Goal: Task Accomplishment & Management: Use online tool/utility

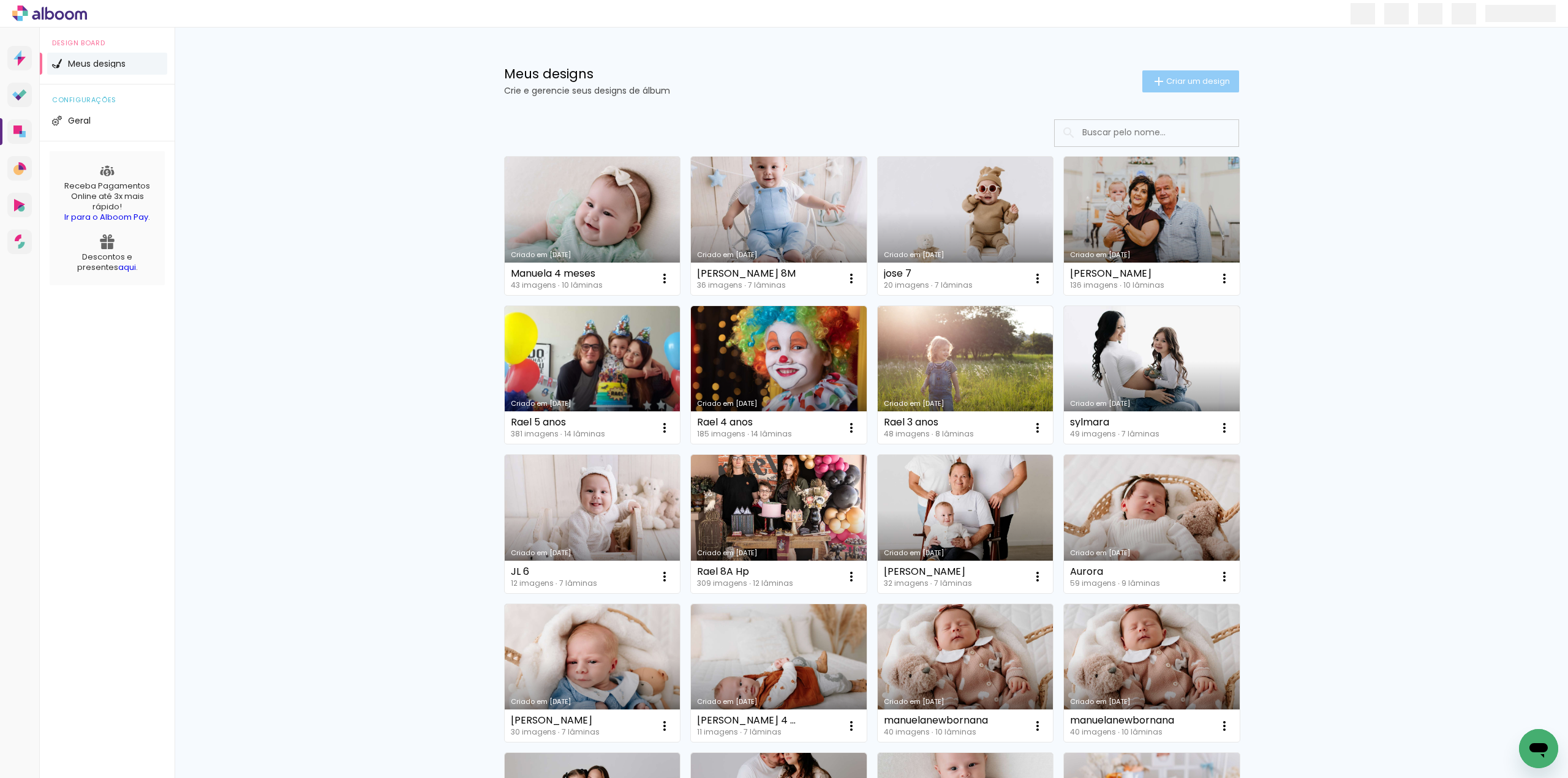
click at [1184, 84] on span "Criar um design" at bounding box center [1198, 81] width 63 height 8
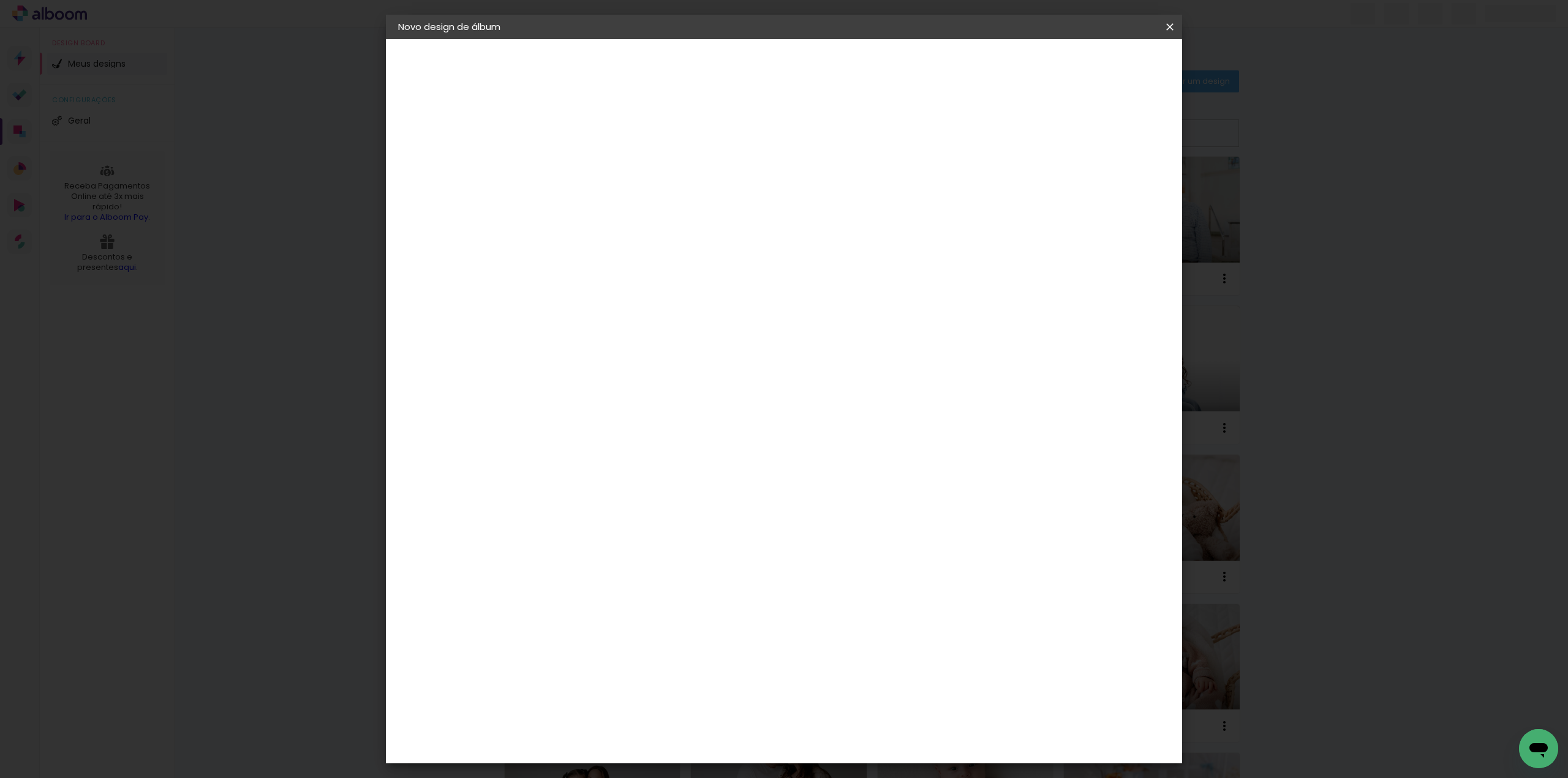
click at [598, 171] on input at bounding box center [598, 165] width 0 height 19
type input "[PERSON_NAME] e [PERSON_NAME]"
type paper-input "[PERSON_NAME] e [PERSON_NAME]"
click at [724, 55] on paper-button "Avançar" at bounding box center [694, 65] width 60 height 21
click at [696, 210] on paper-input-container at bounding box center [630, 195] width 132 height 28
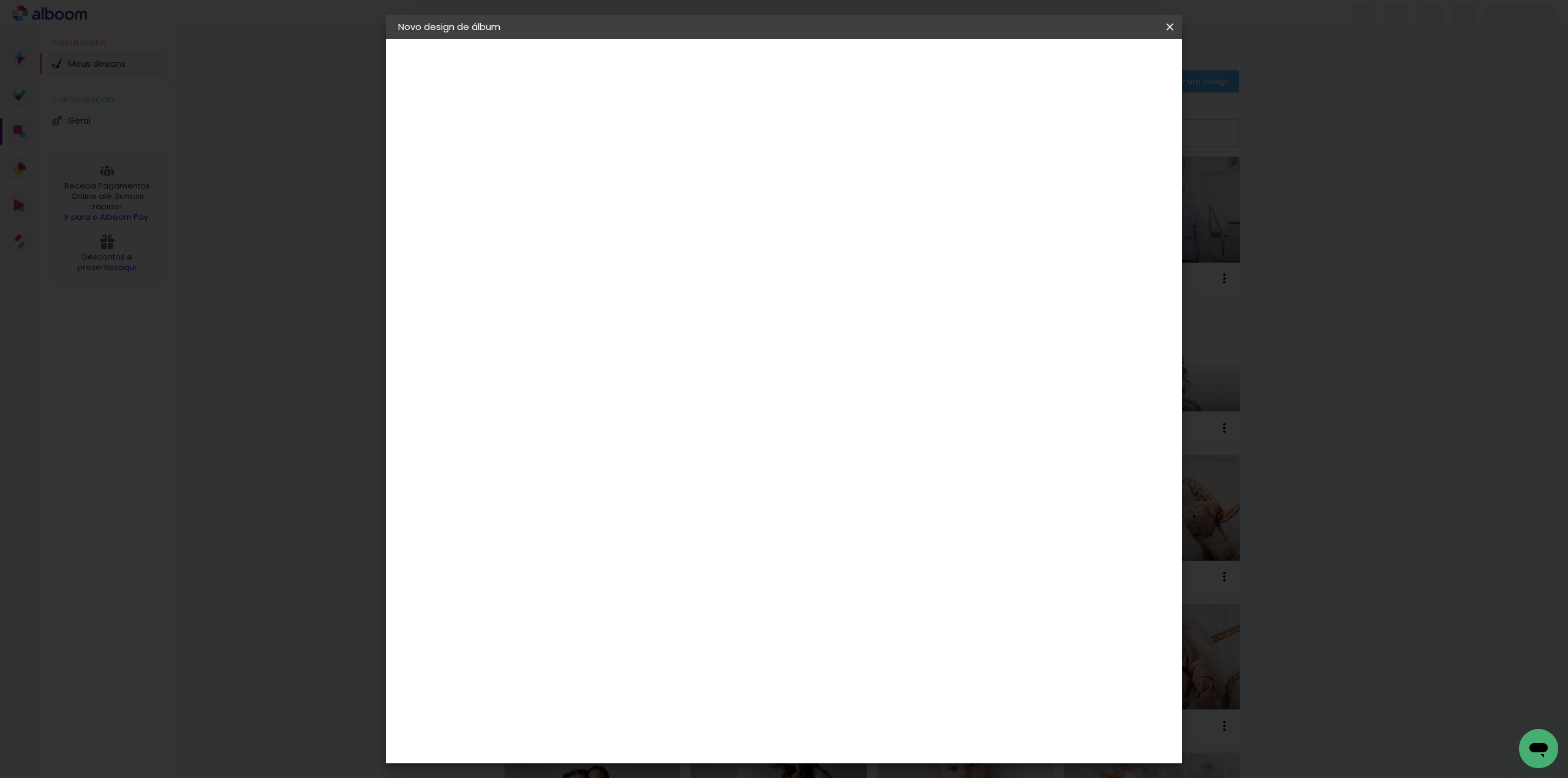
type input "red"
type paper-input "red"
click at [626, 272] on div "RedLab" at bounding box center [608, 277] width 35 height 10
click at [0, 0] on slot "Avançar" at bounding box center [0, 0] width 0 height 0
click at [681, 518] on span "20 × 20" at bounding box center [652, 535] width 57 height 33
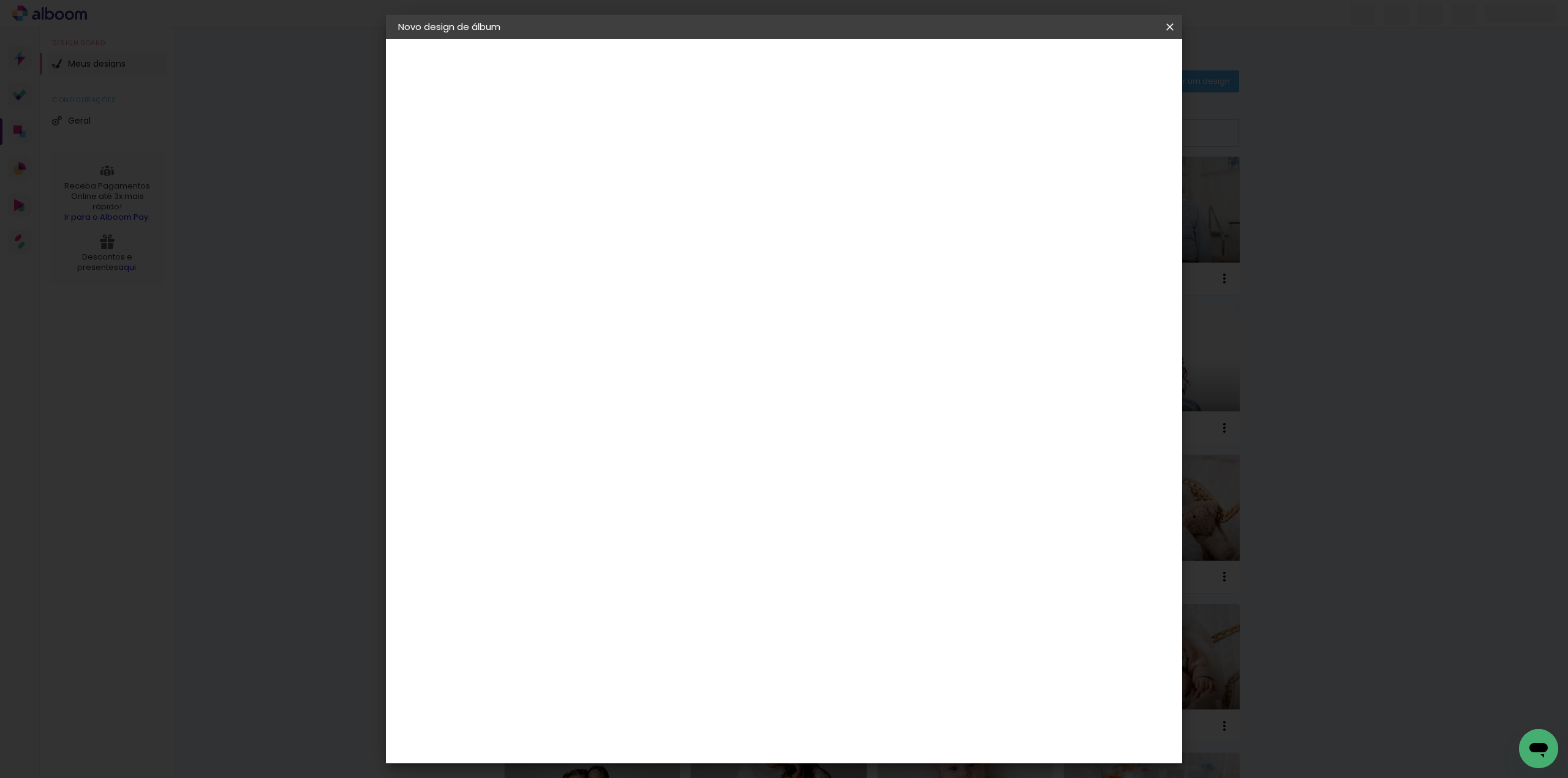
click at [0, 0] on slot "Avançar" at bounding box center [0, 0] width 0 height 0
click at [1093, 67] on span "Iniciar design" at bounding box center [1065, 64] width 56 height 9
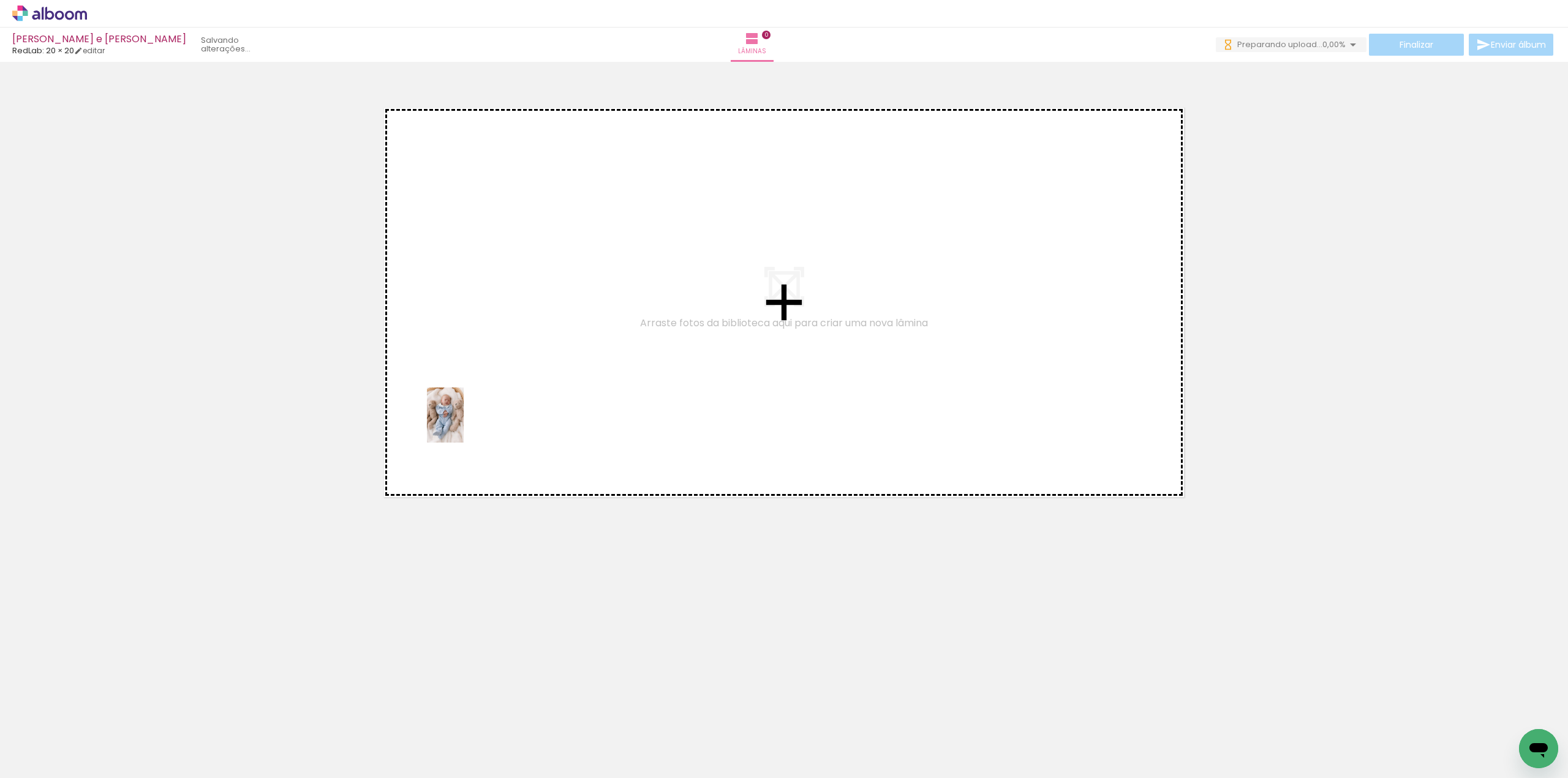
drag, startPoint x: 173, startPoint y: 717, endPoint x: 330, endPoint y: 622, distance: 183.5
click at [503, 381] on quentale-workspace at bounding box center [784, 389] width 1568 height 778
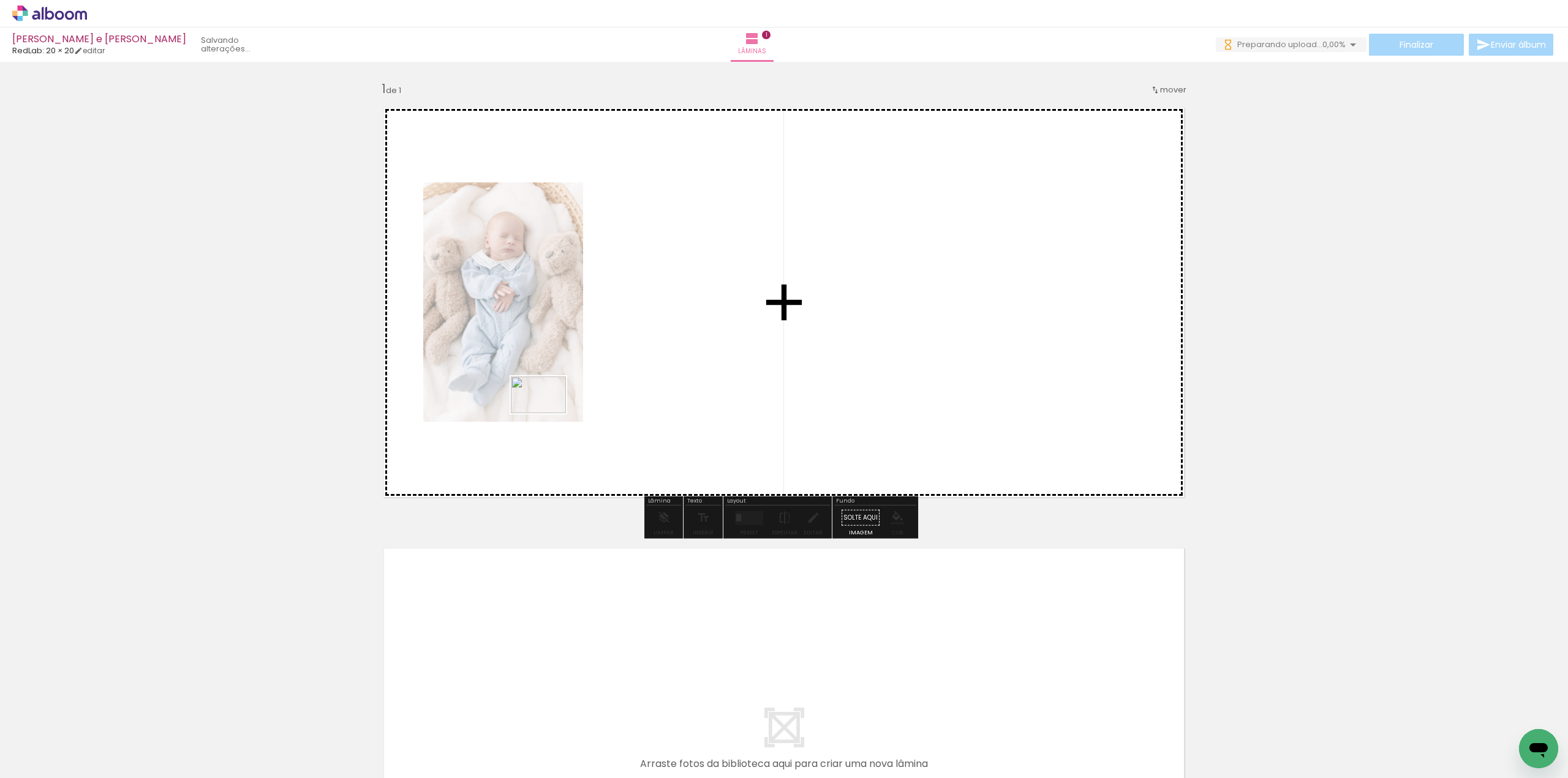
drag, startPoint x: 213, startPoint y: 716, endPoint x: 547, endPoint y: 413, distance: 451.0
click at [547, 413] on quentale-workspace at bounding box center [784, 389] width 1568 height 778
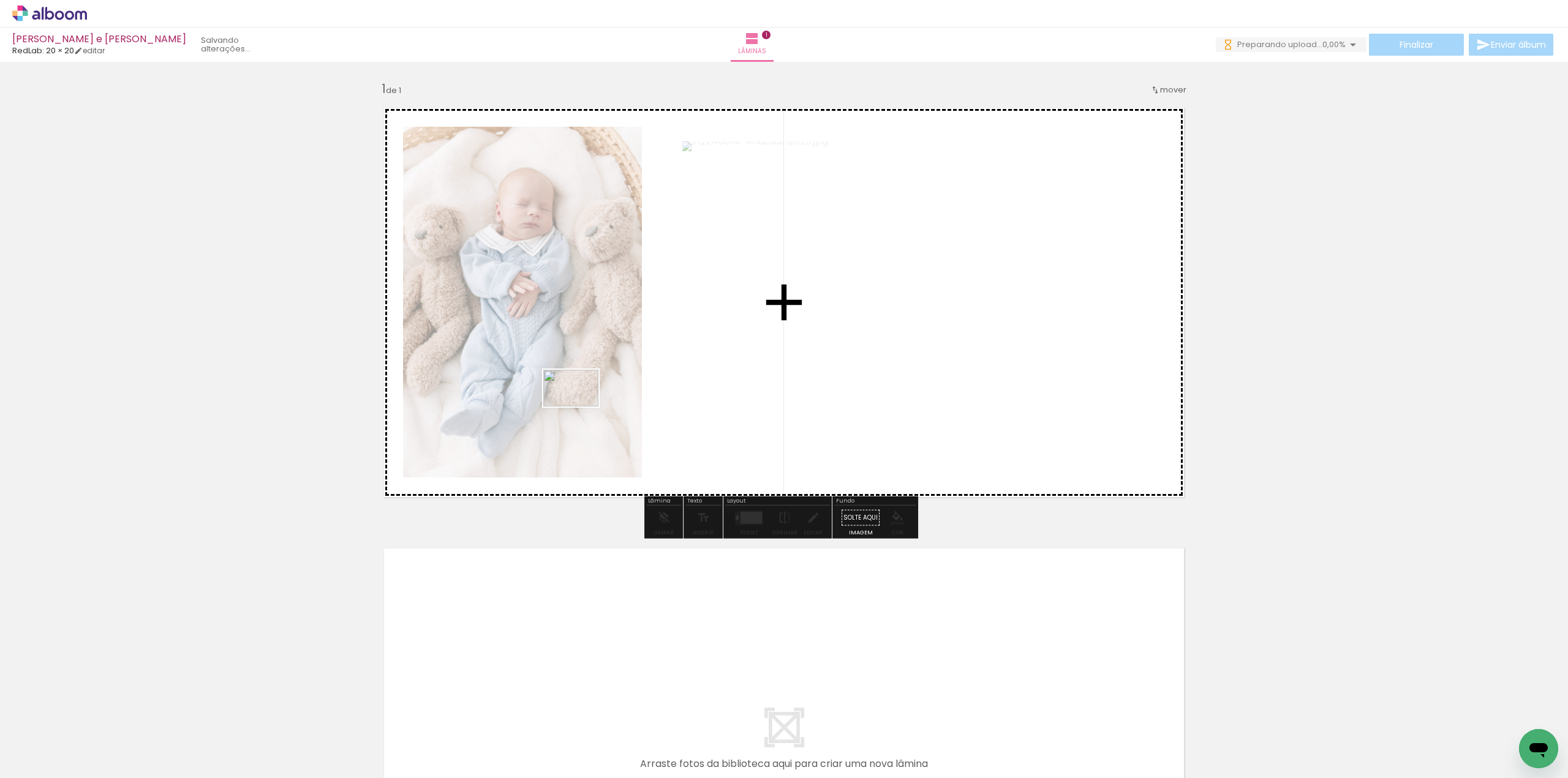
drag, startPoint x: 311, startPoint y: 728, endPoint x: 586, endPoint y: 392, distance: 434.2
click at [586, 392] on quentale-workspace at bounding box center [784, 389] width 1568 height 778
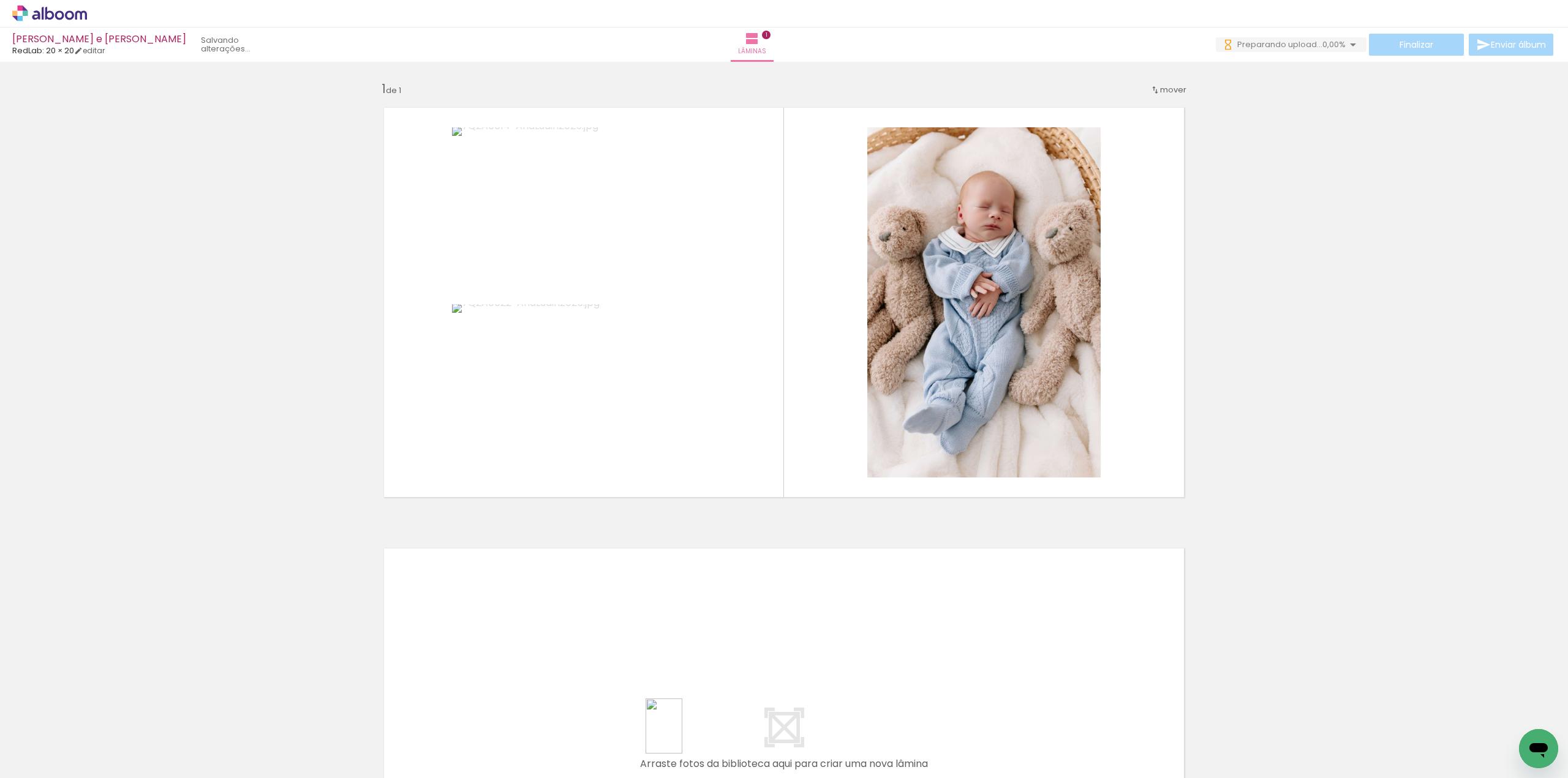
drag, startPoint x: 671, startPoint y: 742, endPoint x: 681, endPoint y: 737, distance: 11.2
click at [681, 737] on div at bounding box center [671, 736] width 40 height 60
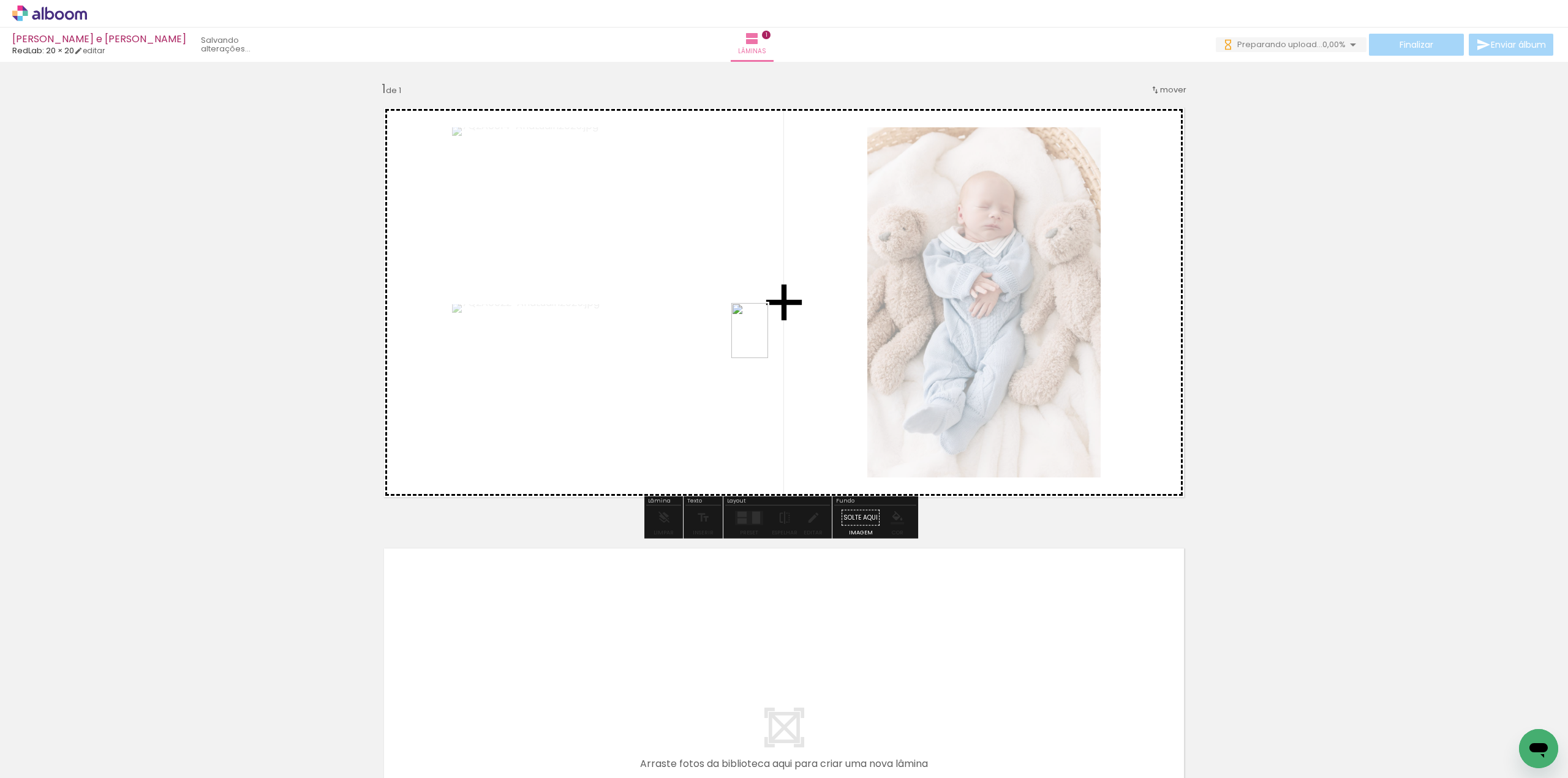
drag, startPoint x: 812, startPoint y: 757, endPoint x: 810, endPoint y: 560, distance: 197.0
click at [768, 341] on quentale-workspace at bounding box center [784, 389] width 1568 height 778
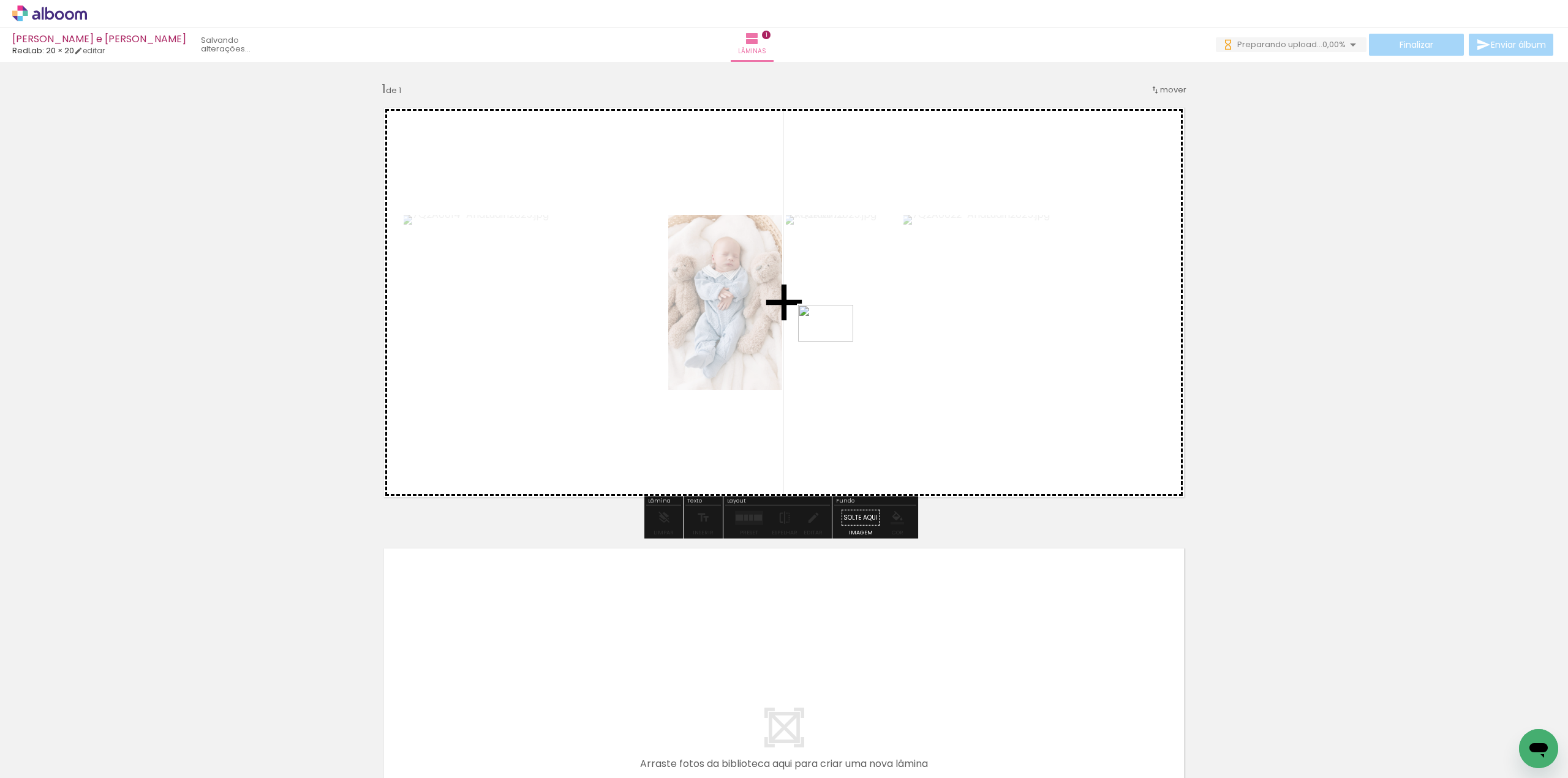
drag, startPoint x: 878, startPoint y: 724, endPoint x: 835, endPoint y: 342, distance: 384.4
click at [835, 342] on quentale-workspace at bounding box center [784, 389] width 1568 height 778
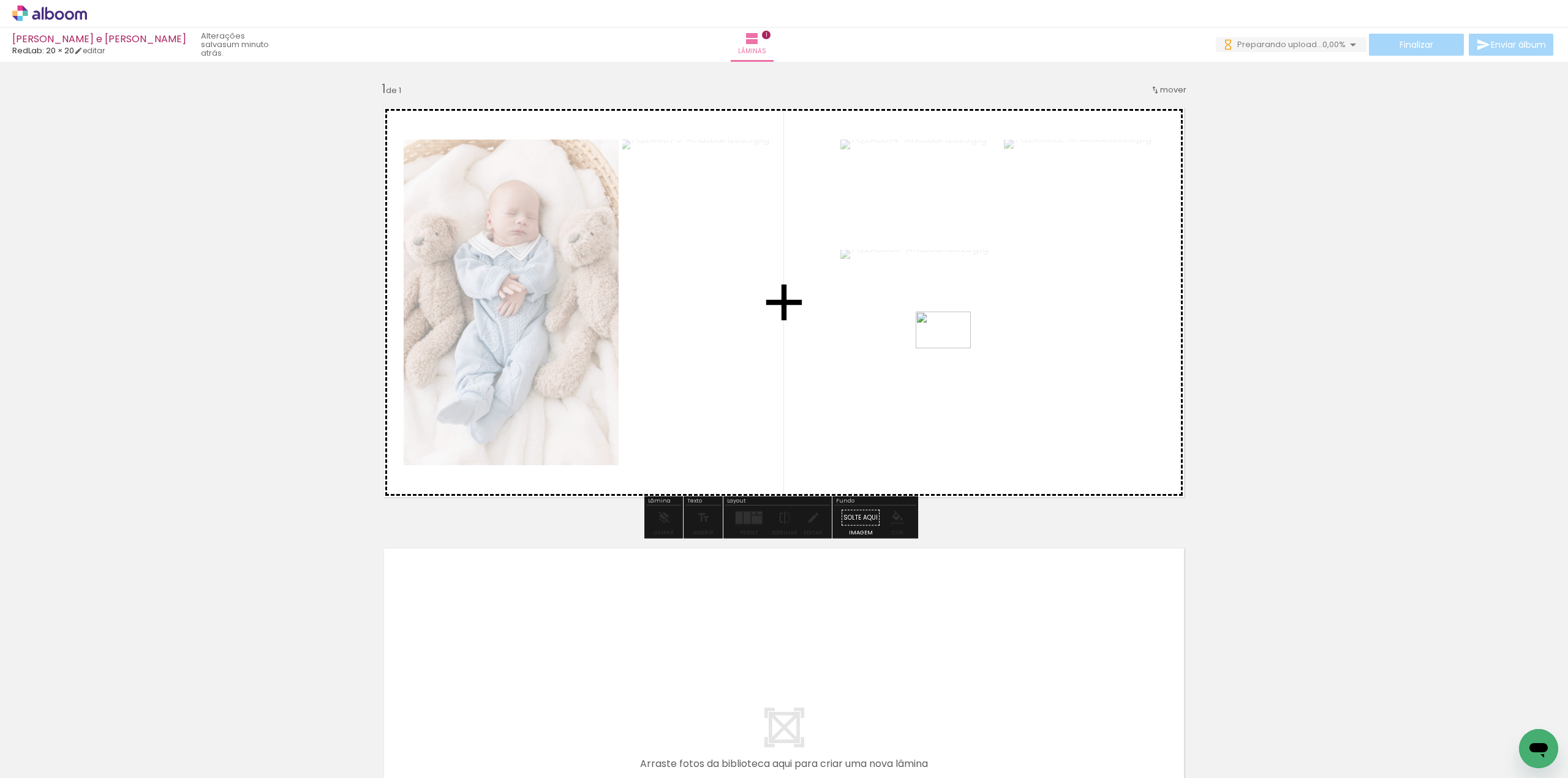
drag, startPoint x: 951, startPoint y: 726, endPoint x: 953, endPoint y: 349, distance: 377.0
click at [953, 349] on quentale-workspace at bounding box center [784, 389] width 1568 height 778
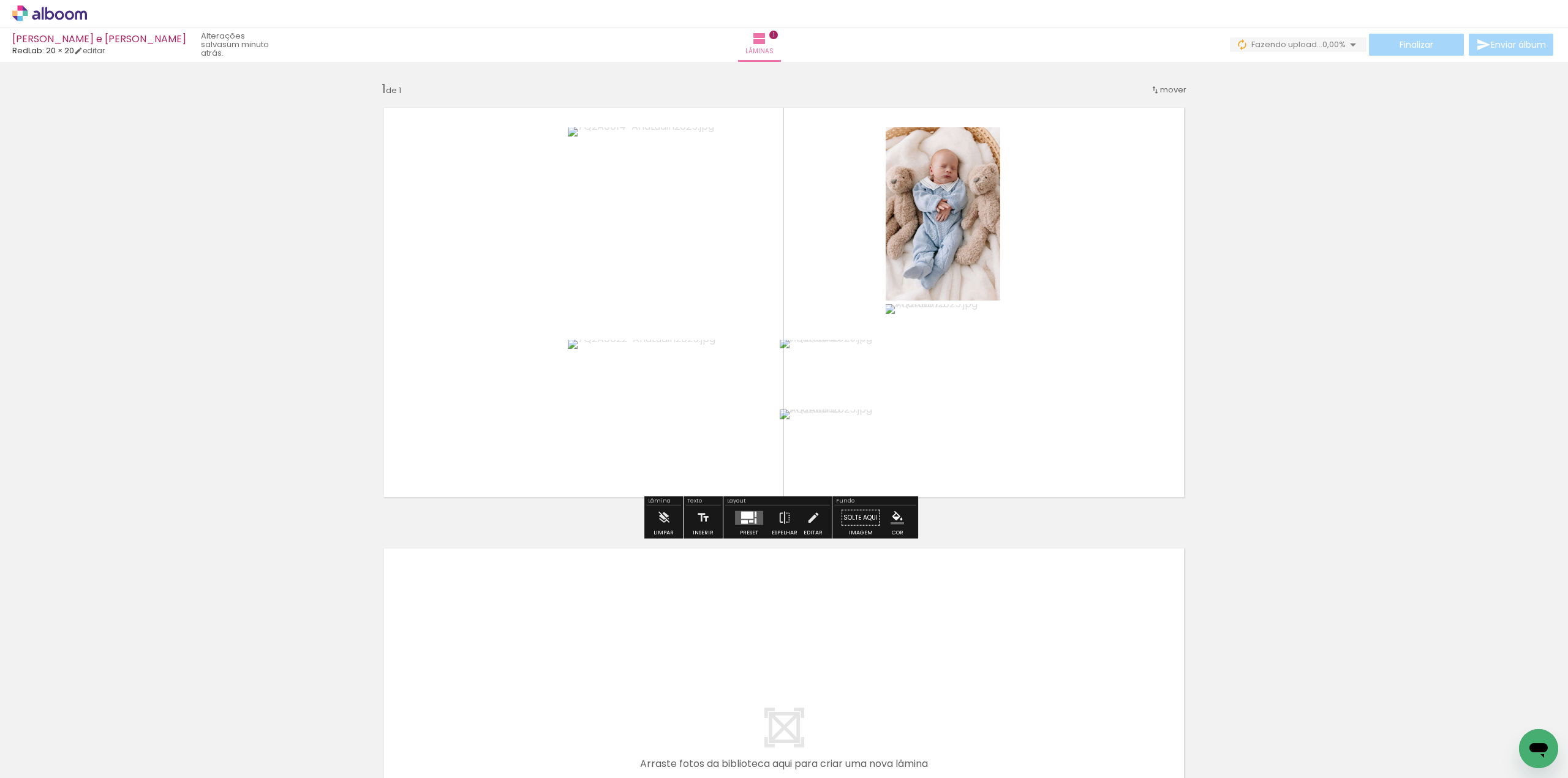
click at [750, 526] on div at bounding box center [749, 518] width 34 height 25
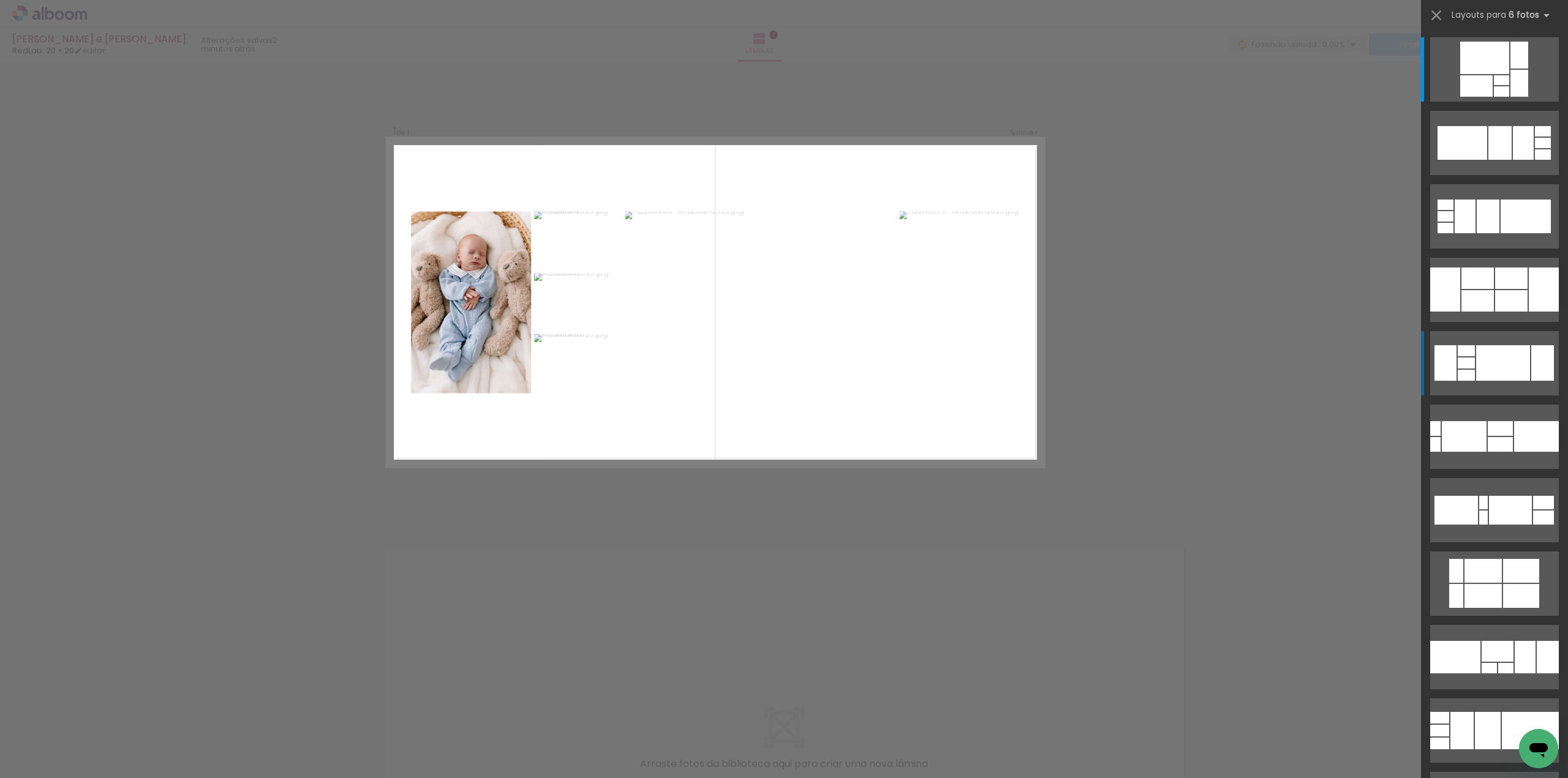
click at [1489, 233] on div at bounding box center [1488, 216] width 23 height 34
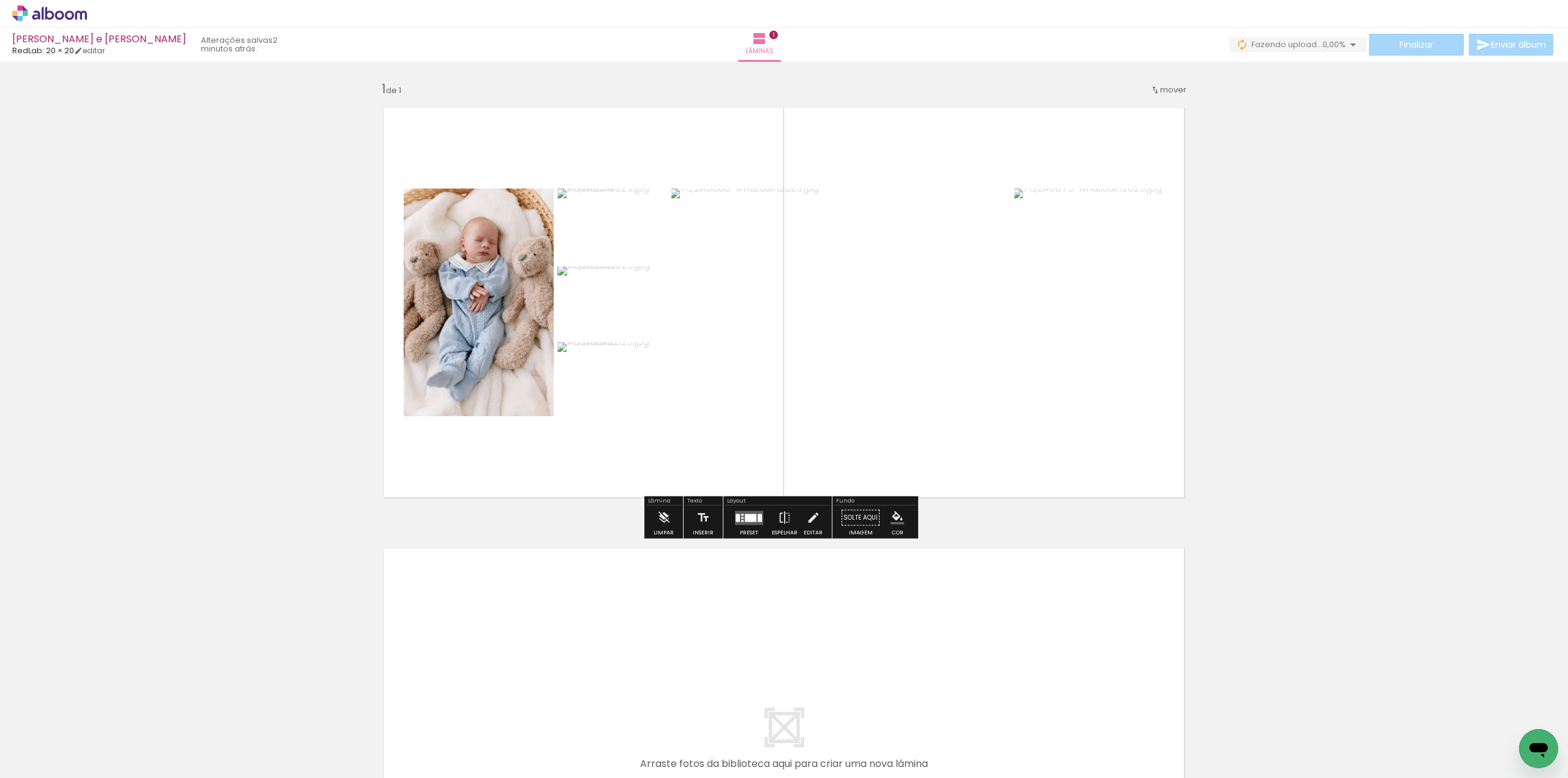
click at [748, 515] on div at bounding box center [750, 517] width 12 height 8
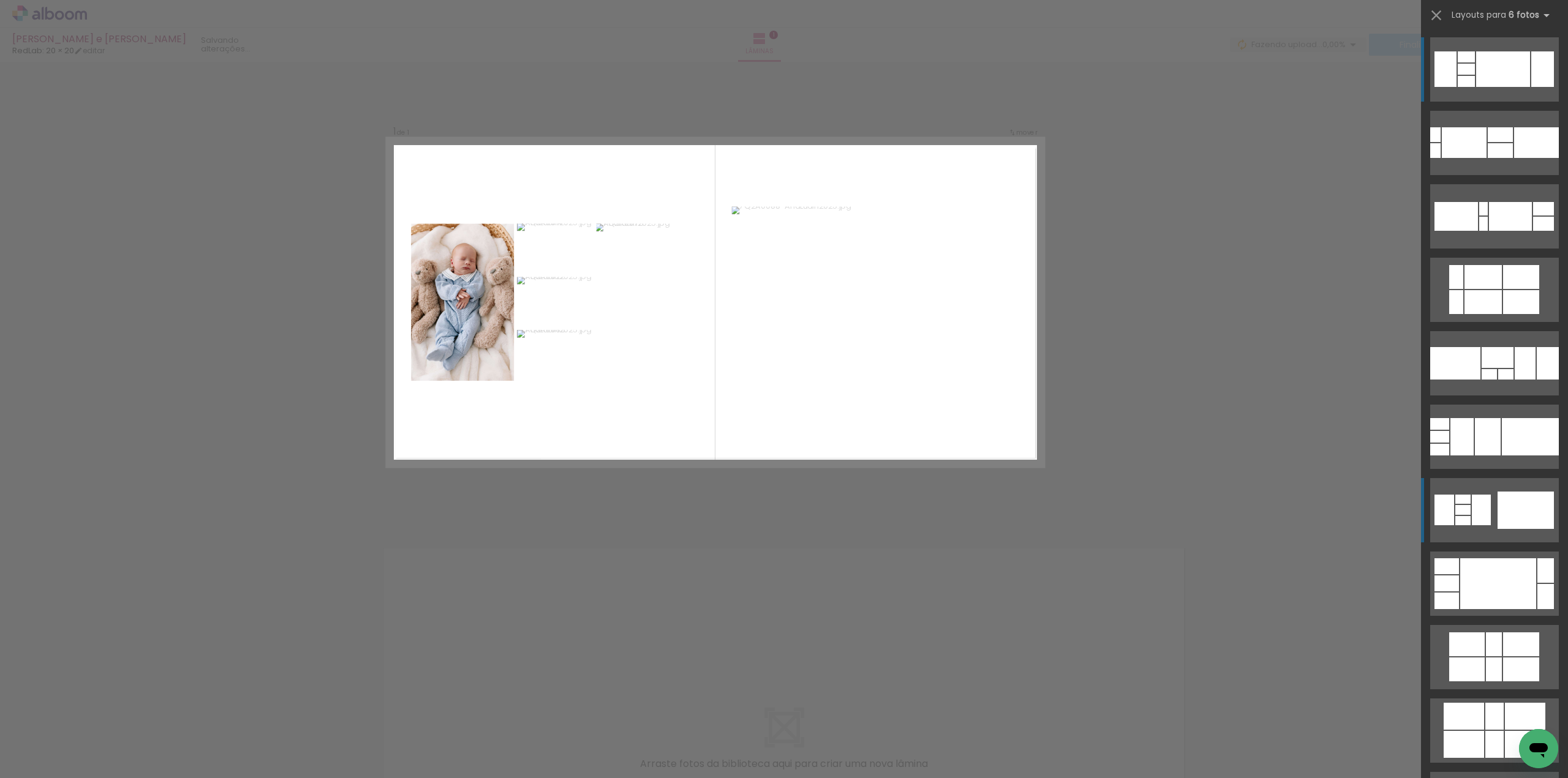
scroll to position [233, 0]
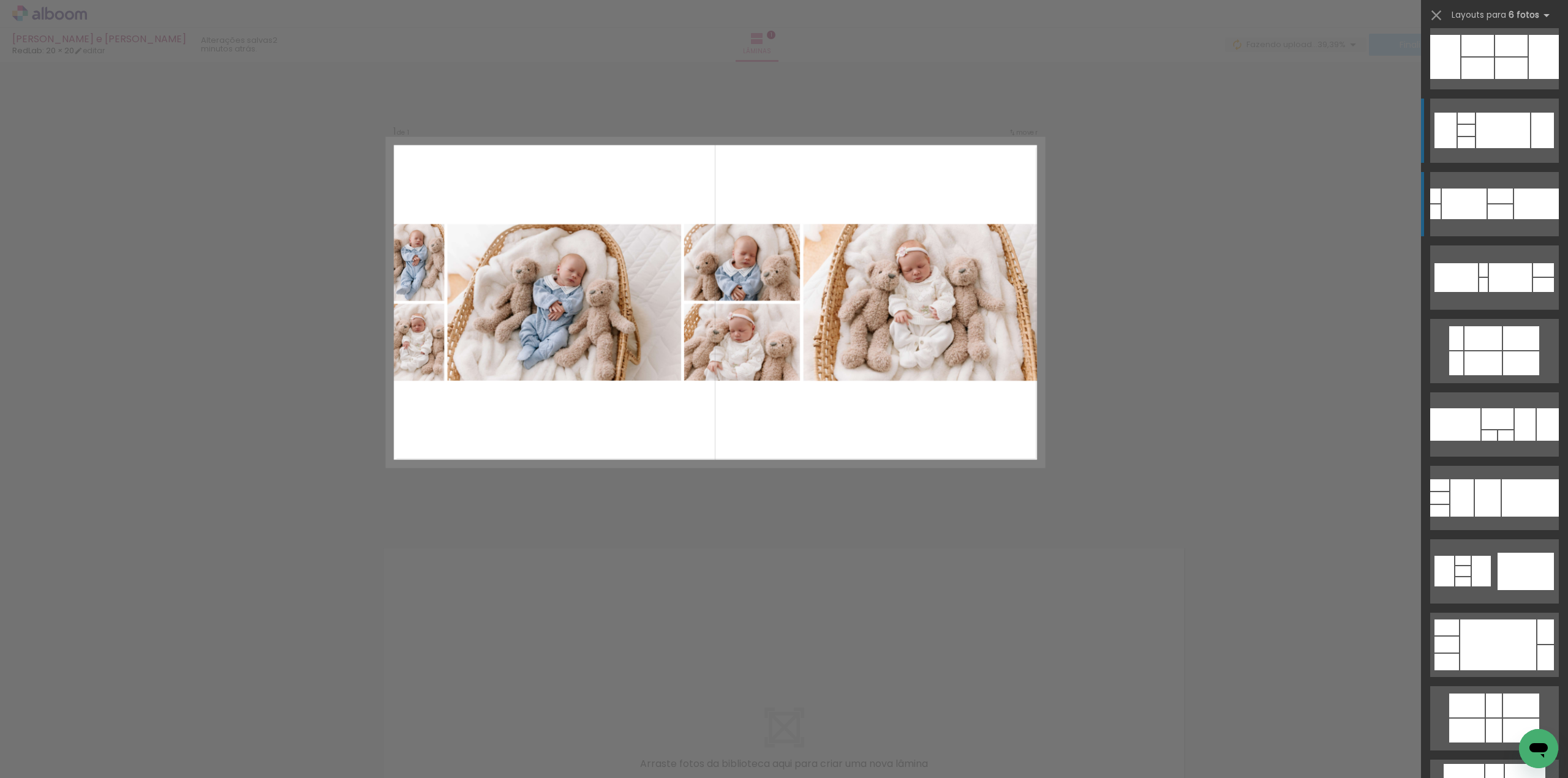
click at [1525, 199] on div at bounding box center [1535, 204] width 45 height 31
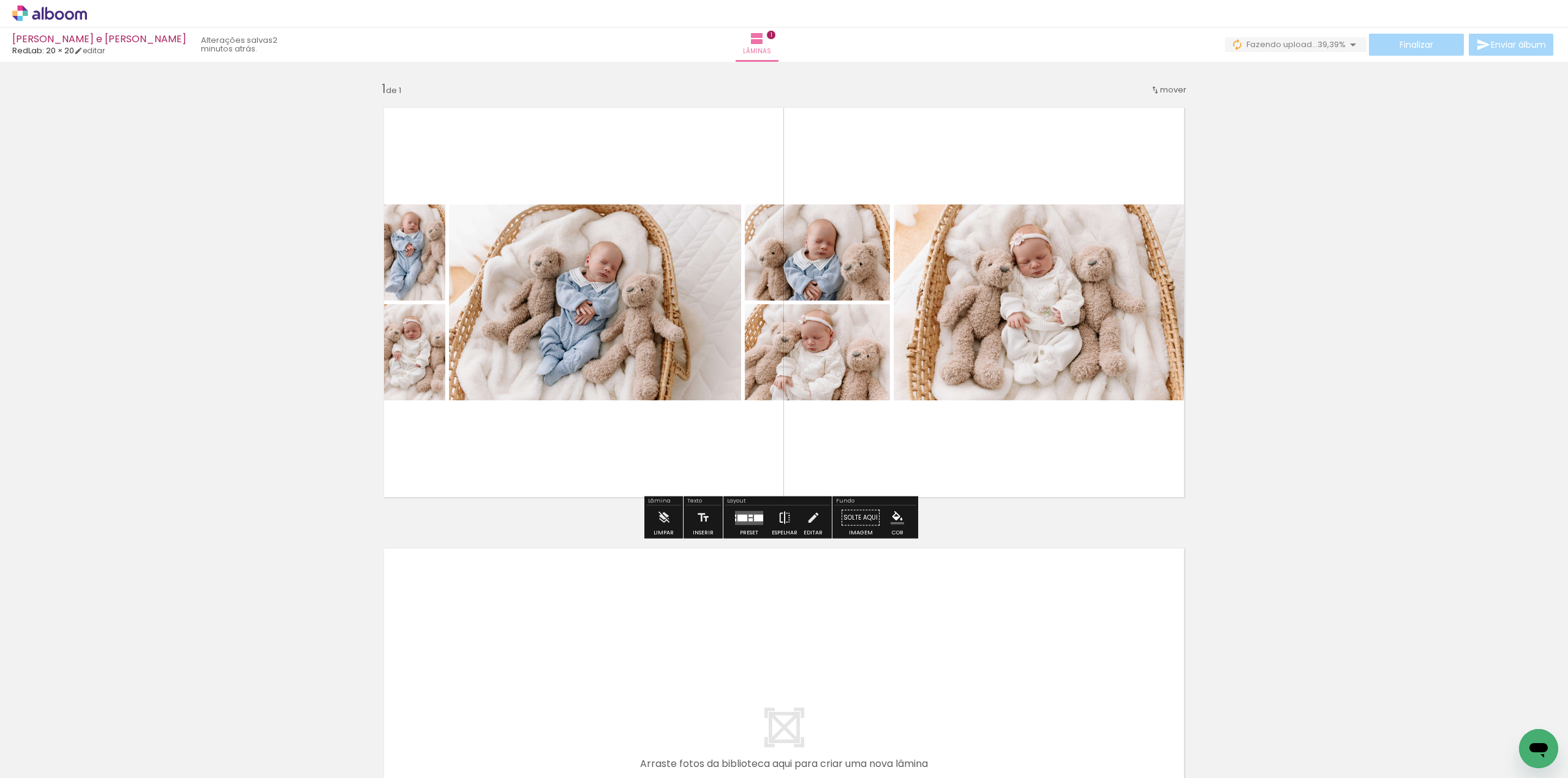
click at [788, 519] on paper-button "Espelhar" at bounding box center [784, 521] width 32 height 32
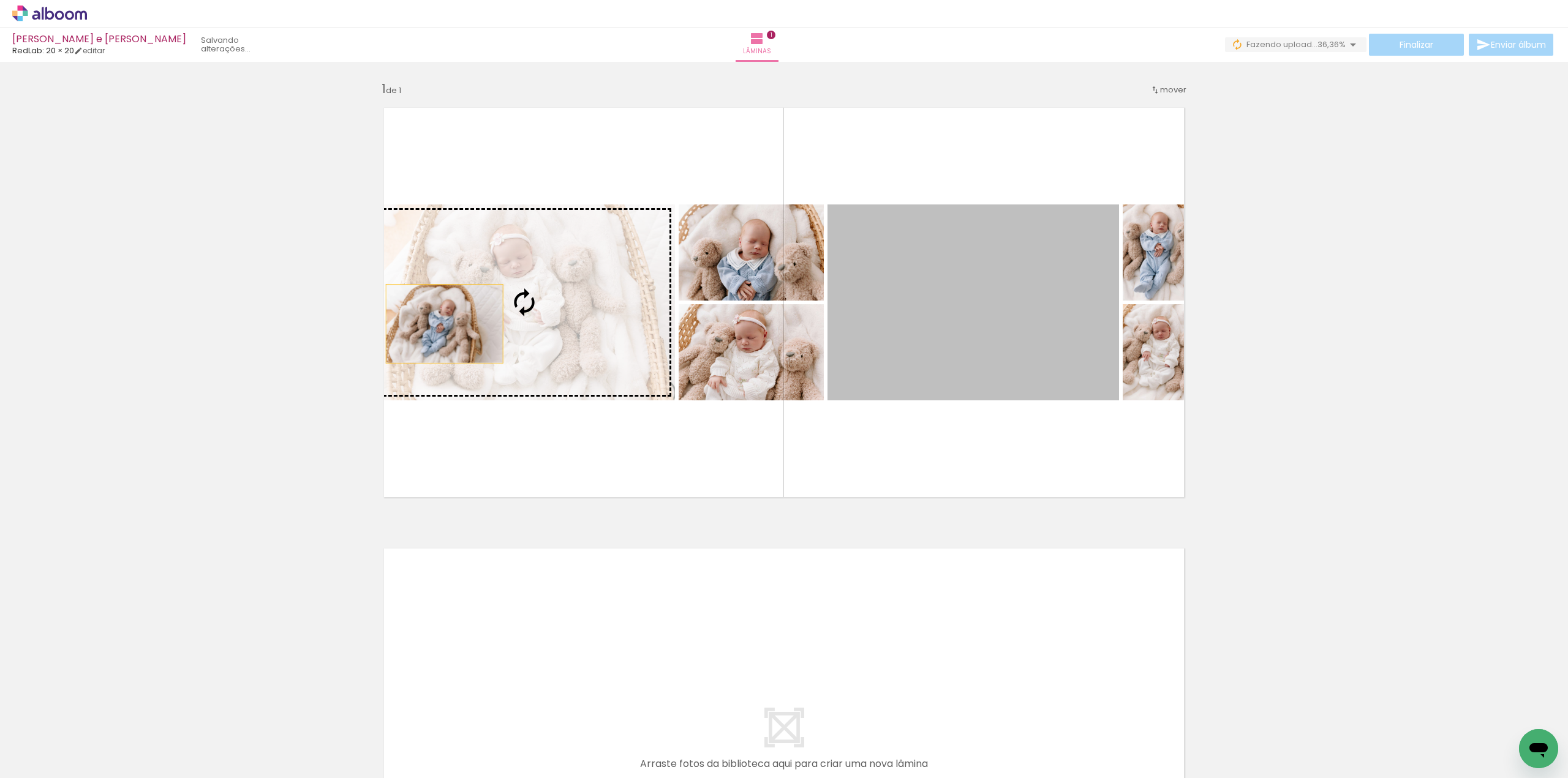
drag, startPoint x: 942, startPoint y: 347, endPoint x: 440, endPoint y: 324, distance: 502.5
click at [0, 0] on slot at bounding box center [0, 0] width 0 height 0
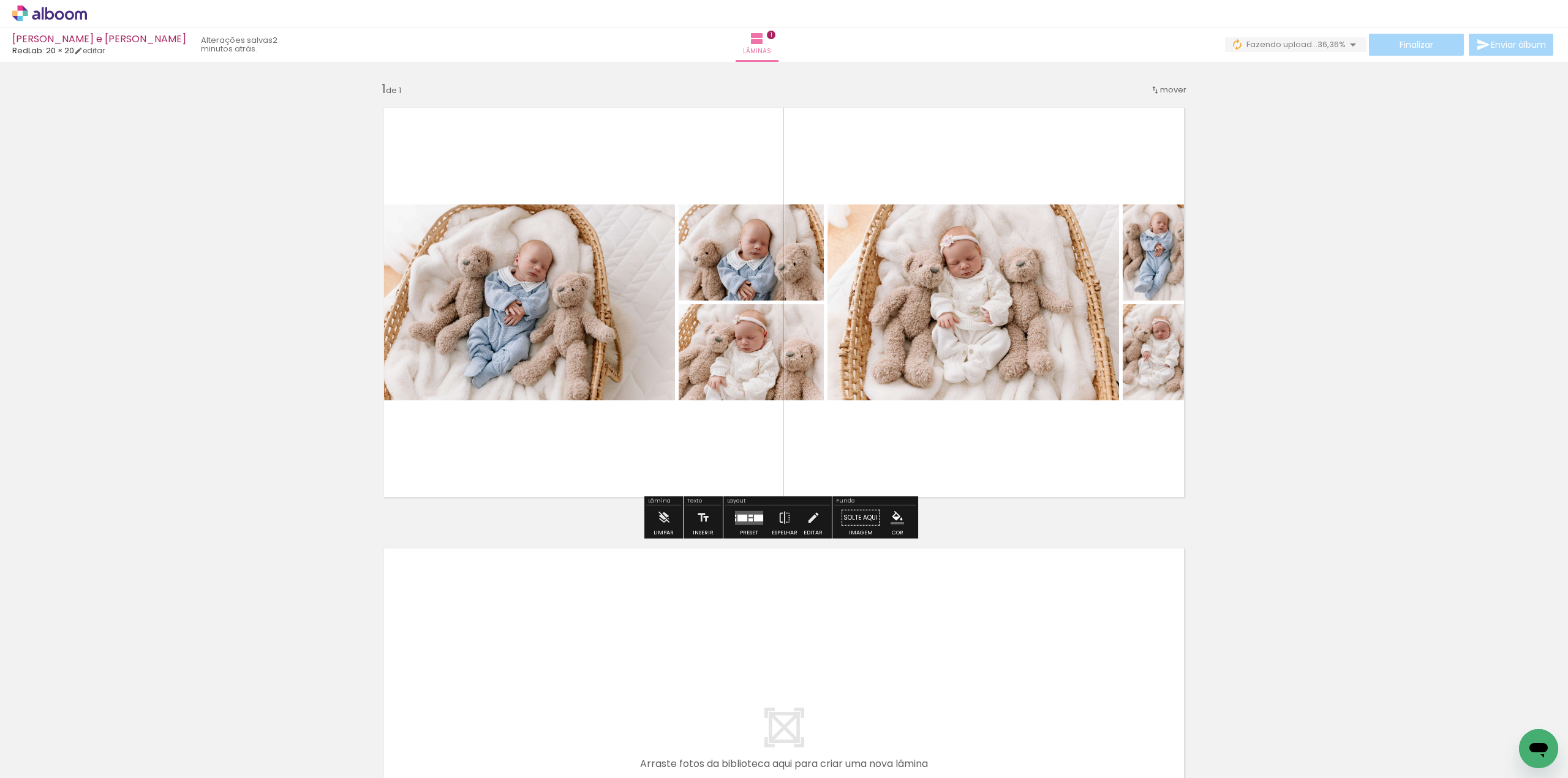
click at [749, 520] on quentale-layouter at bounding box center [749, 517] width 28 height 14
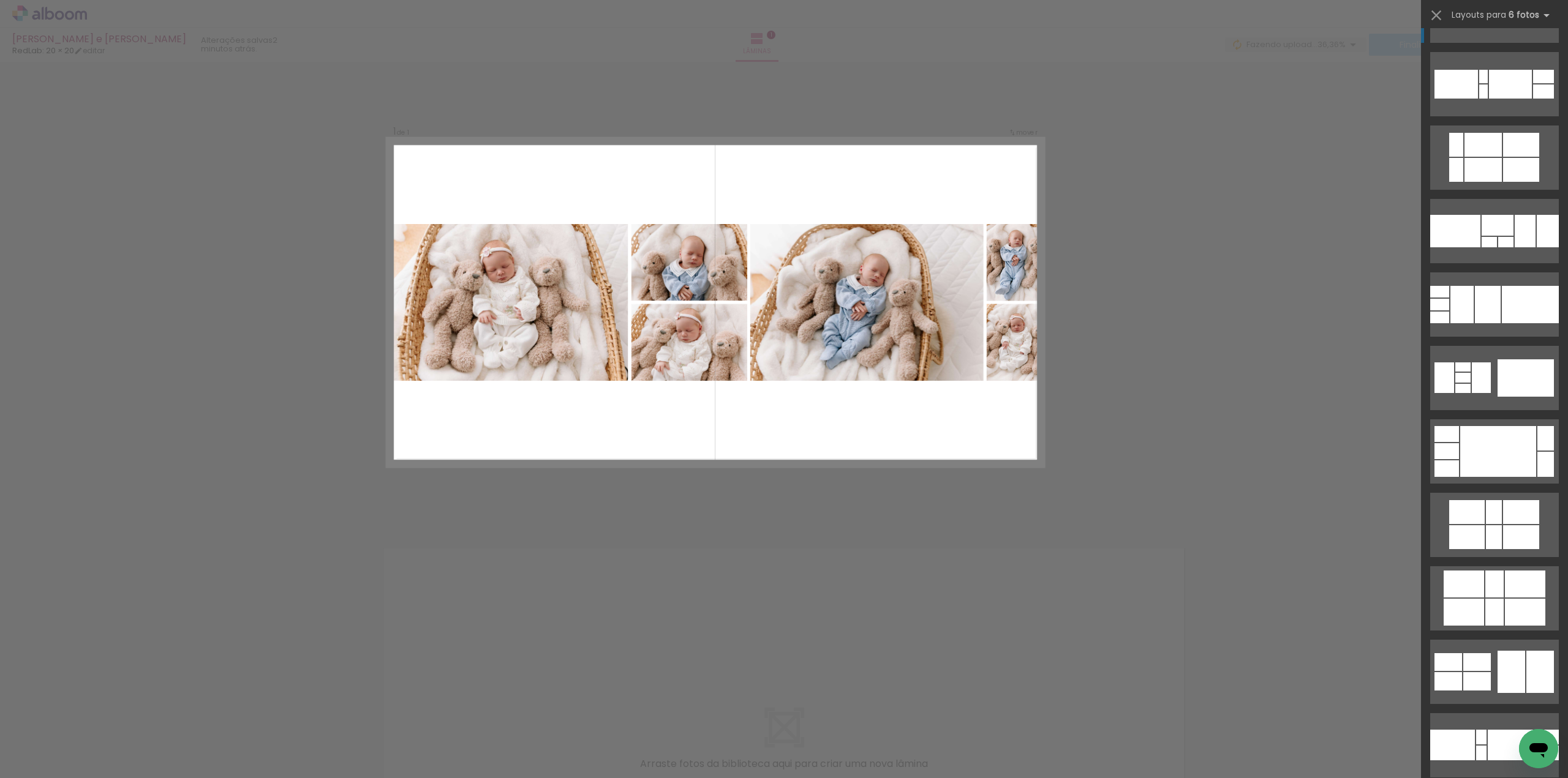
scroll to position [551, 0]
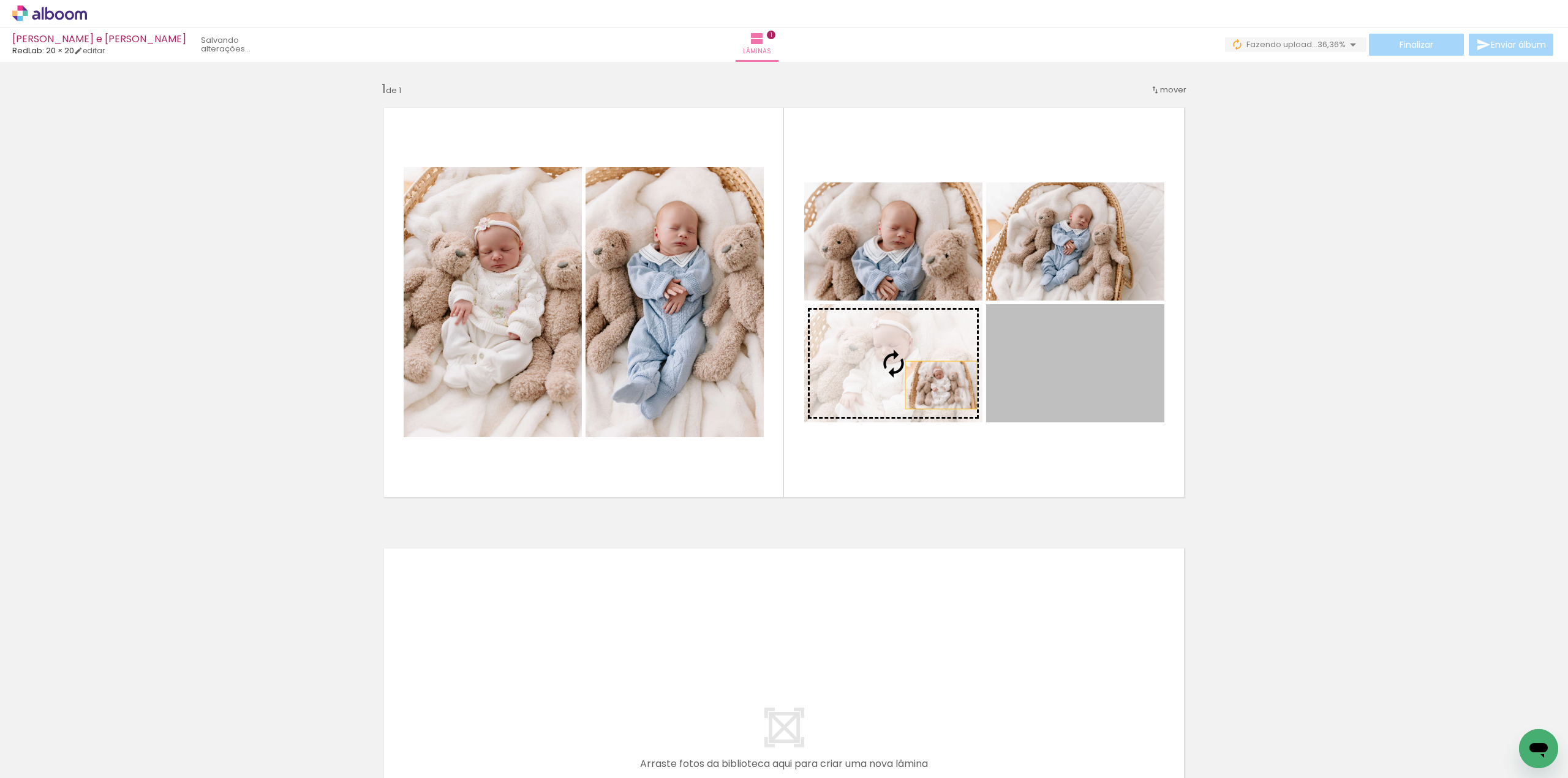
drag, startPoint x: 1086, startPoint y: 387, endPoint x: 931, endPoint y: 385, distance: 155.0
click at [0, 0] on slot at bounding box center [0, 0] width 0 height 0
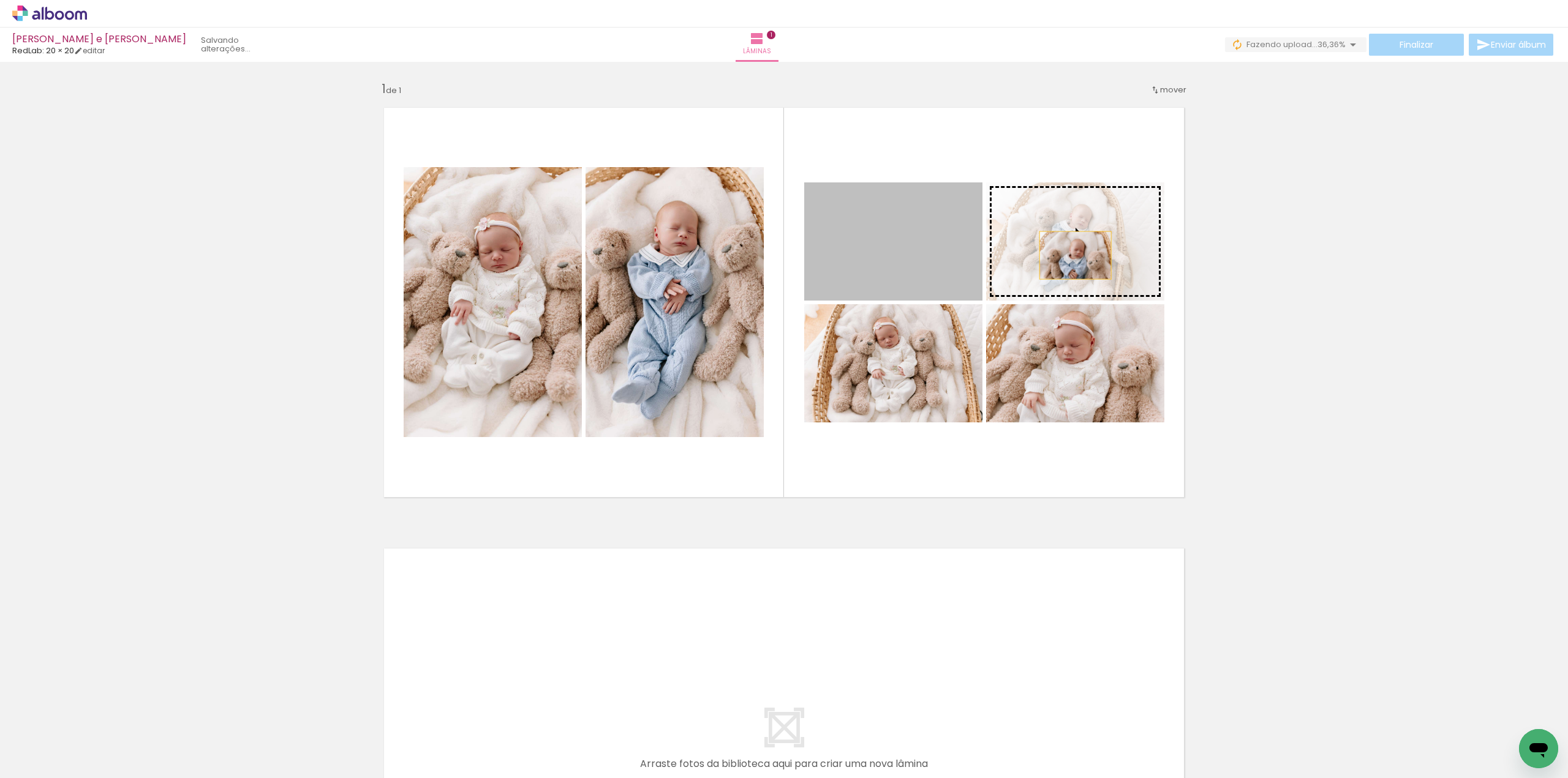
drag, startPoint x: 1014, startPoint y: 259, endPoint x: 1077, endPoint y: 254, distance: 63.2
click at [0, 0] on slot at bounding box center [0, 0] width 0 height 0
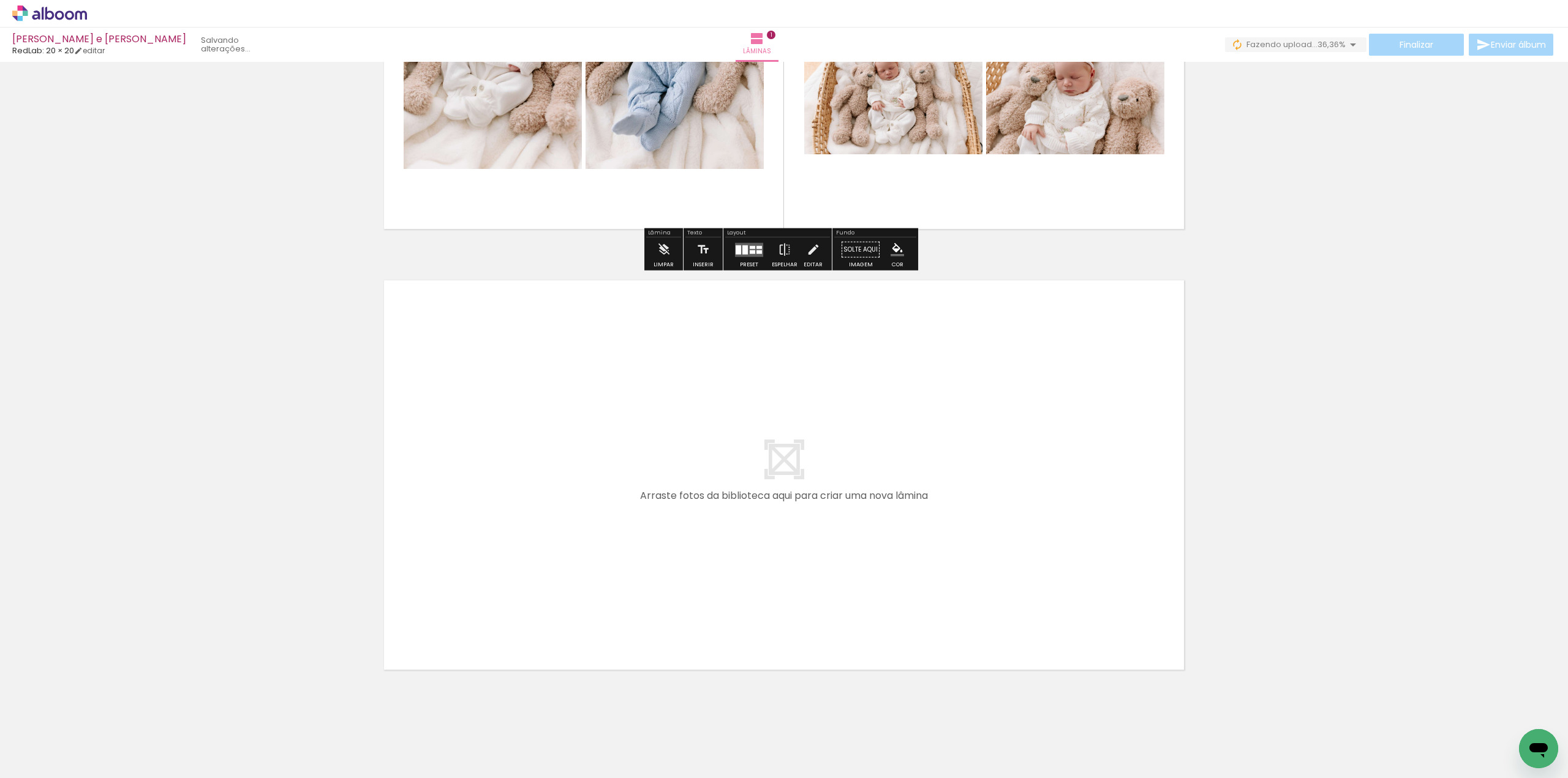
scroll to position [289, 0]
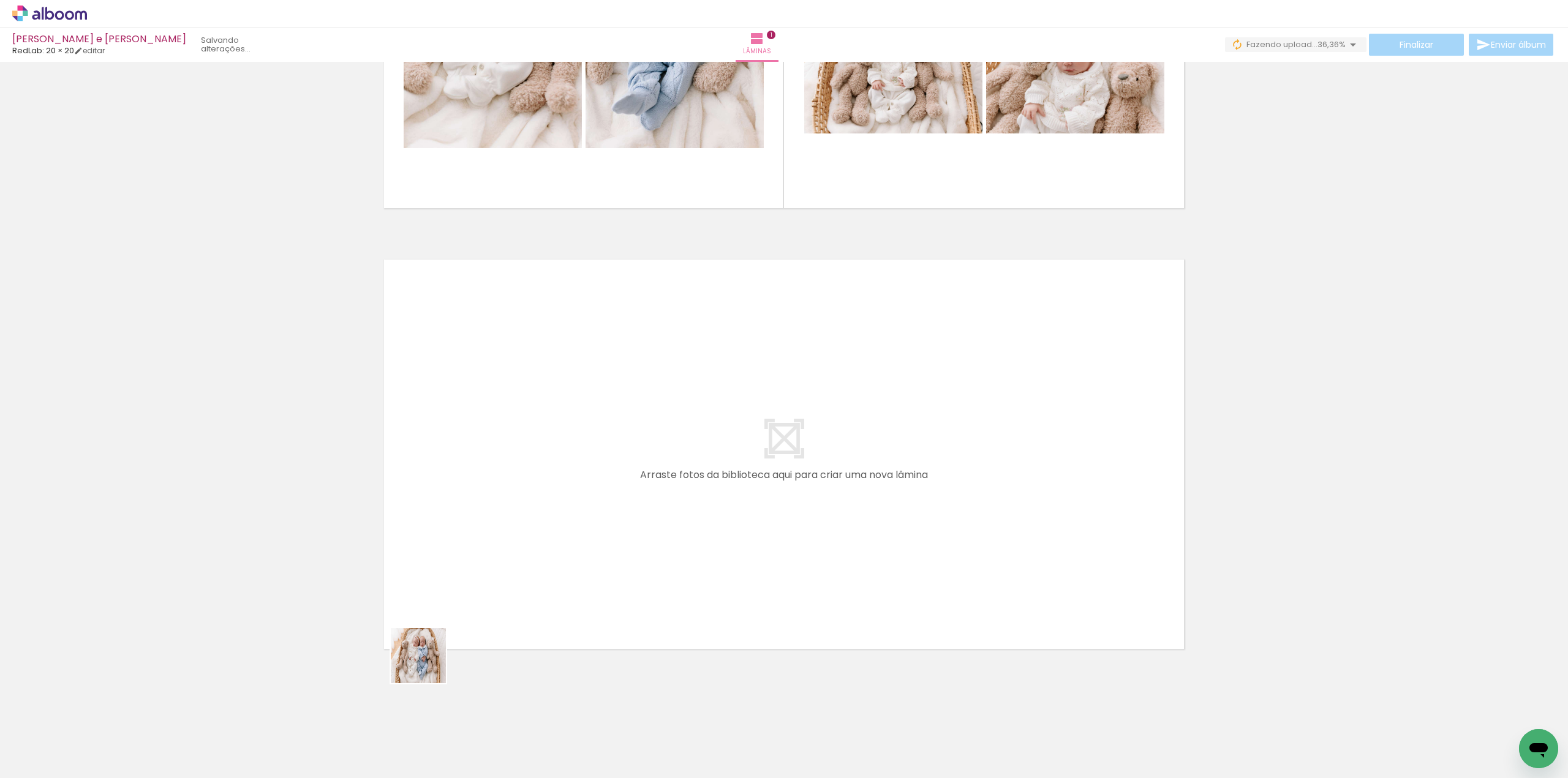
drag, startPoint x: 427, startPoint y: 665, endPoint x: 552, endPoint y: 537, distance: 178.9
click at [552, 537] on quentale-workspace at bounding box center [784, 389] width 1568 height 778
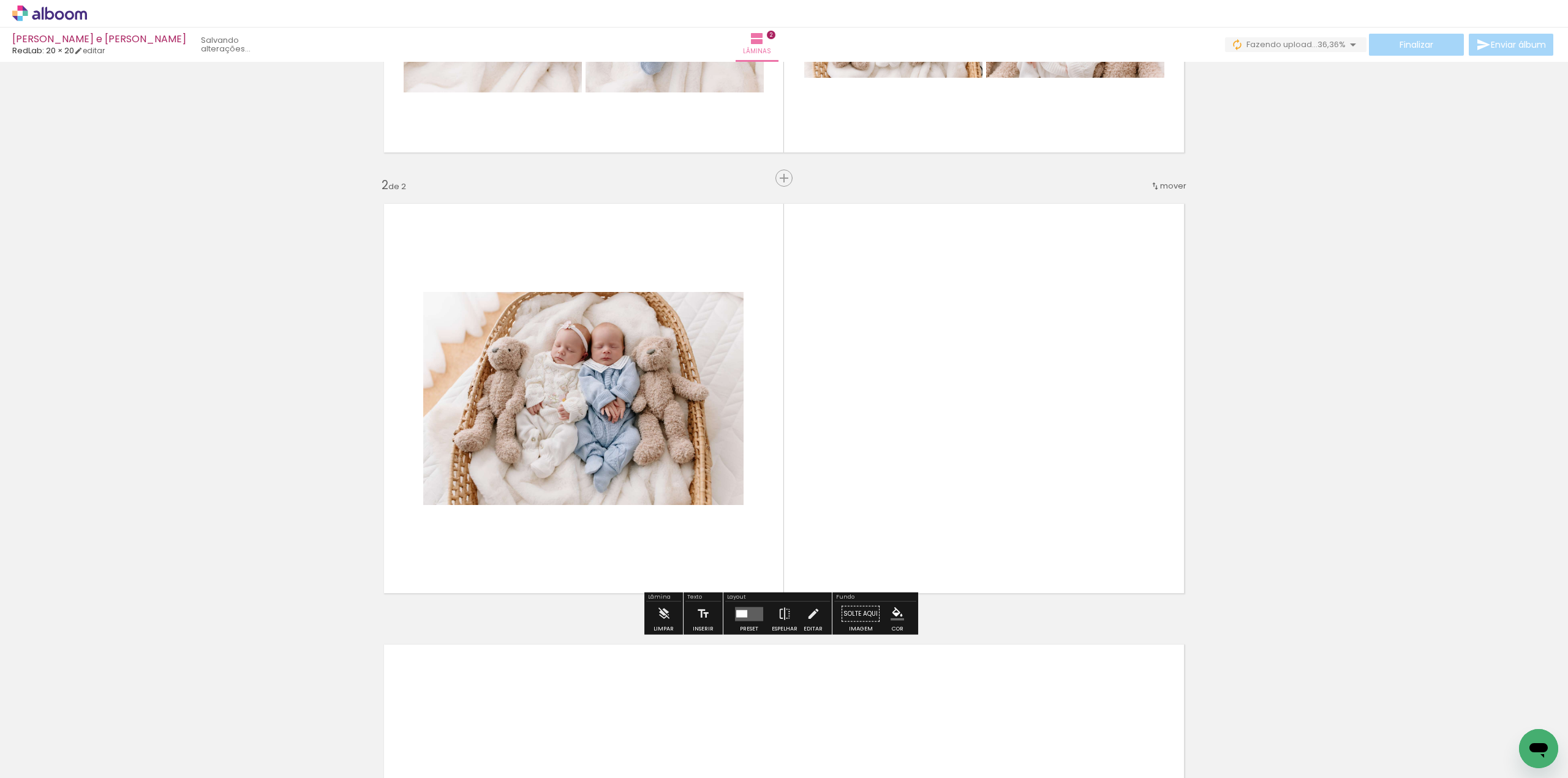
scroll to position [361, 0]
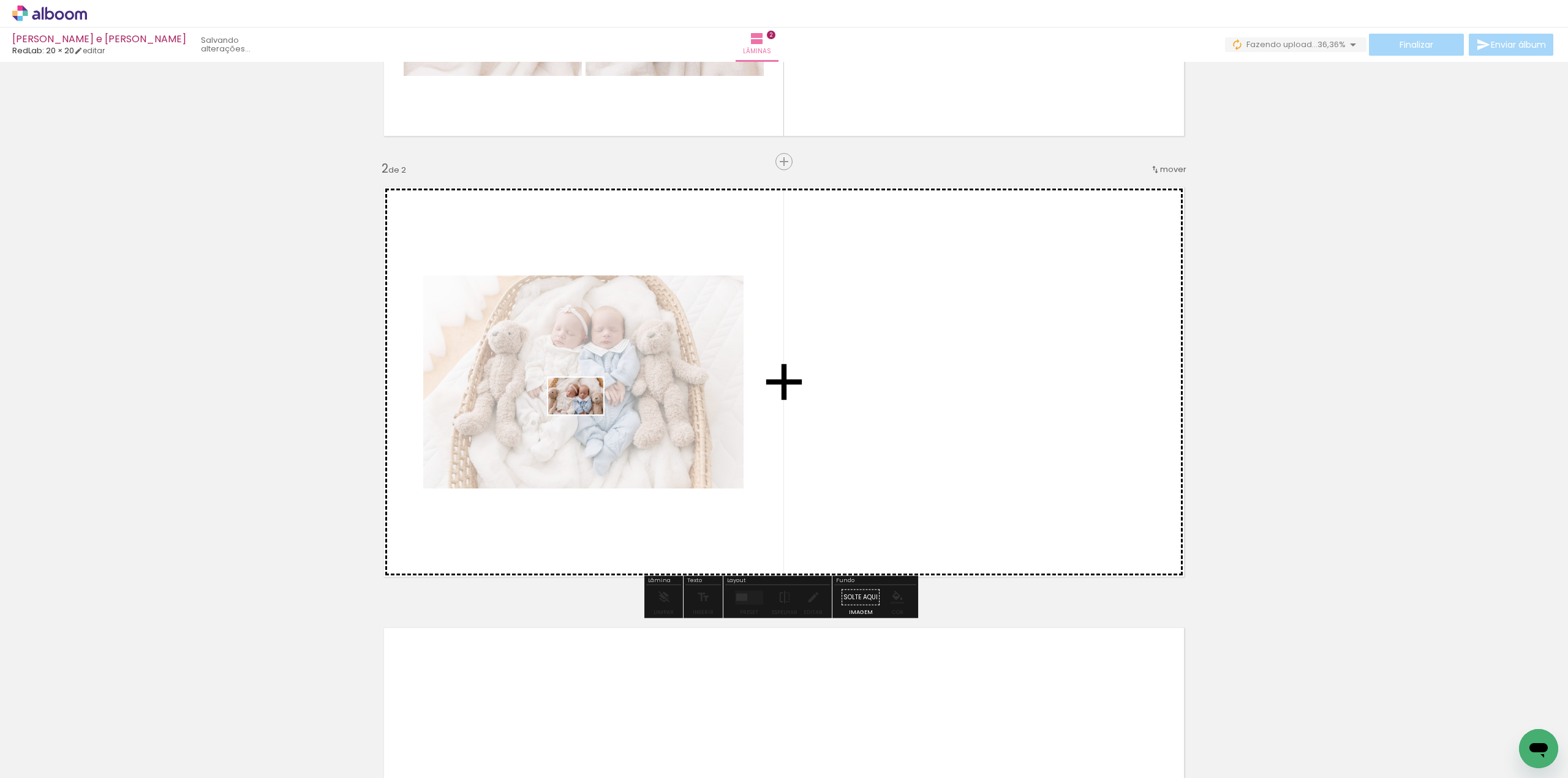
drag, startPoint x: 423, startPoint y: 711, endPoint x: 532, endPoint y: 537, distance: 205.3
click at [585, 416] on quentale-workspace at bounding box center [784, 389] width 1568 height 778
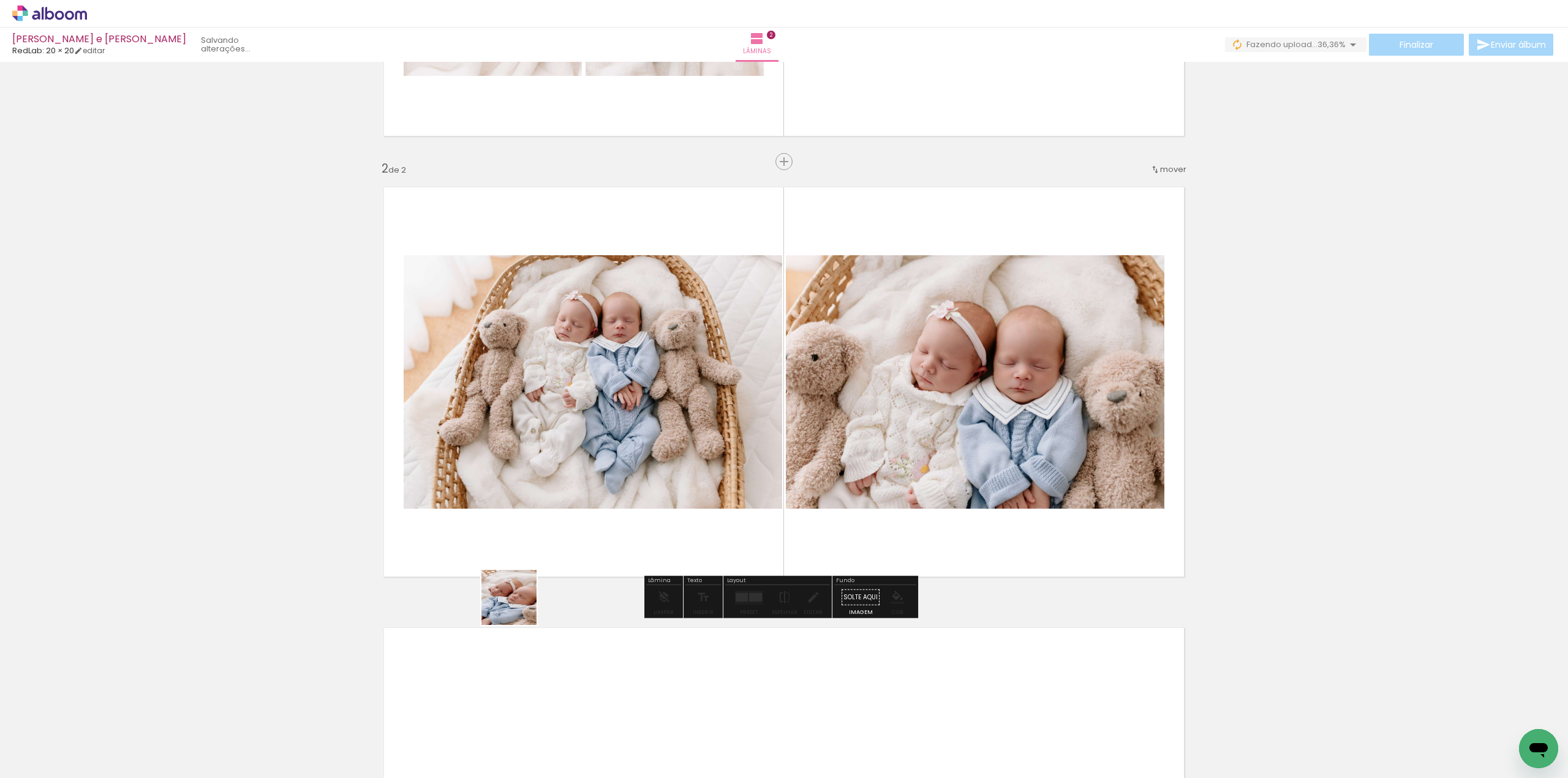
drag, startPoint x: 480, startPoint y: 707, endPoint x: 589, endPoint y: 518, distance: 218.2
click at [578, 413] on quentale-workspace at bounding box center [784, 389] width 1568 height 778
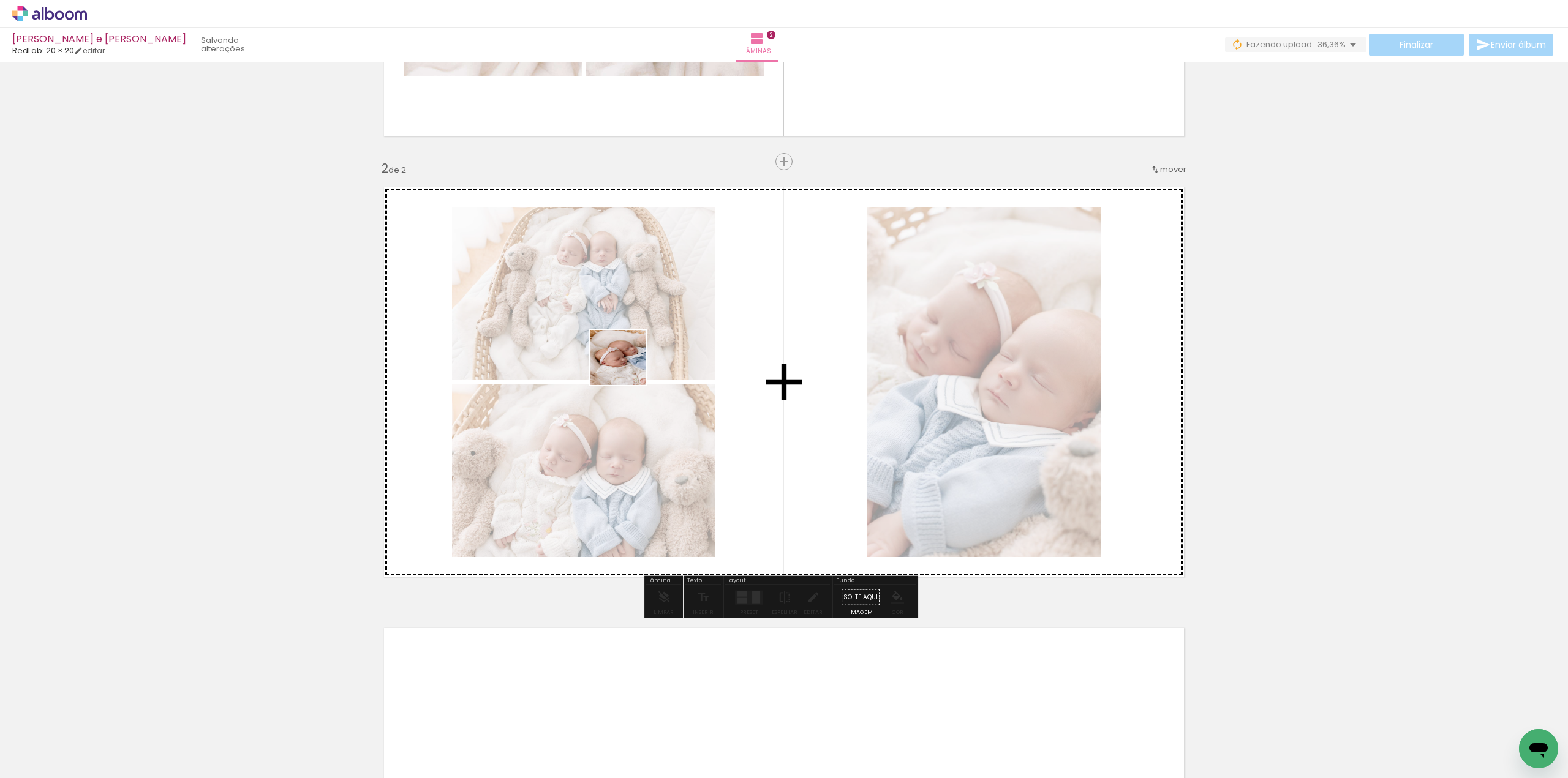
drag, startPoint x: 594, startPoint y: 488, endPoint x: 650, endPoint y: 552, distance: 85.0
click at [626, 372] on quentale-workspace at bounding box center [784, 389] width 1568 height 778
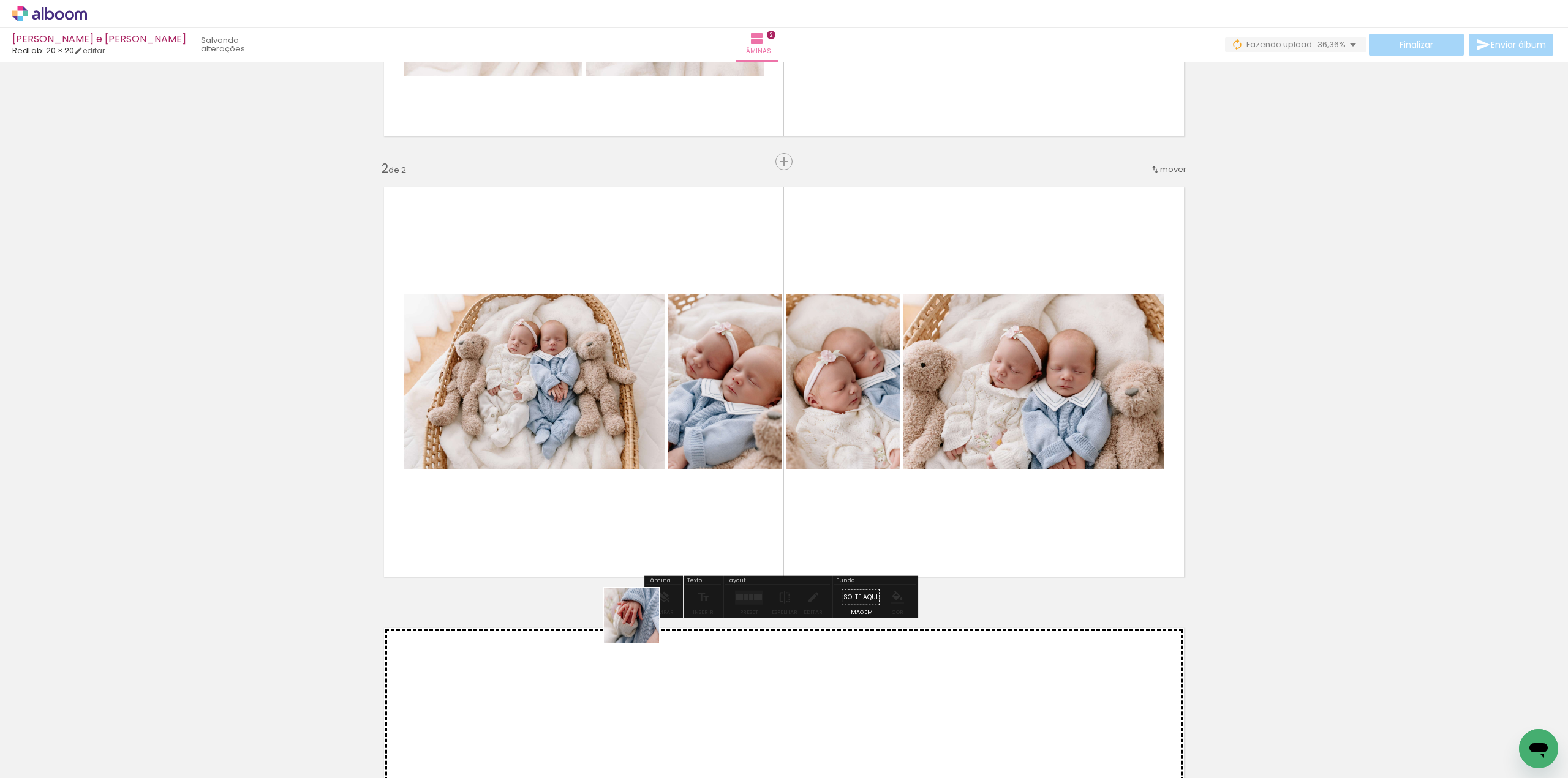
drag, startPoint x: 628, startPoint y: 694, endPoint x: 681, endPoint y: 613, distance: 96.8
click at [649, 414] on quentale-workspace at bounding box center [784, 389] width 1568 height 778
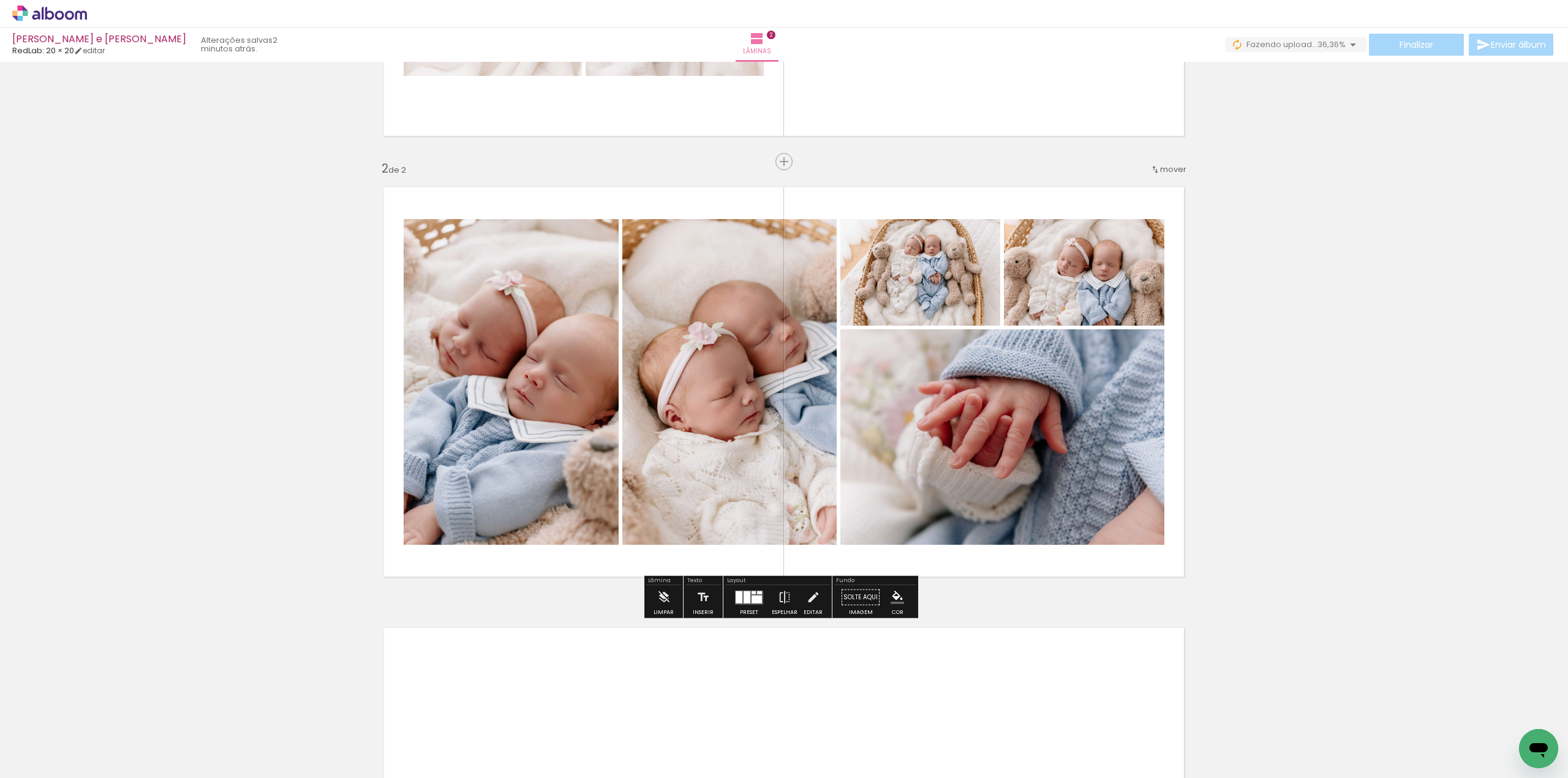
drag, startPoint x: 676, startPoint y: 721, endPoint x: 737, endPoint y: 629, distance: 110.4
click at [703, 422] on quentale-workspace at bounding box center [784, 389] width 1568 height 778
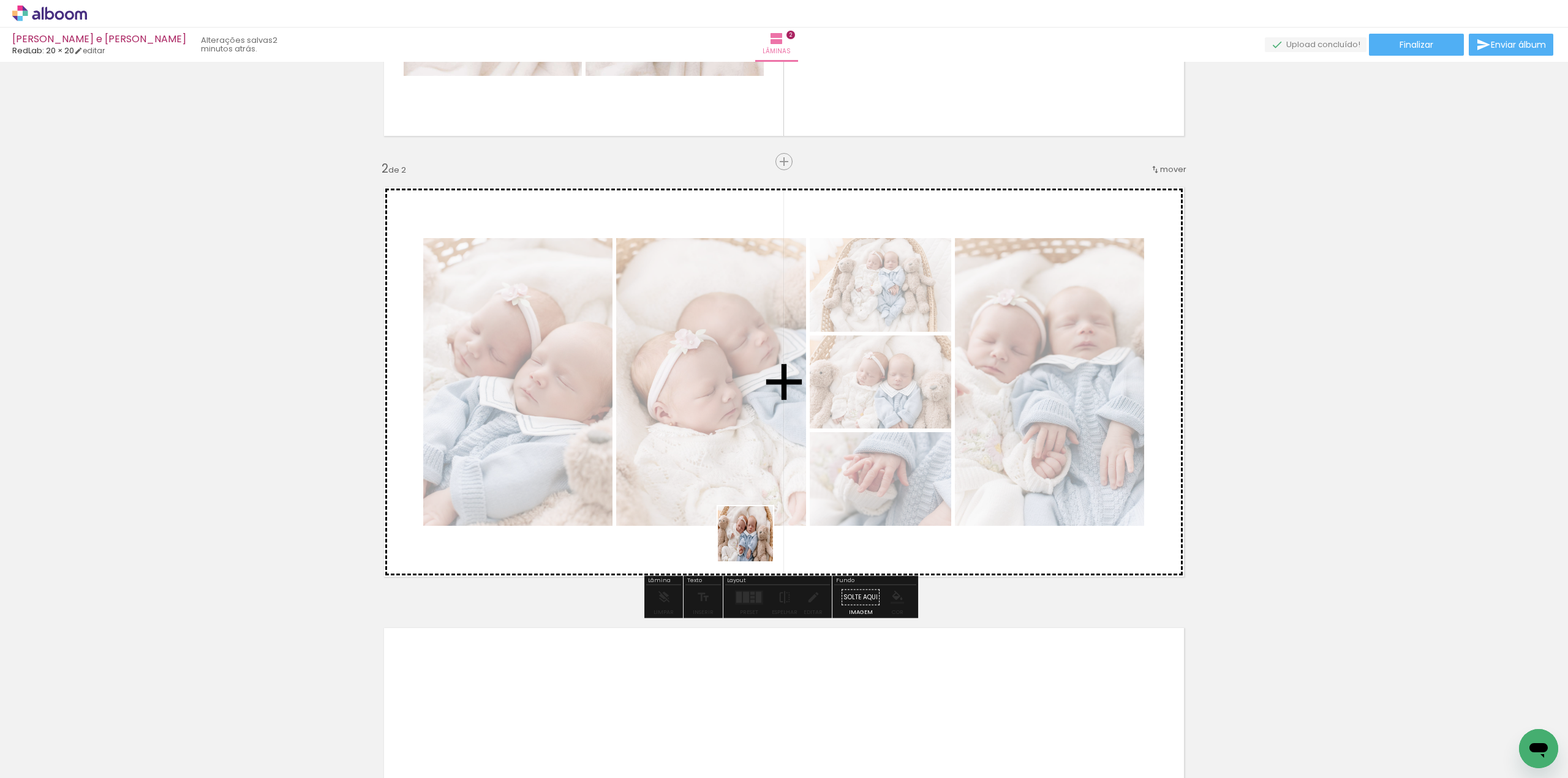
drag, startPoint x: 754, startPoint y: 543, endPoint x: 770, endPoint y: 460, distance: 84.5
click at [763, 459] on quentale-workspace at bounding box center [784, 389] width 1568 height 778
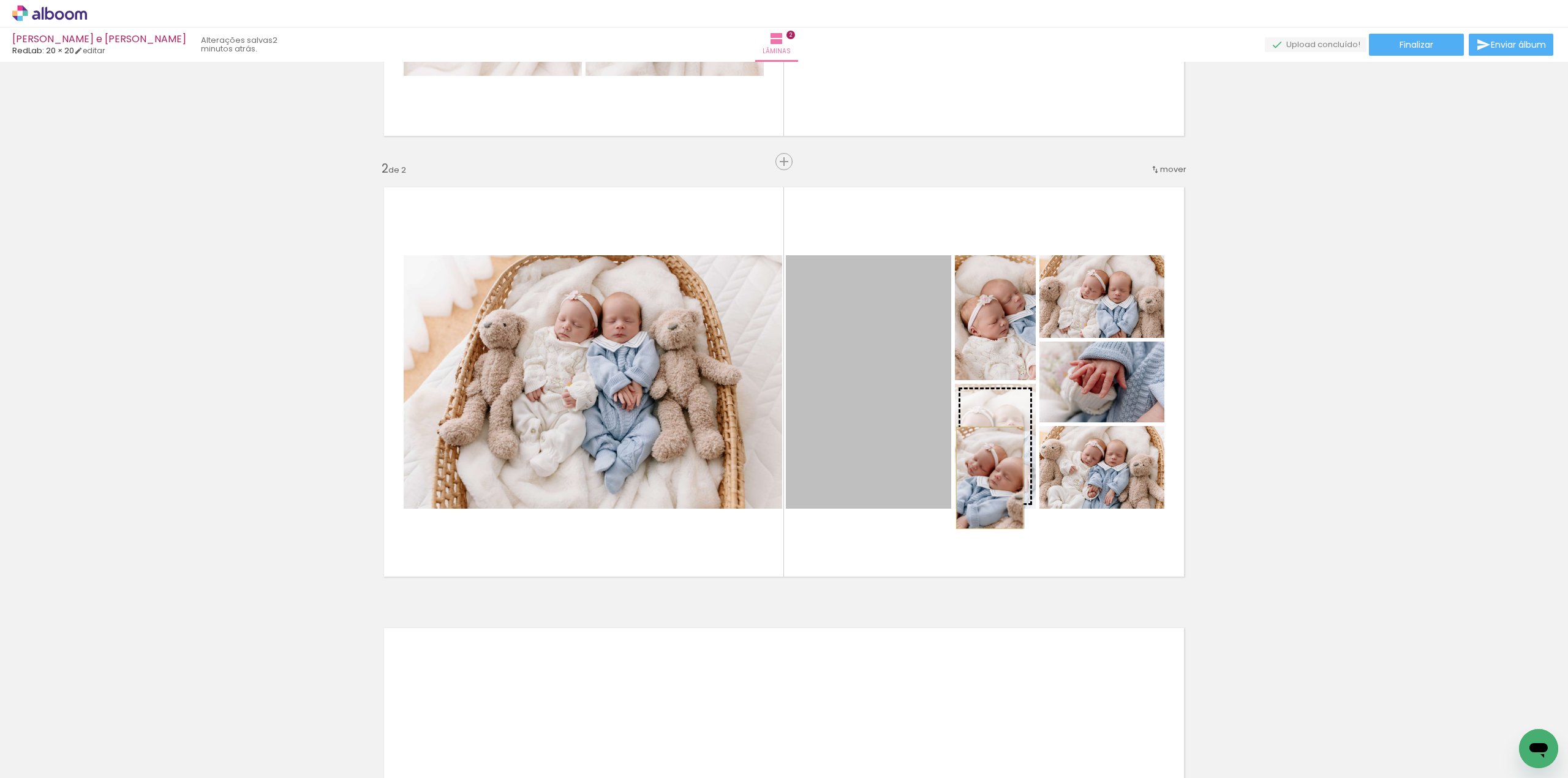
drag, startPoint x: 888, startPoint y: 451, endPoint x: 984, endPoint y: 477, distance: 99.5
click at [0, 0] on slot at bounding box center [0, 0] width 0 height 0
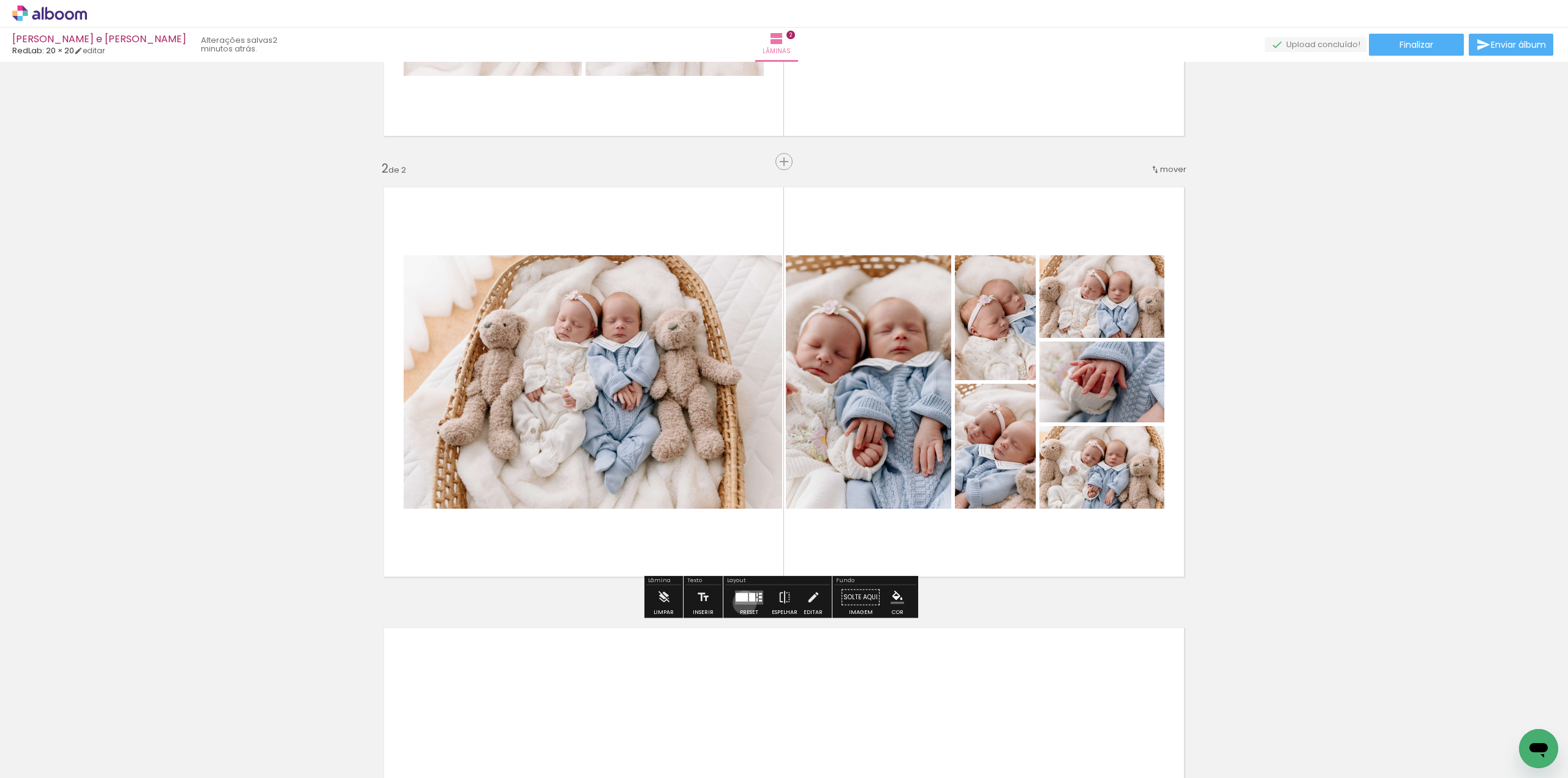
click at [742, 603] on quentale-layouter at bounding box center [749, 597] width 28 height 14
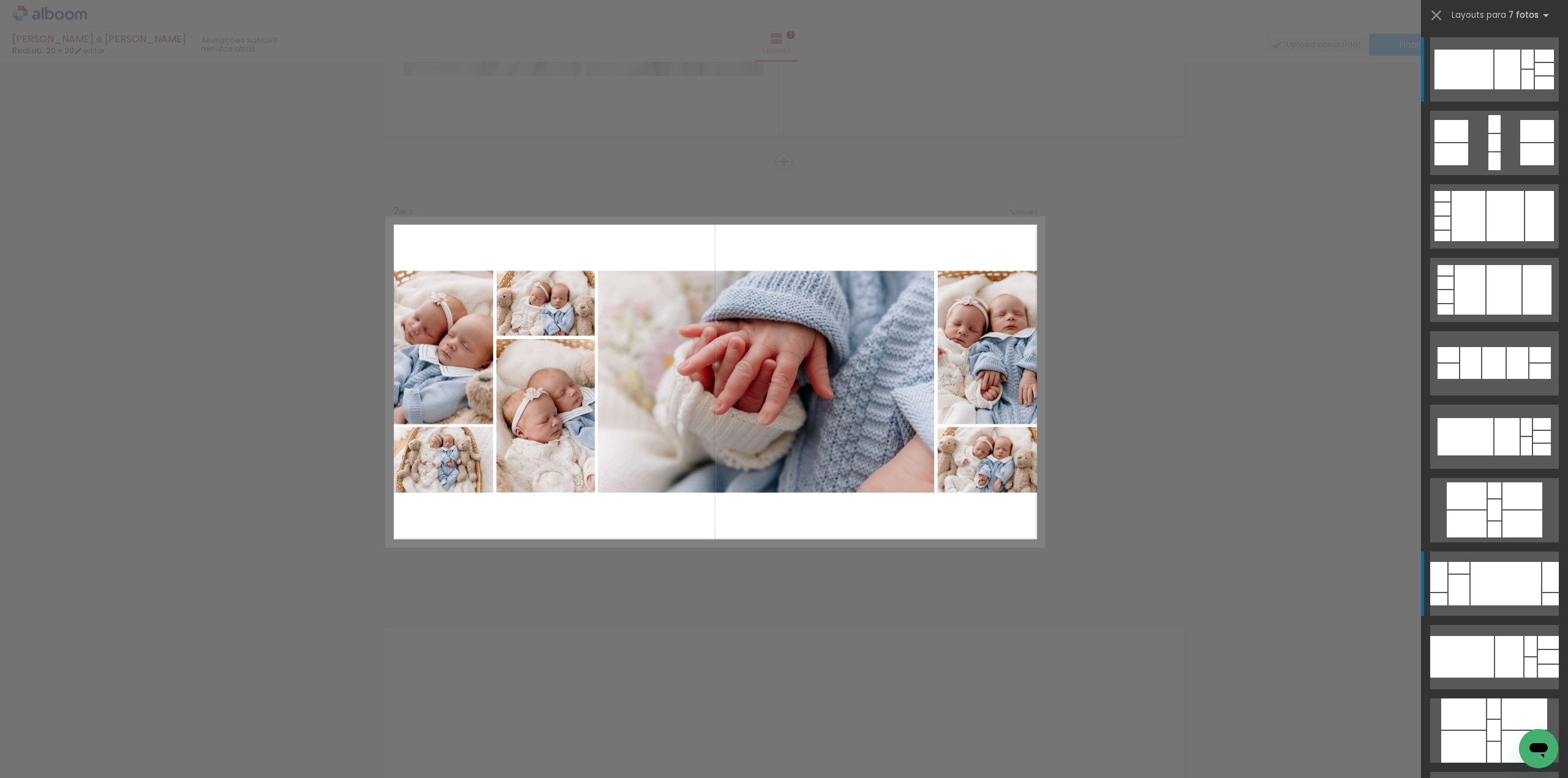
click at [1534, 62] on div at bounding box center [1544, 56] width 19 height 12
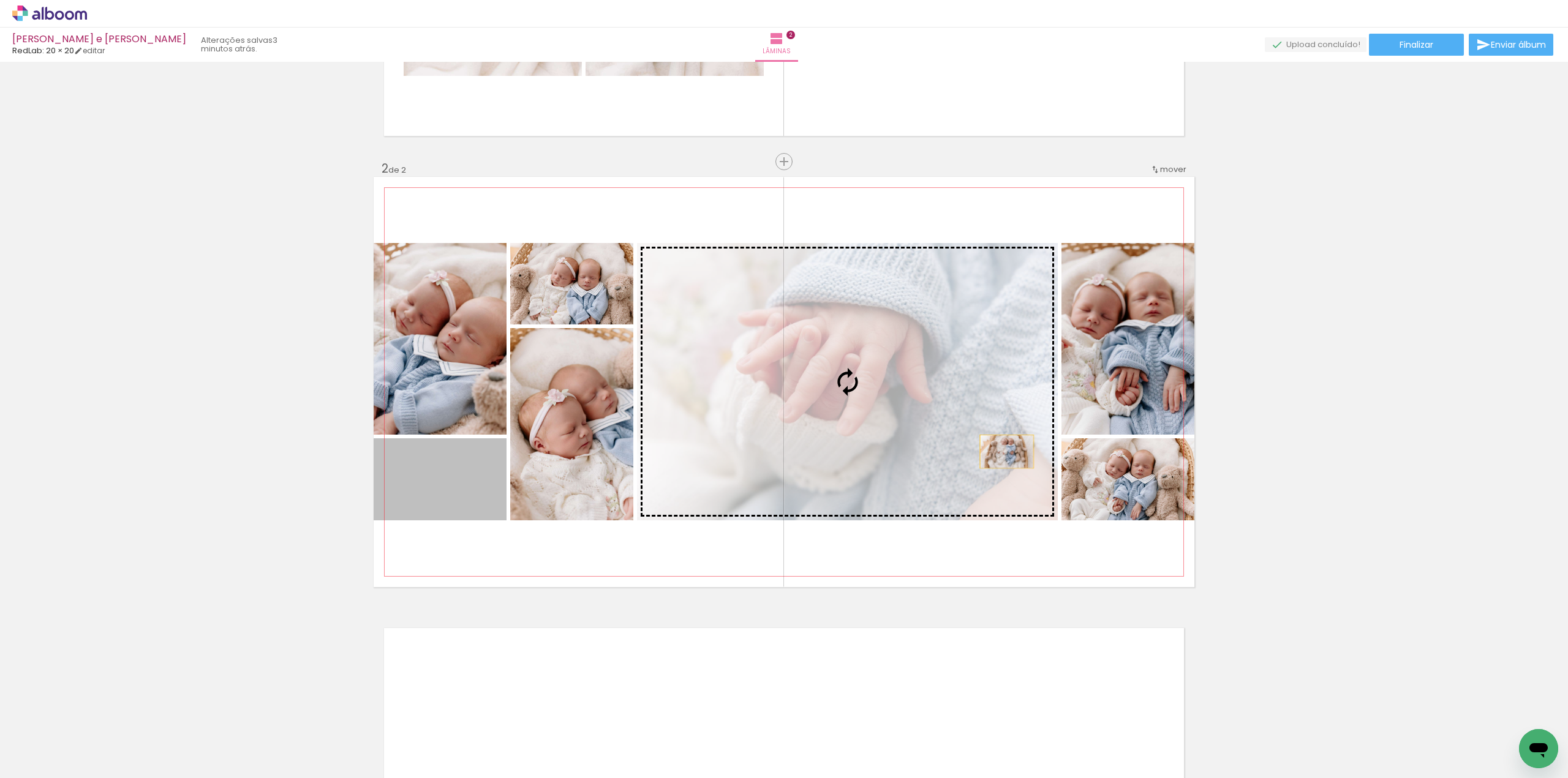
drag, startPoint x: 462, startPoint y: 479, endPoint x: 1002, endPoint y: 451, distance: 540.7
click at [0, 0] on slot at bounding box center [0, 0] width 0 height 0
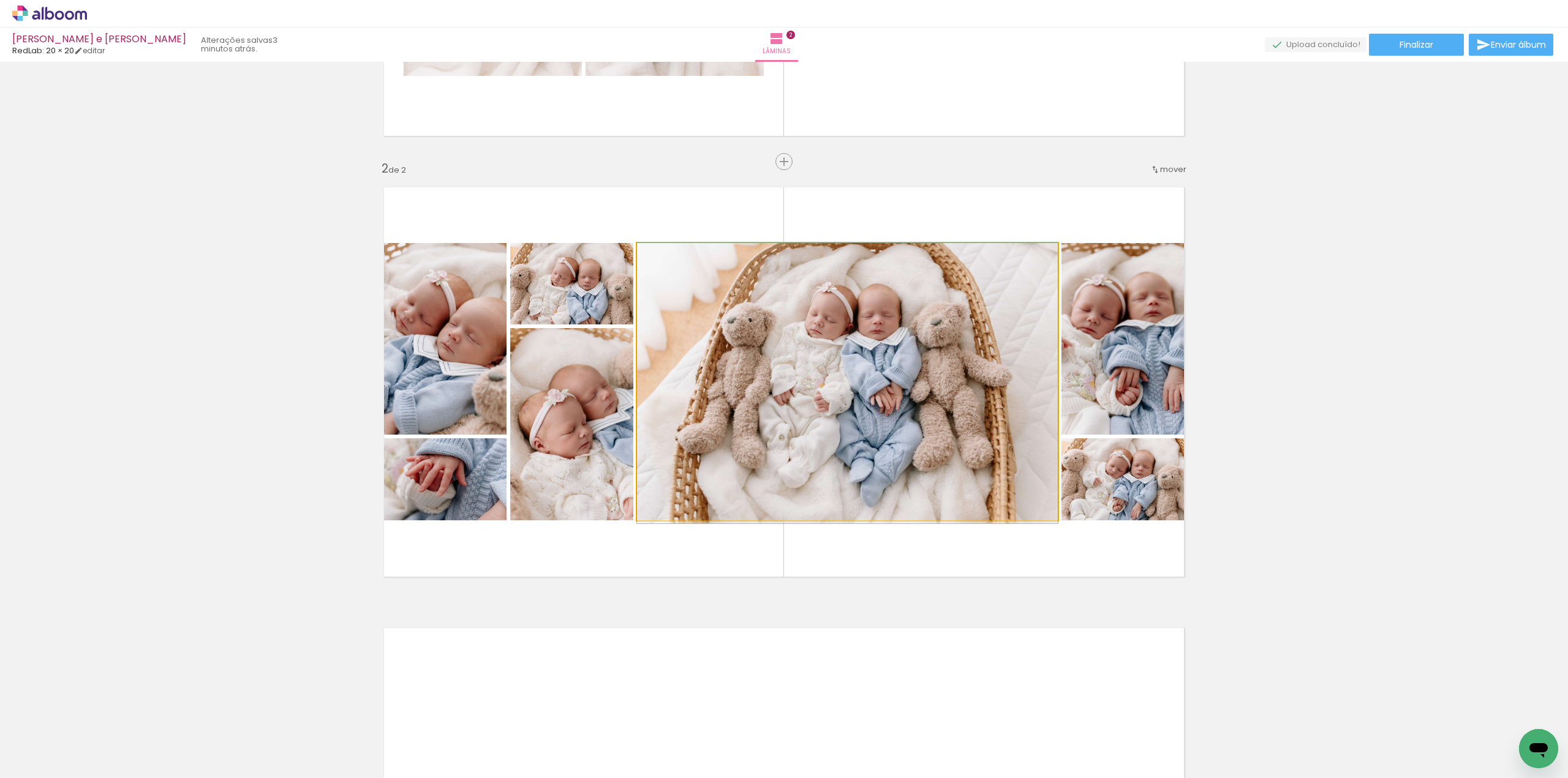
drag, startPoint x: 940, startPoint y: 443, endPoint x: 951, endPoint y: 446, distance: 11.4
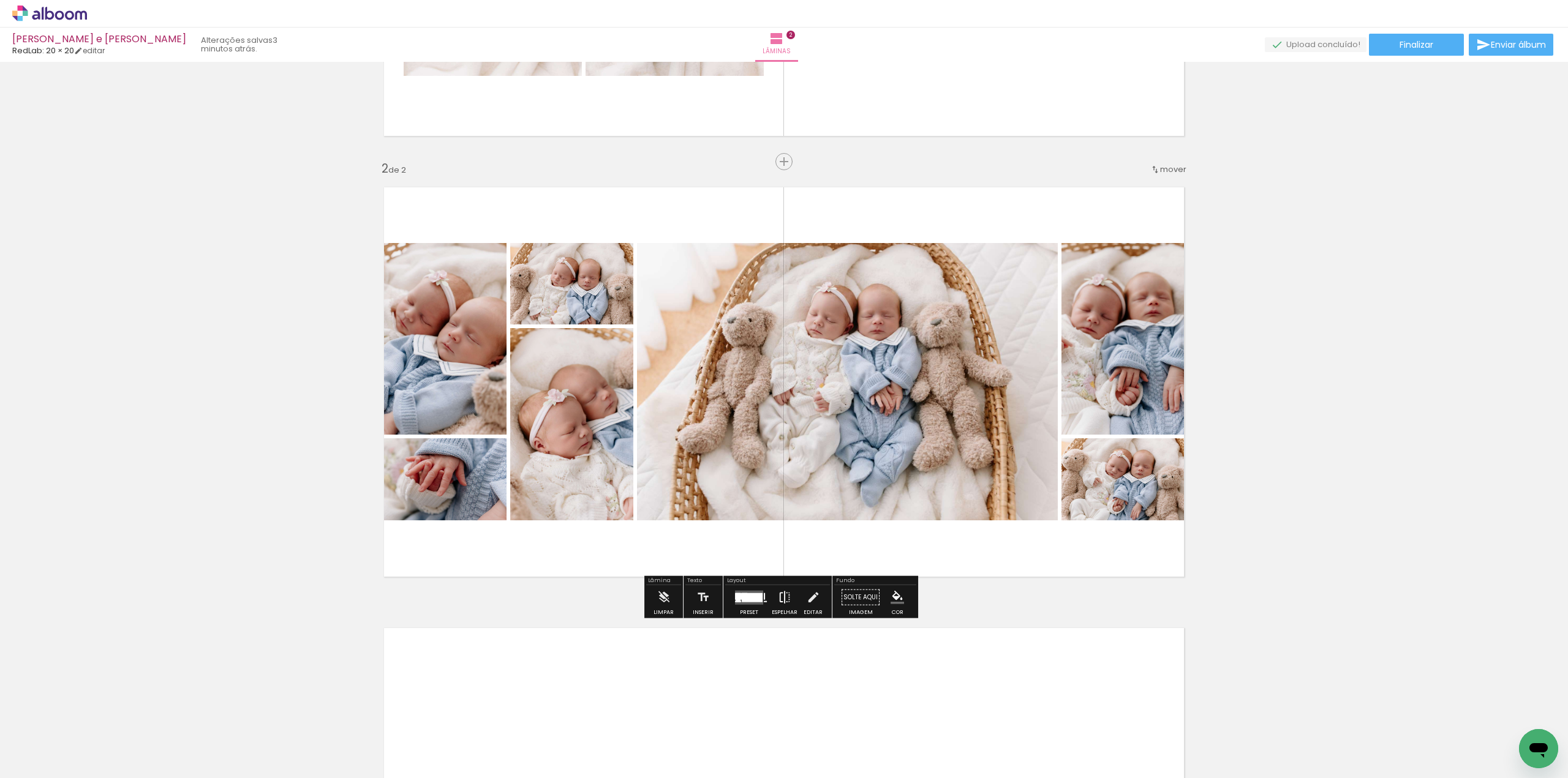
click at [783, 597] on iron-icon at bounding box center [784, 598] width 13 height 25
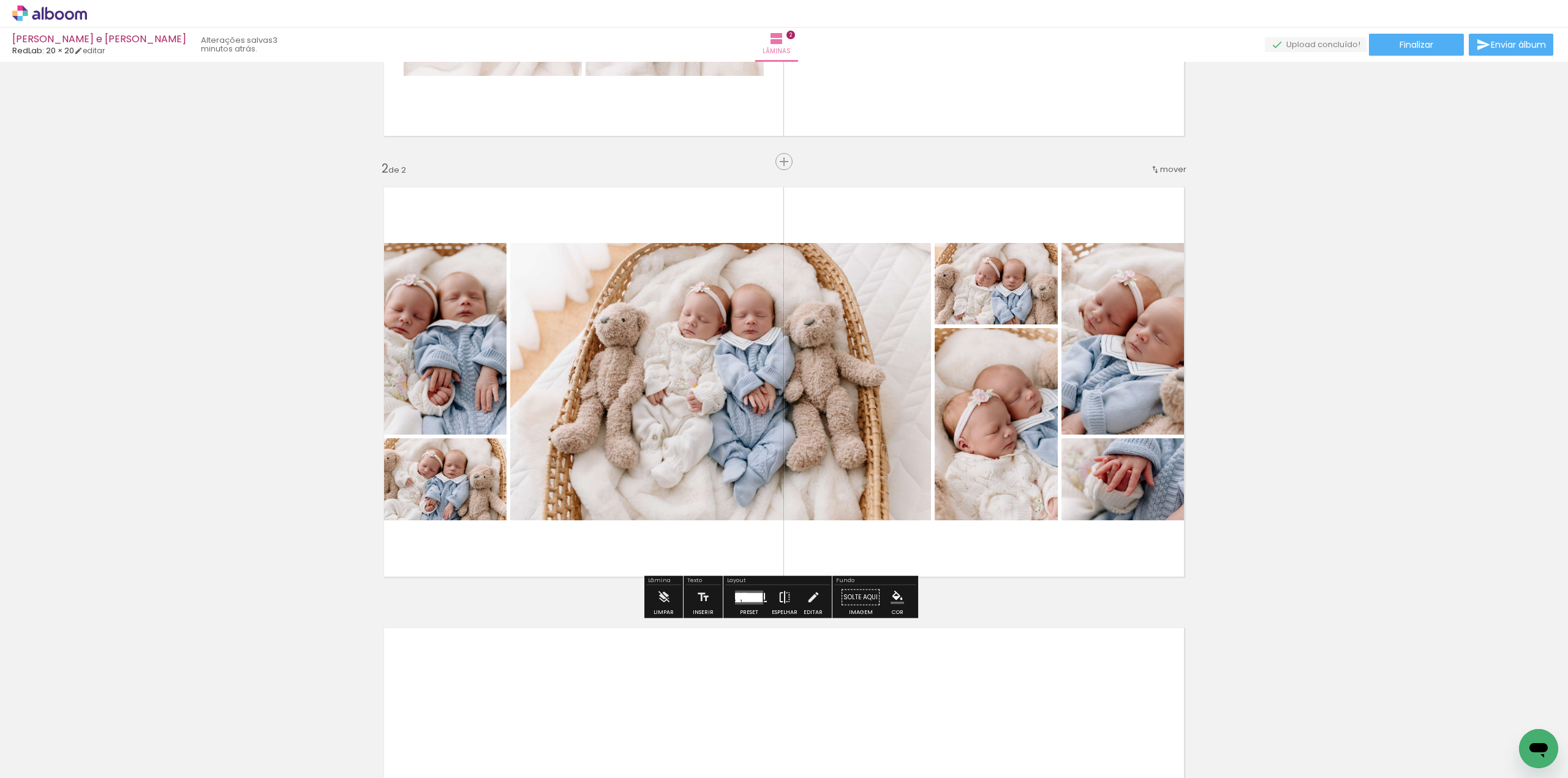
click at [783, 597] on iron-icon at bounding box center [784, 598] width 13 height 25
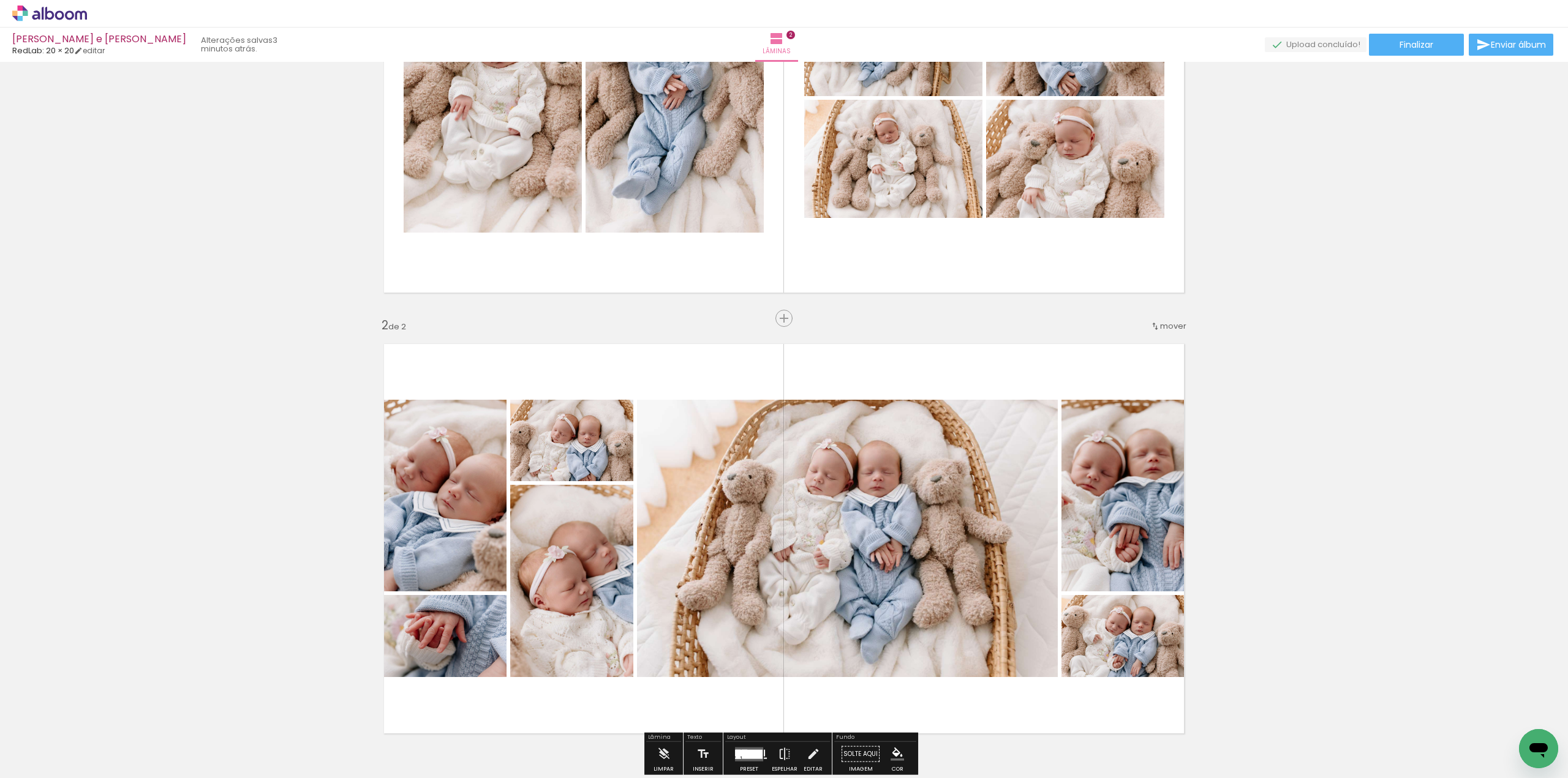
scroll to position [300, 0]
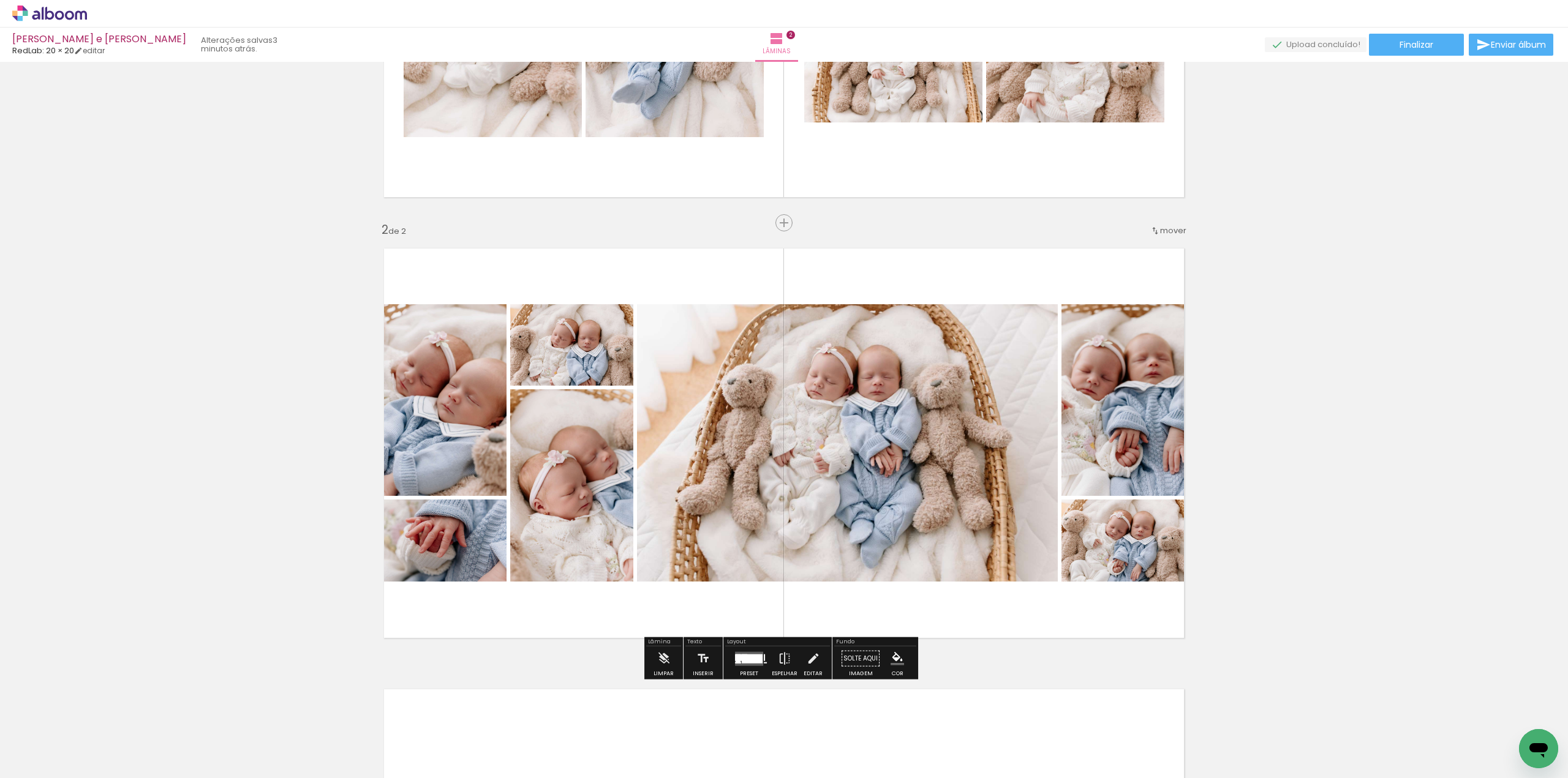
click at [1155, 231] on iron-icon at bounding box center [1155, 231] width 10 height 10
click at [1160, 230] on paper-item "antes da 1" at bounding box center [1136, 227] width 93 height 20
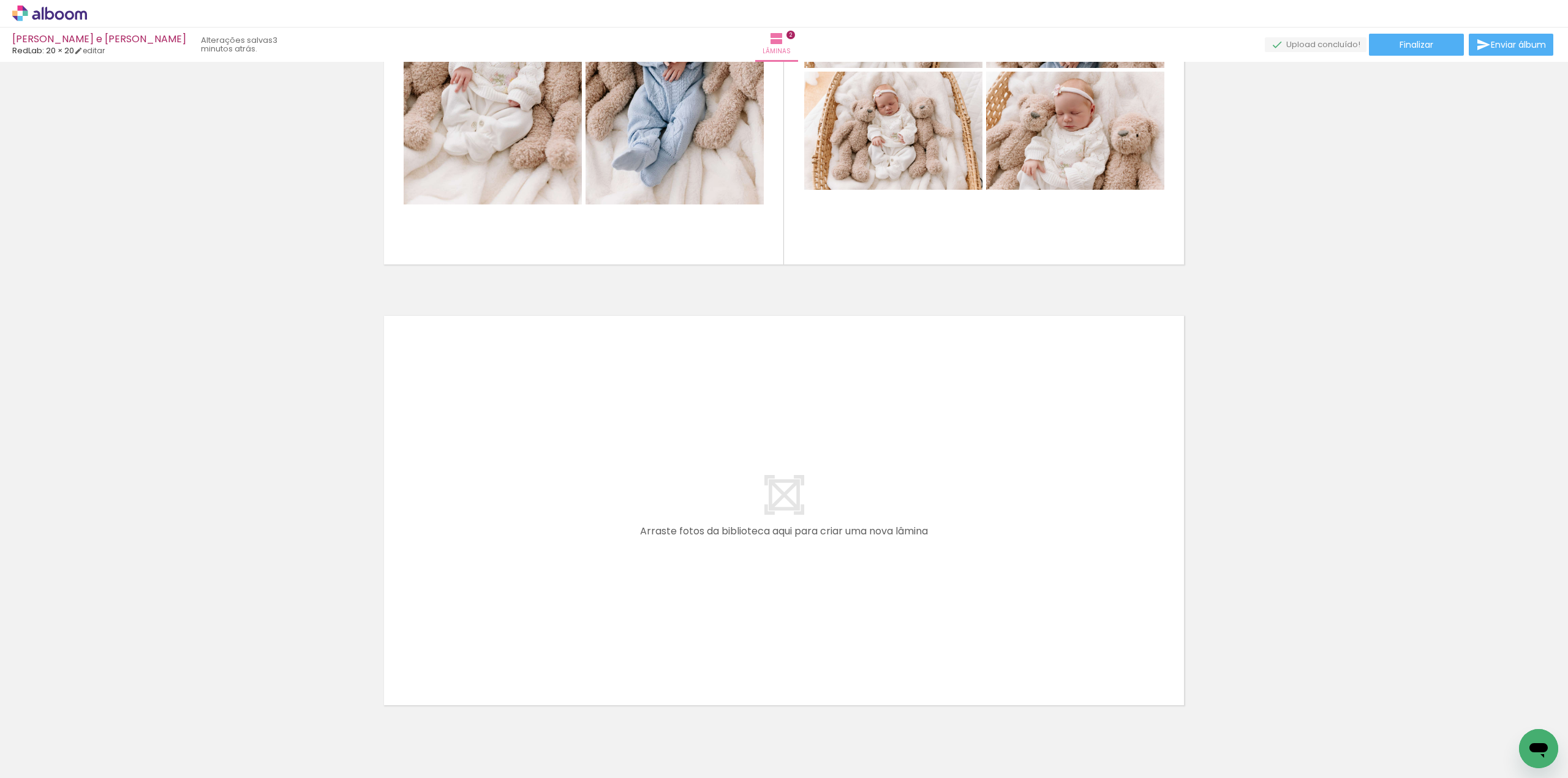
scroll to position [730, 0]
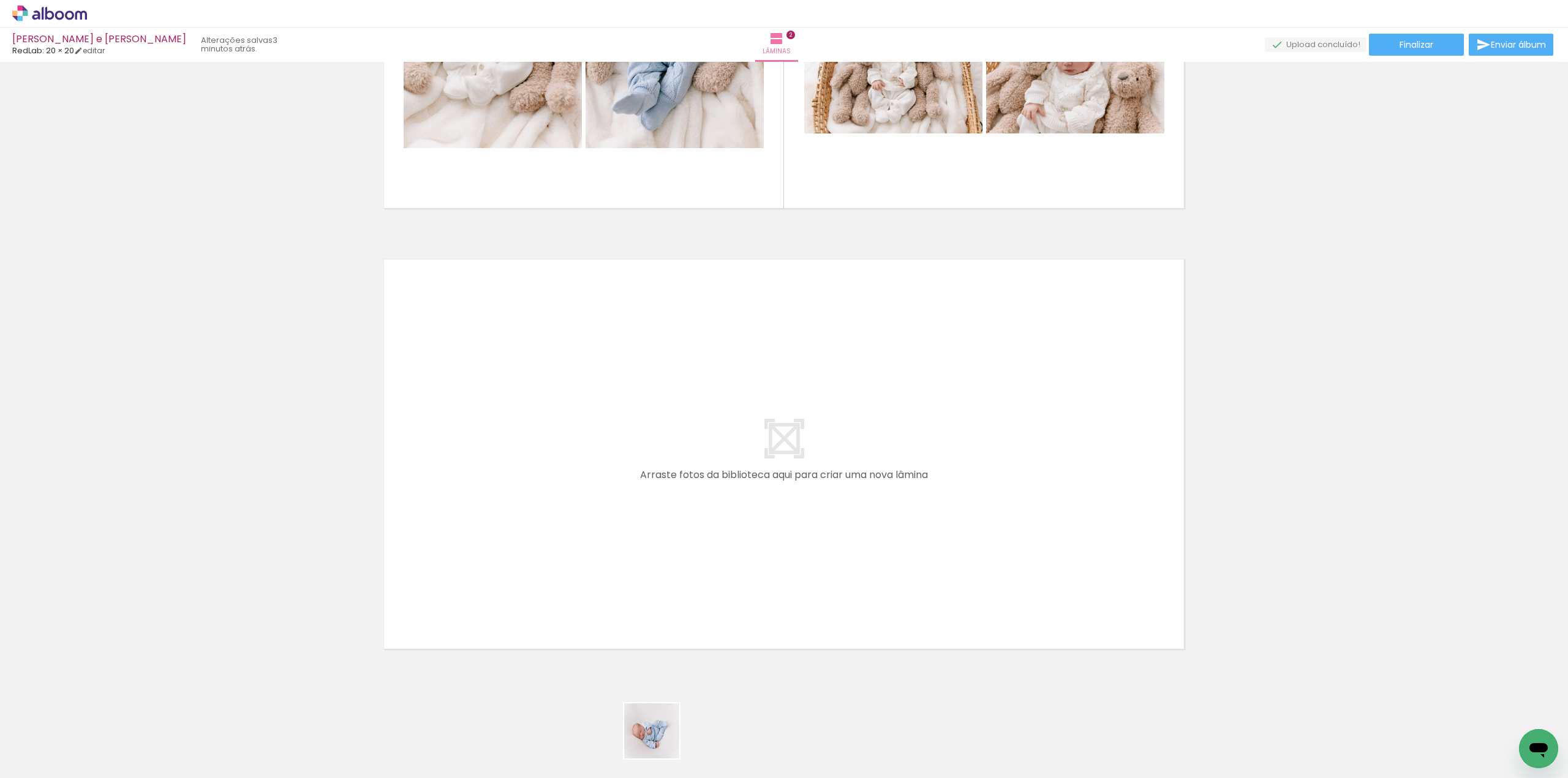
drag, startPoint x: 659, startPoint y: 744, endPoint x: 657, endPoint y: 536, distance: 208.0
click at [657, 536] on quentale-workspace at bounding box center [784, 389] width 1568 height 778
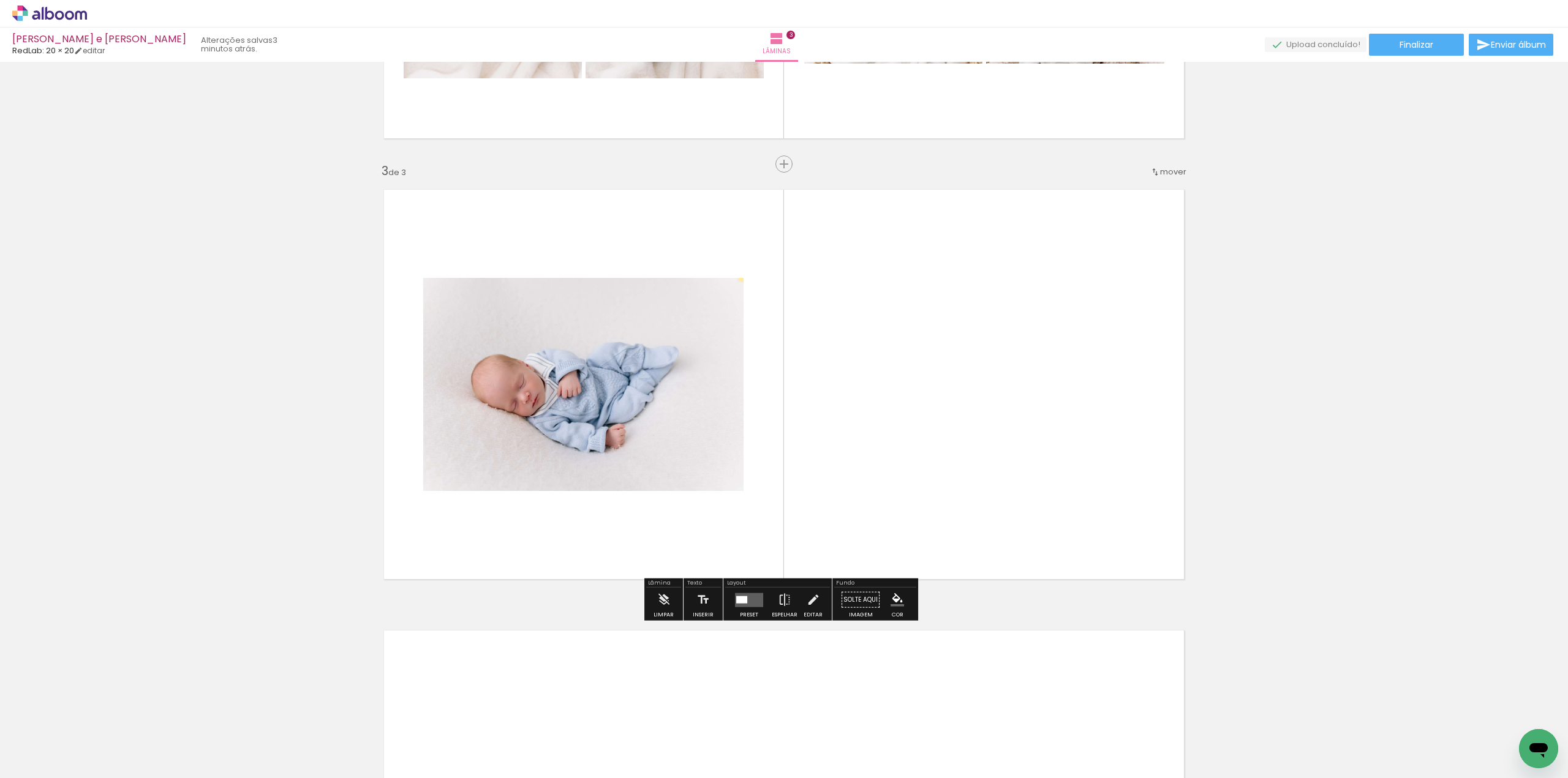
scroll to position [802, 0]
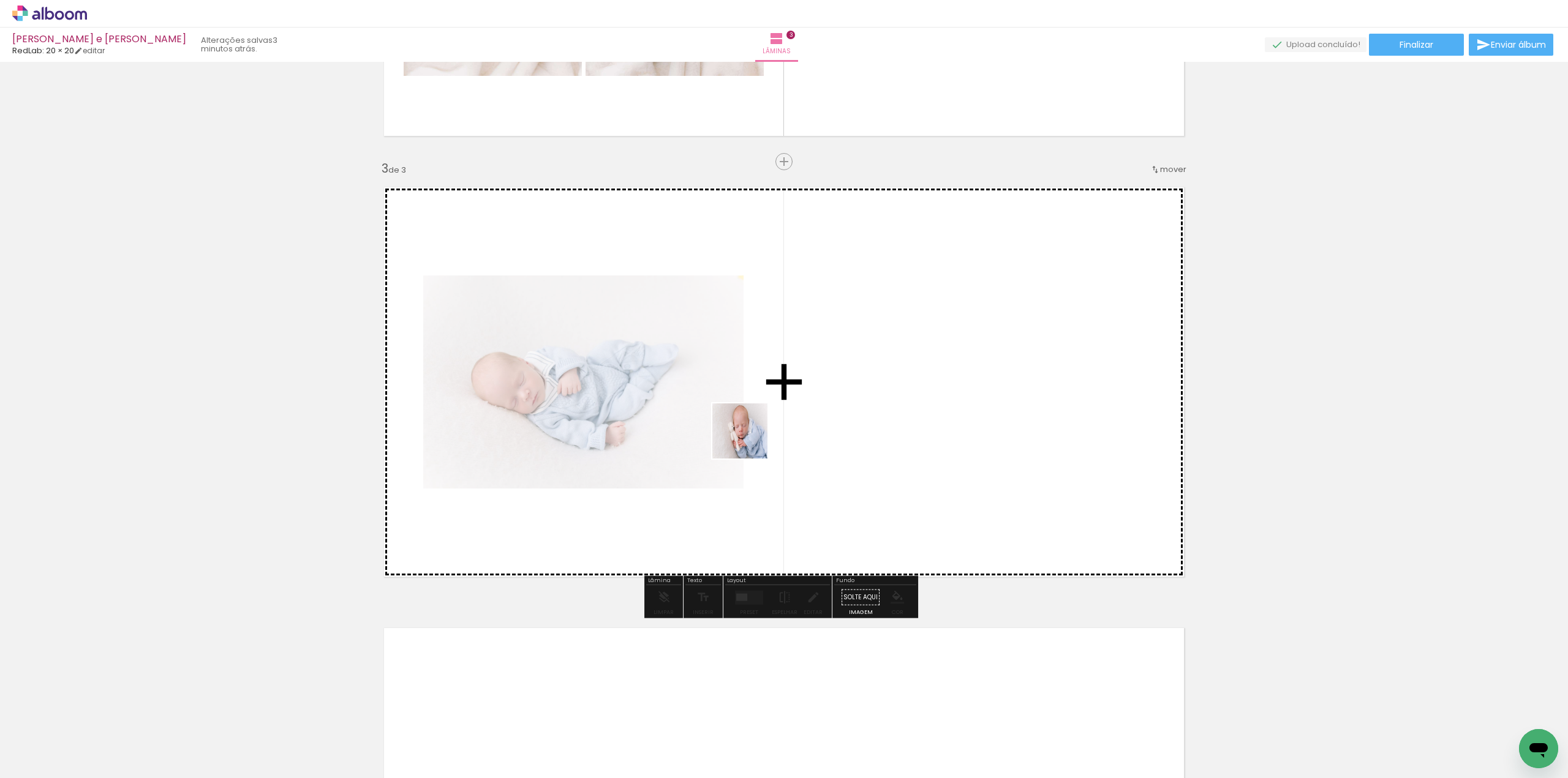
drag, startPoint x: 740, startPoint y: 731, endPoint x: 759, endPoint y: 439, distance: 292.6
click at [746, 417] on quentale-workspace at bounding box center [784, 389] width 1568 height 778
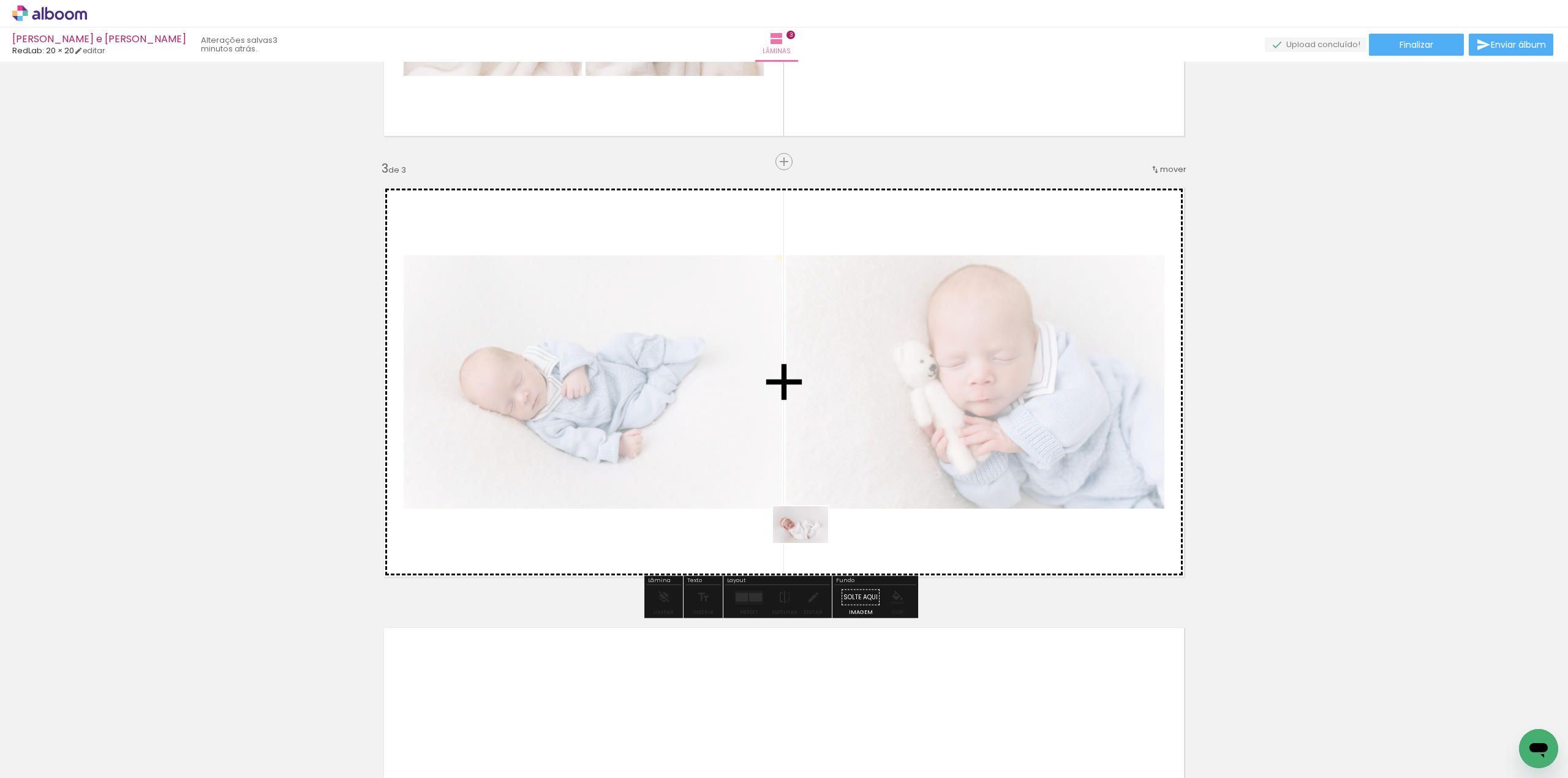
drag, startPoint x: 823, startPoint y: 749, endPoint x: 810, endPoint y: 542, distance: 207.4
click at [810, 542] on quentale-workspace at bounding box center [784, 389] width 1568 height 778
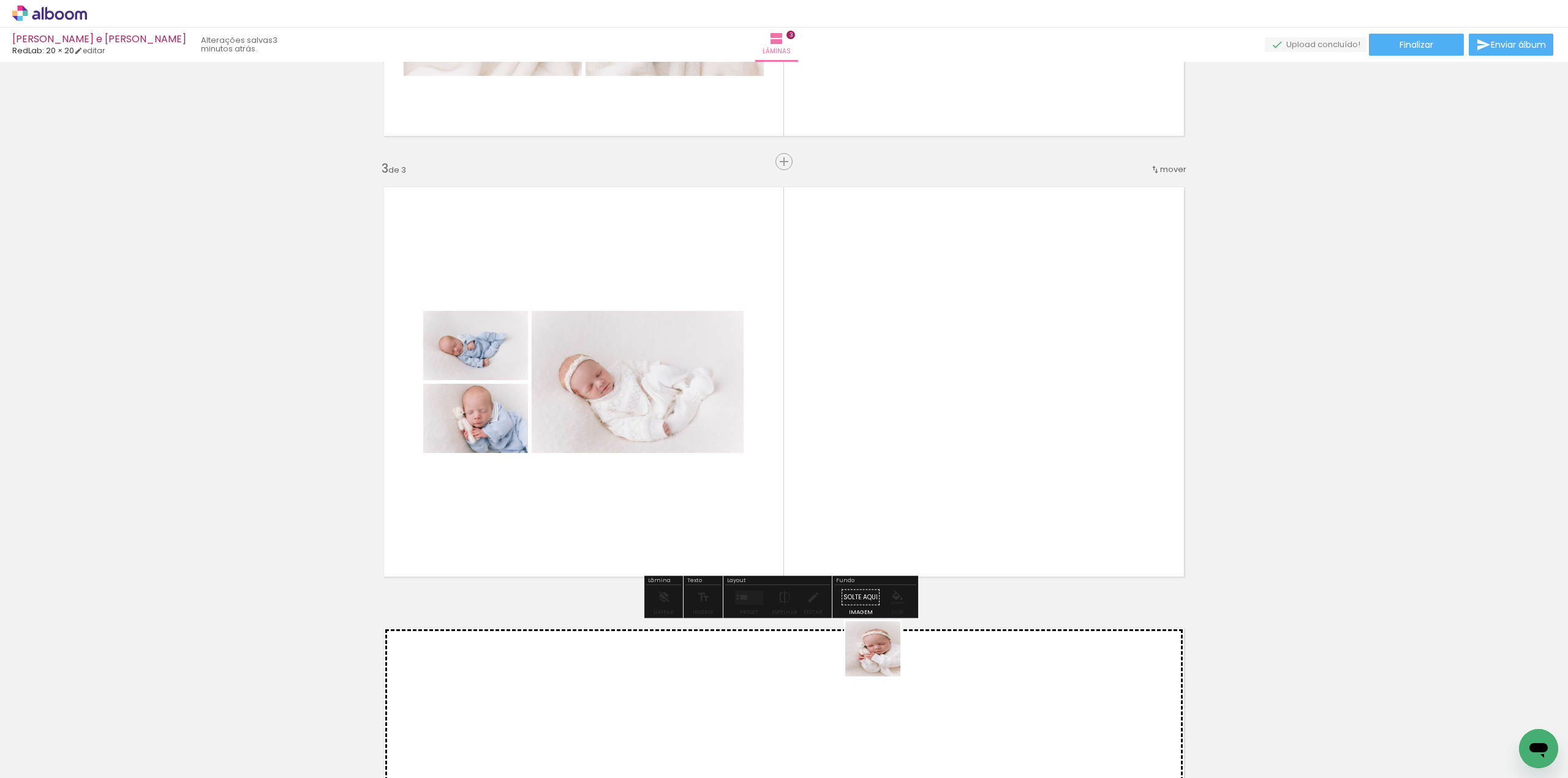
drag, startPoint x: 882, startPoint y: 658, endPoint x: 863, endPoint y: 485, distance: 174.0
click at [864, 474] on quentale-workspace at bounding box center [784, 389] width 1568 height 778
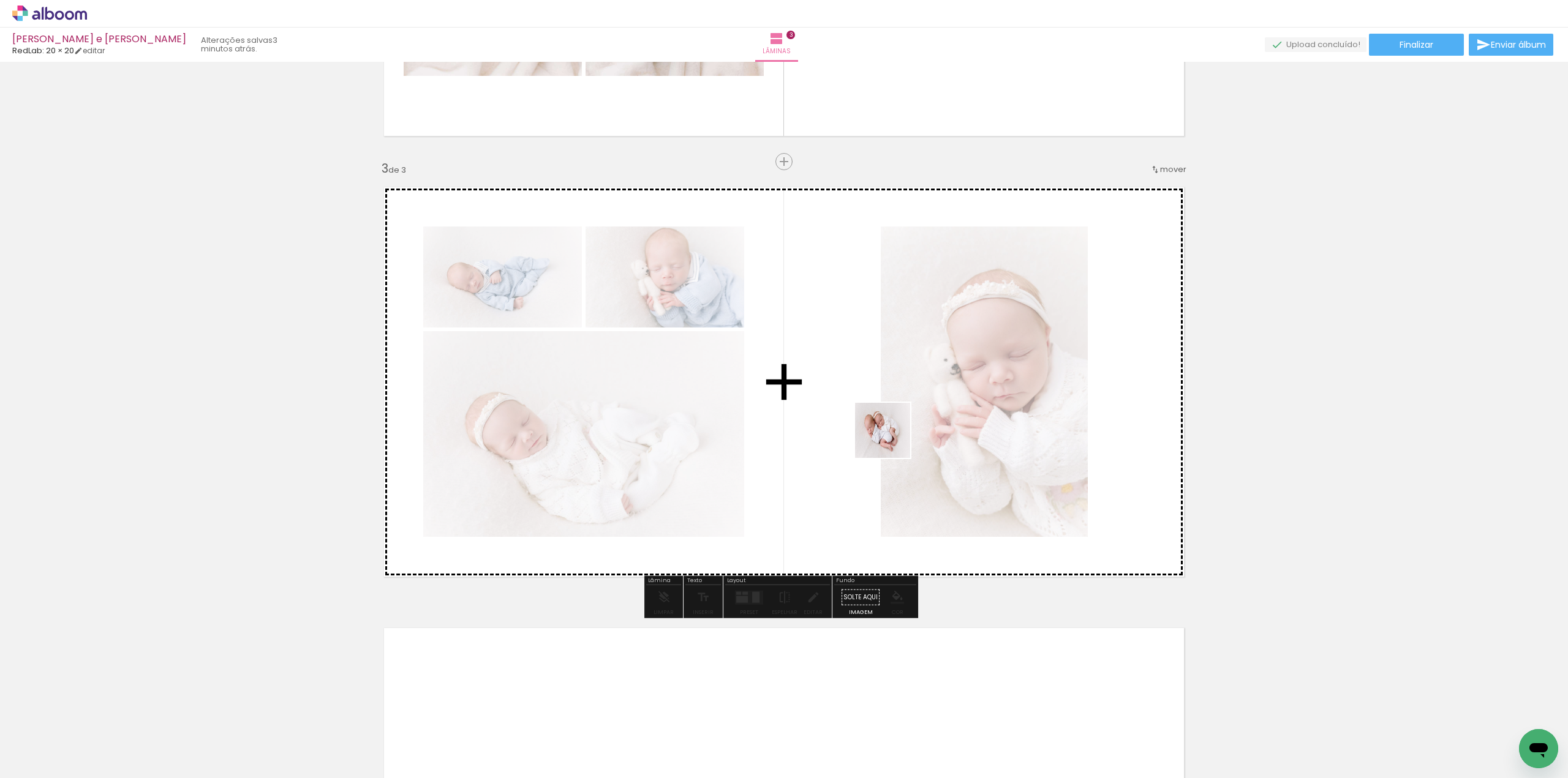
drag, startPoint x: 915, startPoint y: 565, endPoint x: 993, endPoint y: 649, distance: 114.6
click at [891, 442] on quentale-workspace at bounding box center [784, 389] width 1568 height 778
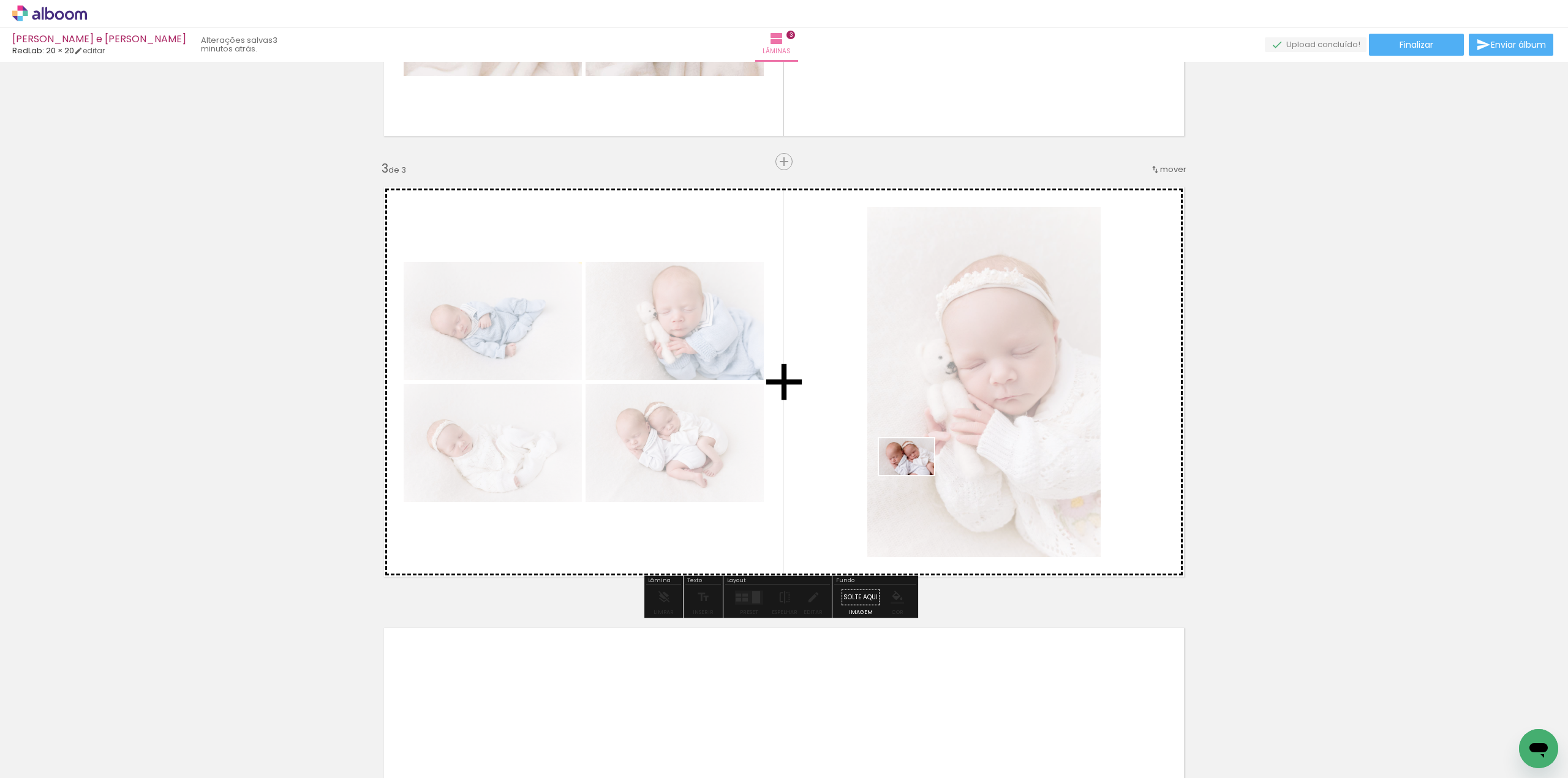
drag, startPoint x: 1013, startPoint y: 733, endPoint x: 915, endPoint y: 475, distance: 276.0
click at [915, 475] on quentale-workspace at bounding box center [784, 389] width 1568 height 778
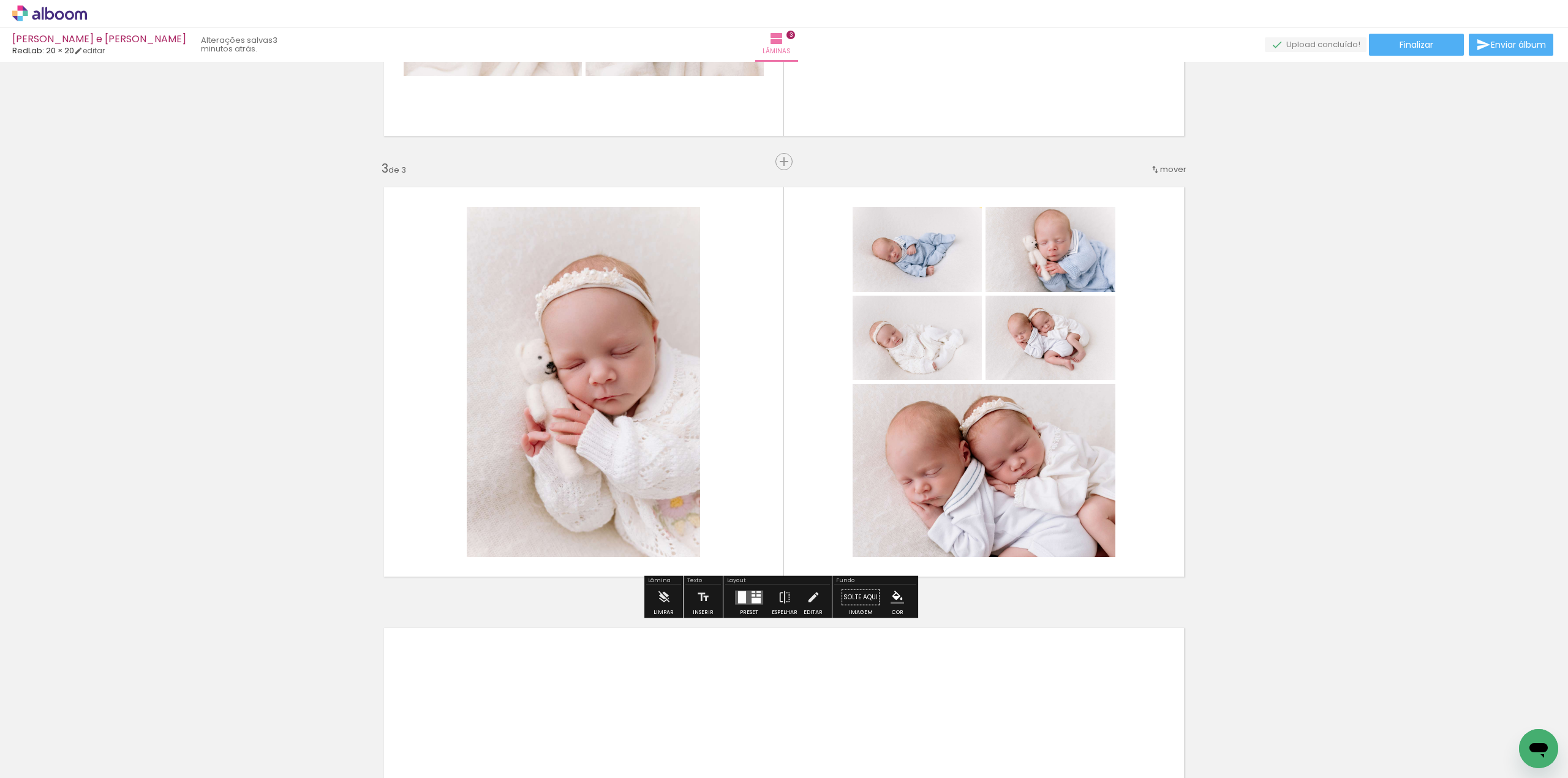
click at [753, 596] on quentale-layouter at bounding box center [749, 597] width 28 height 14
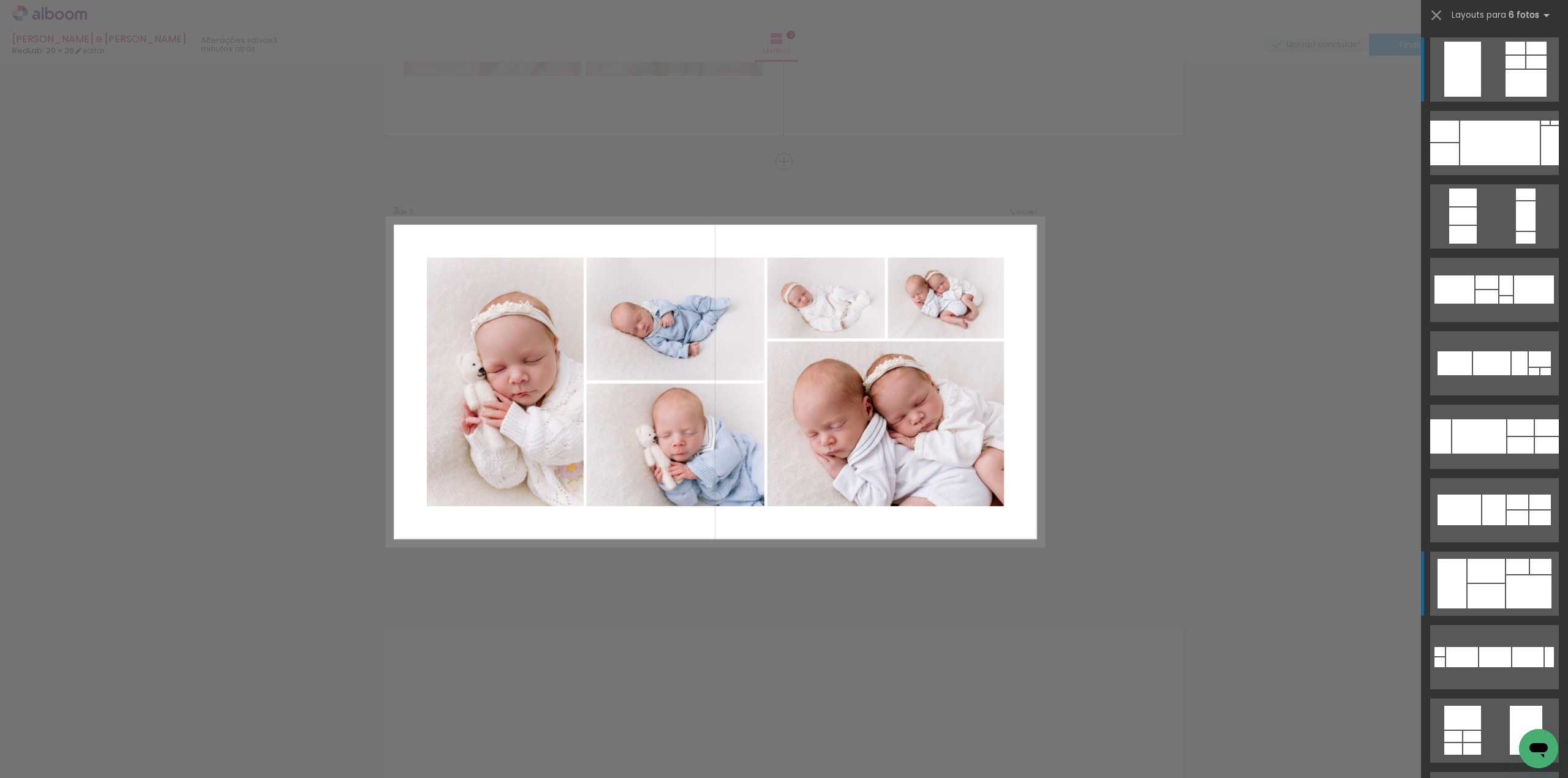
click at [1495, 304] on div at bounding box center [1487, 297] width 23 height 13
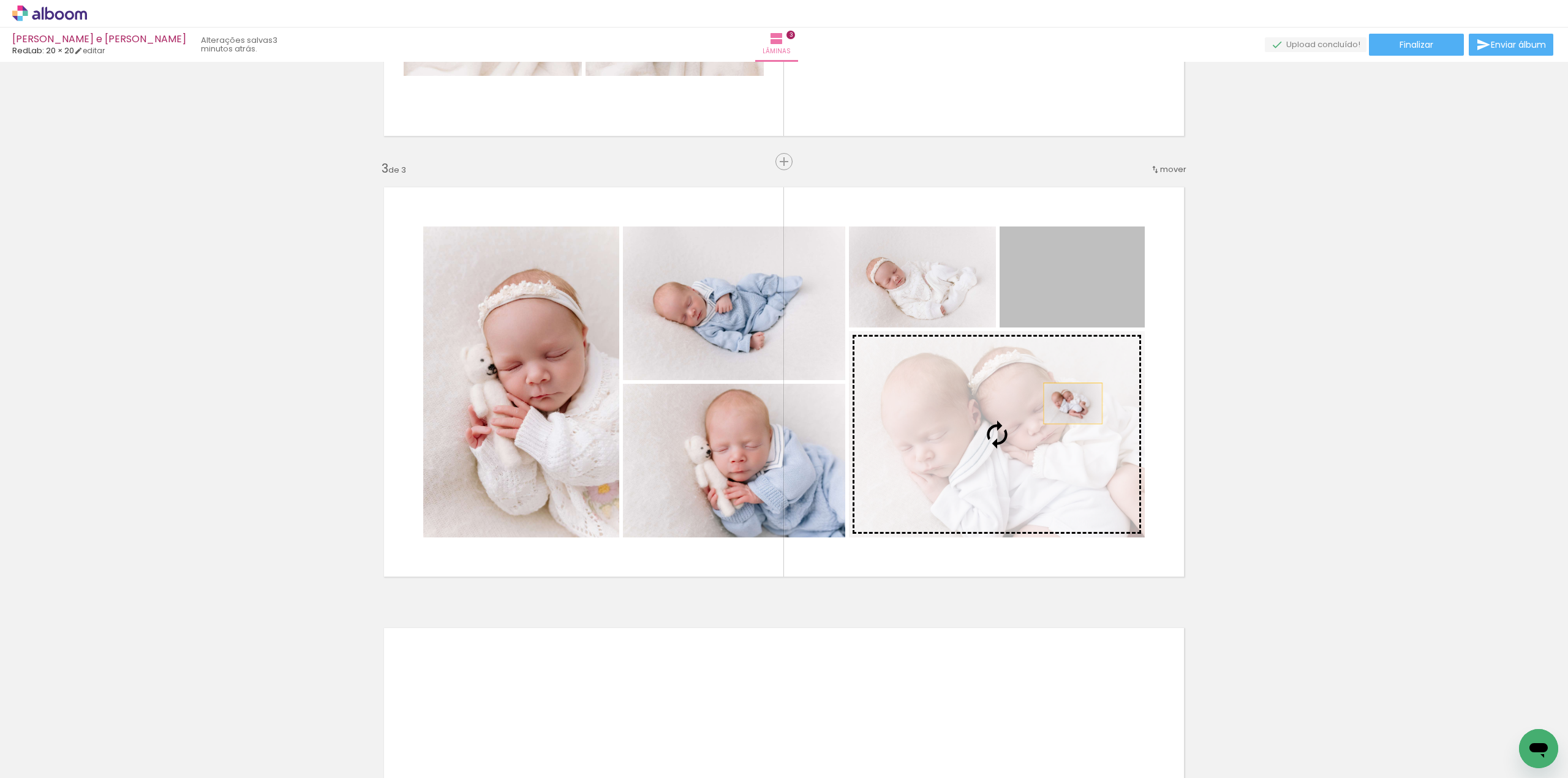
drag, startPoint x: 1085, startPoint y: 269, endPoint x: 1061, endPoint y: 423, distance: 155.9
click at [0, 0] on slot at bounding box center [0, 0] width 0 height 0
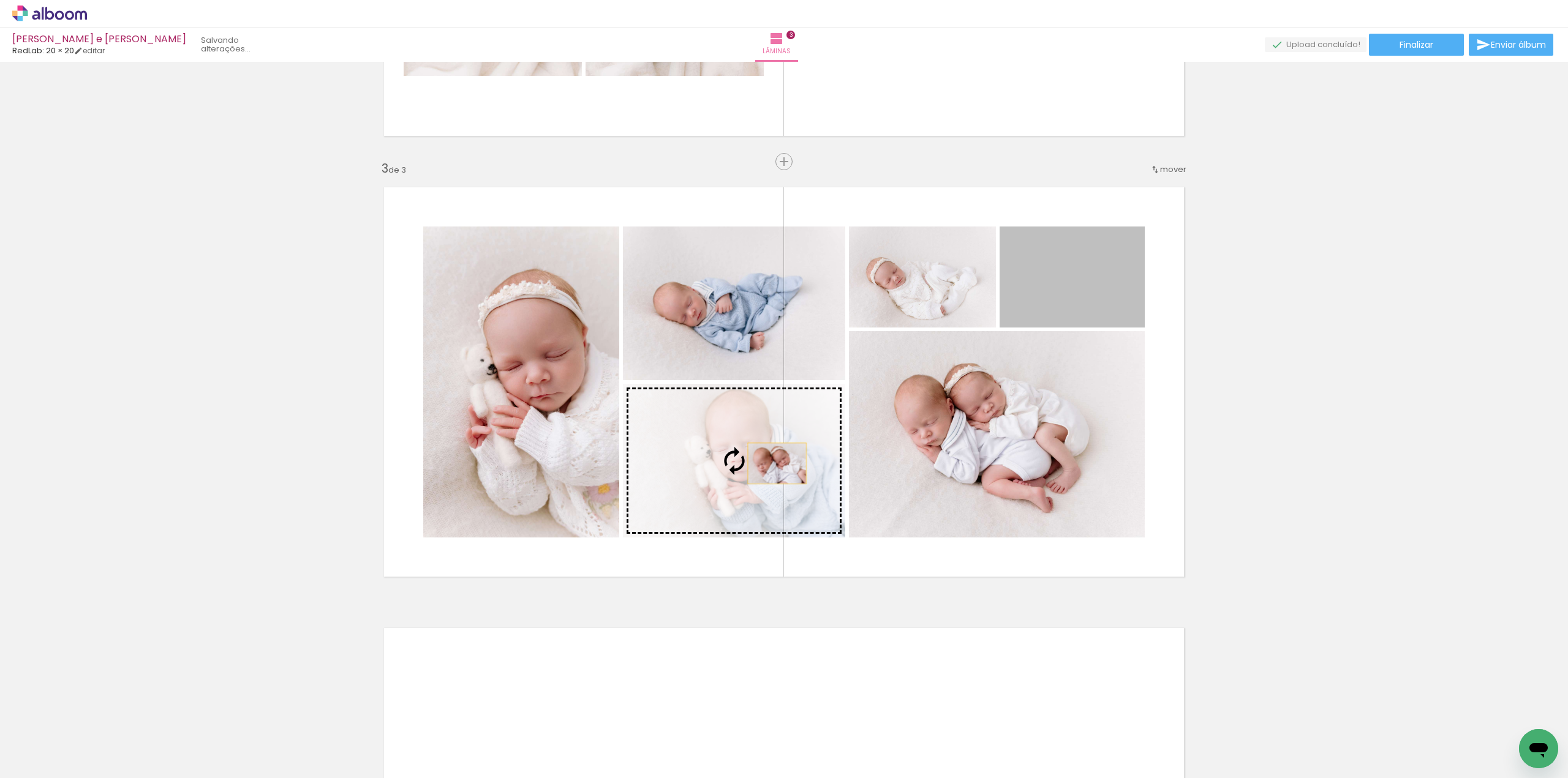
drag, startPoint x: 1081, startPoint y: 300, endPoint x: 772, endPoint y: 464, distance: 349.8
click at [0, 0] on slot at bounding box center [0, 0] width 0 height 0
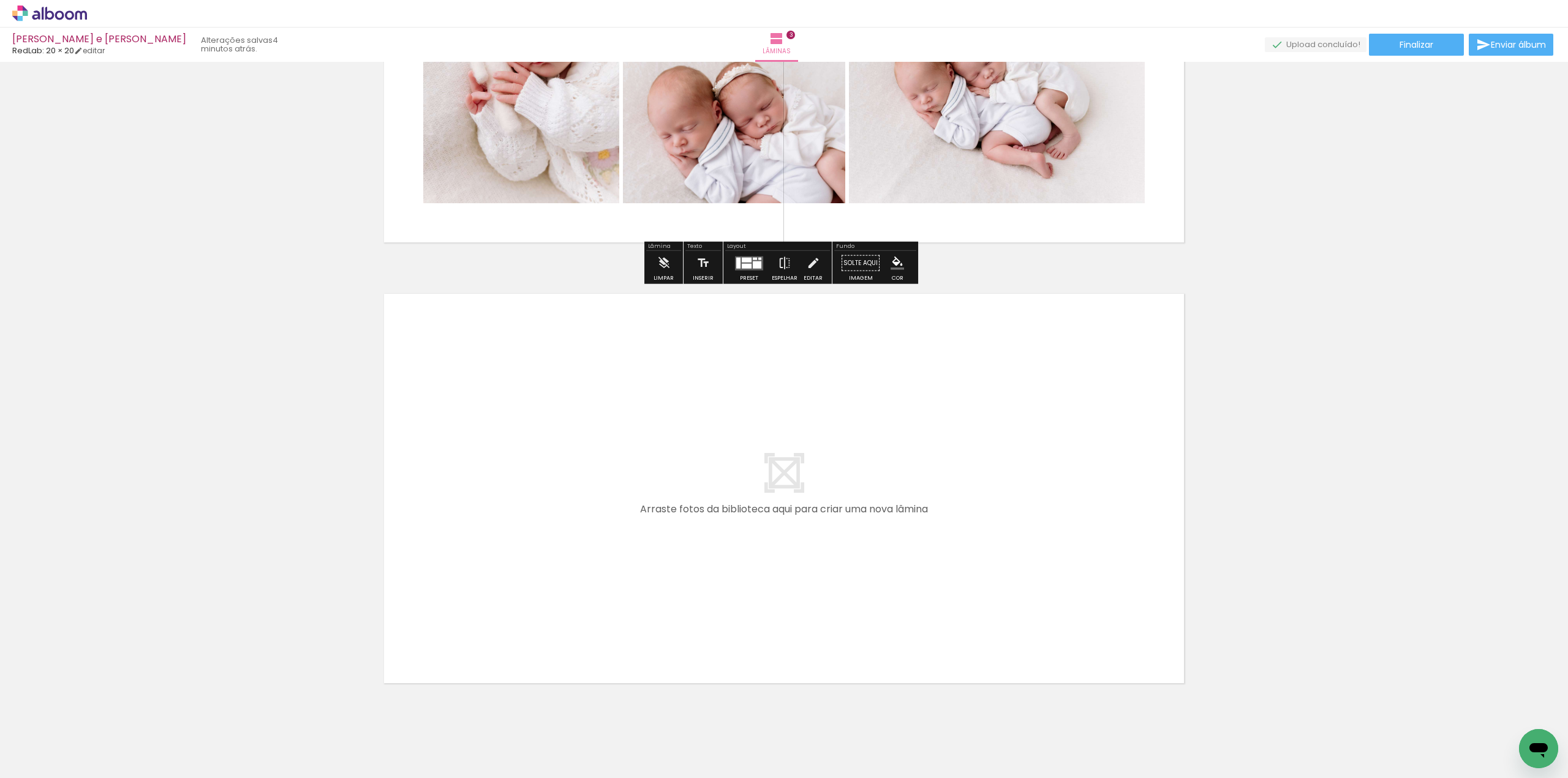
scroll to position [1171, 0]
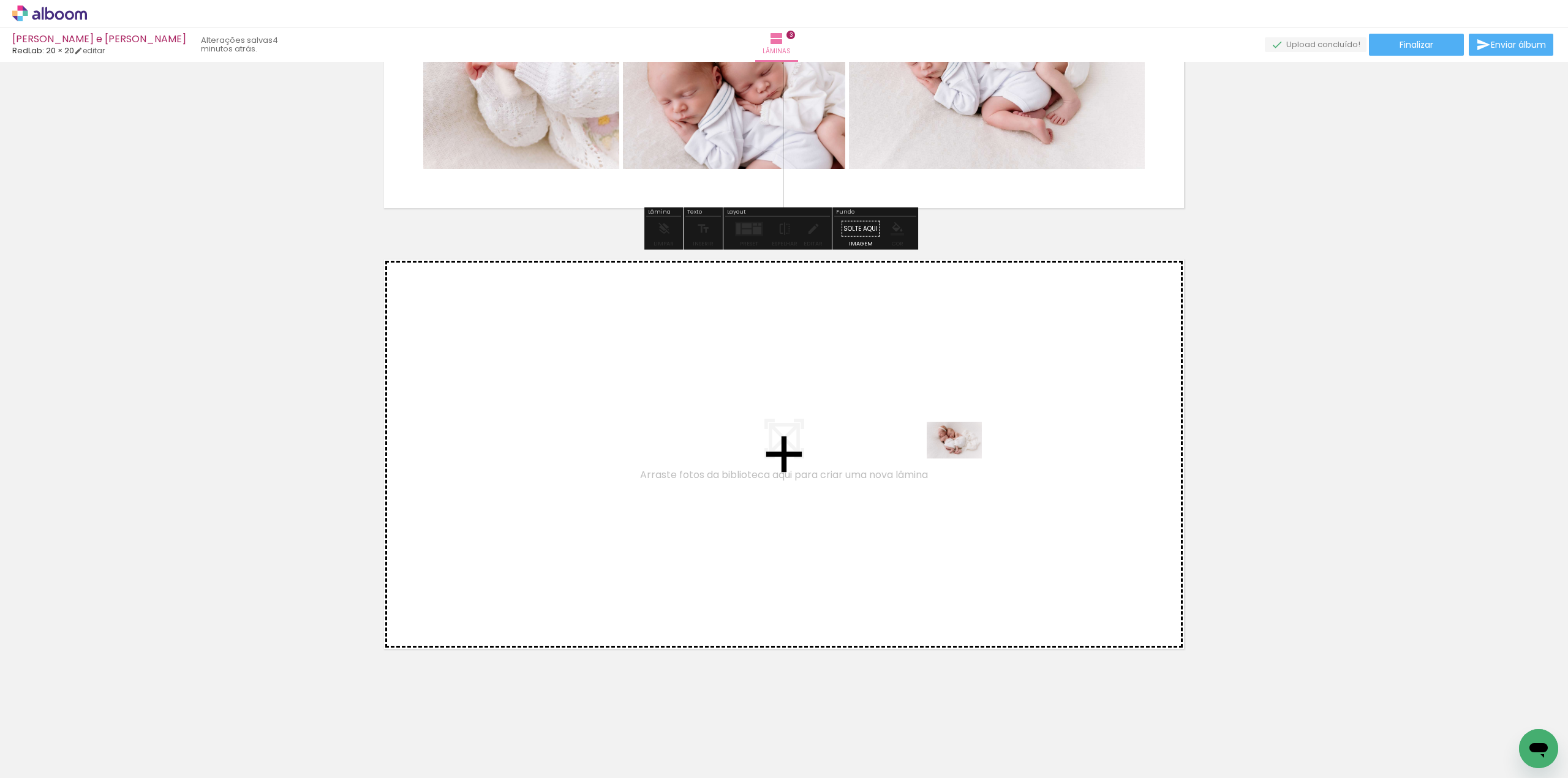
drag, startPoint x: 1084, startPoint y: 733, endPoint x: 1136, endPoint y: 655, distance: 93.7
click at [963, 460] on quentale-workspace at bounding box center [784, 389] width 1568 height 778
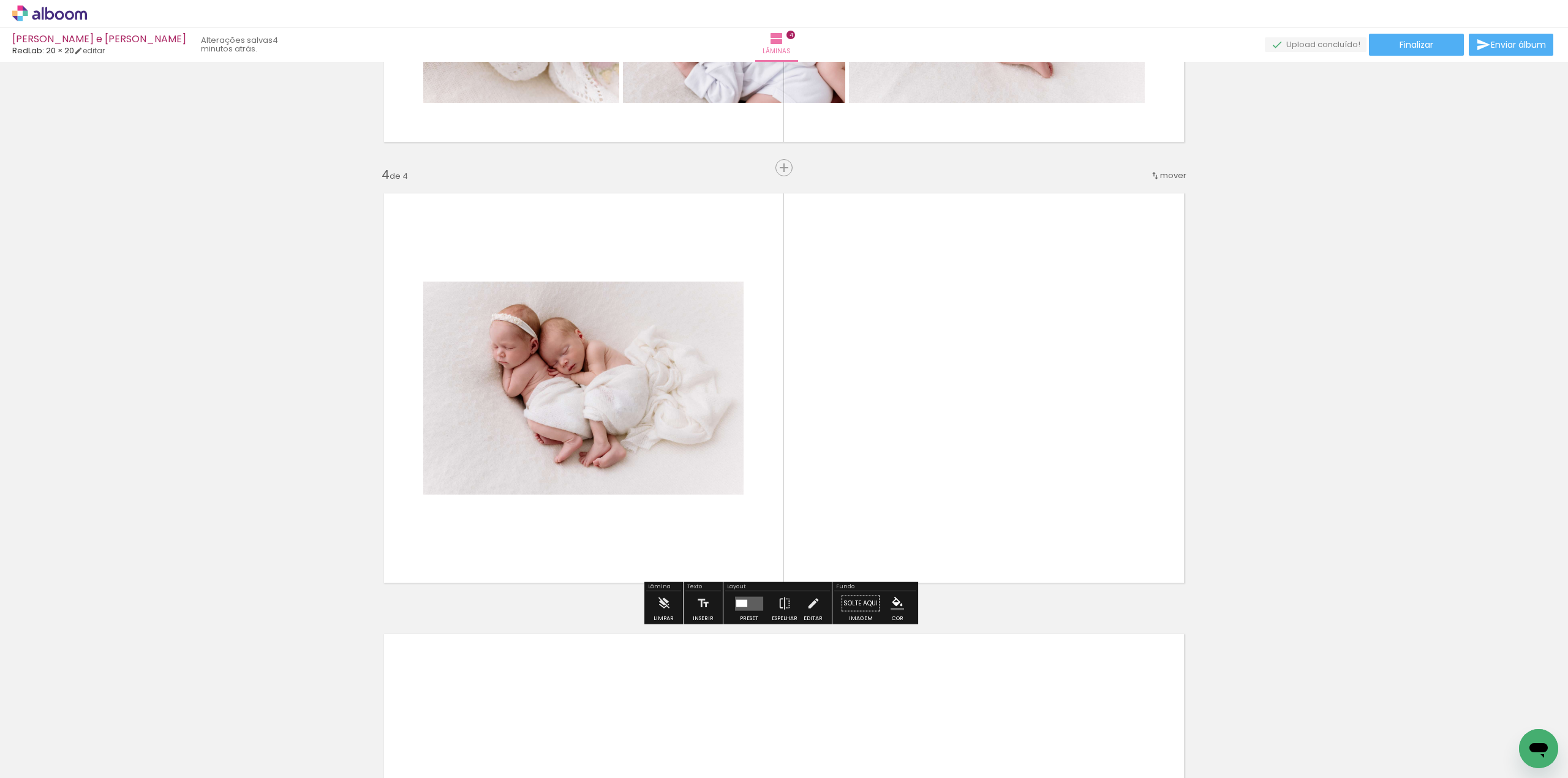
scroll to position [1243, 0]
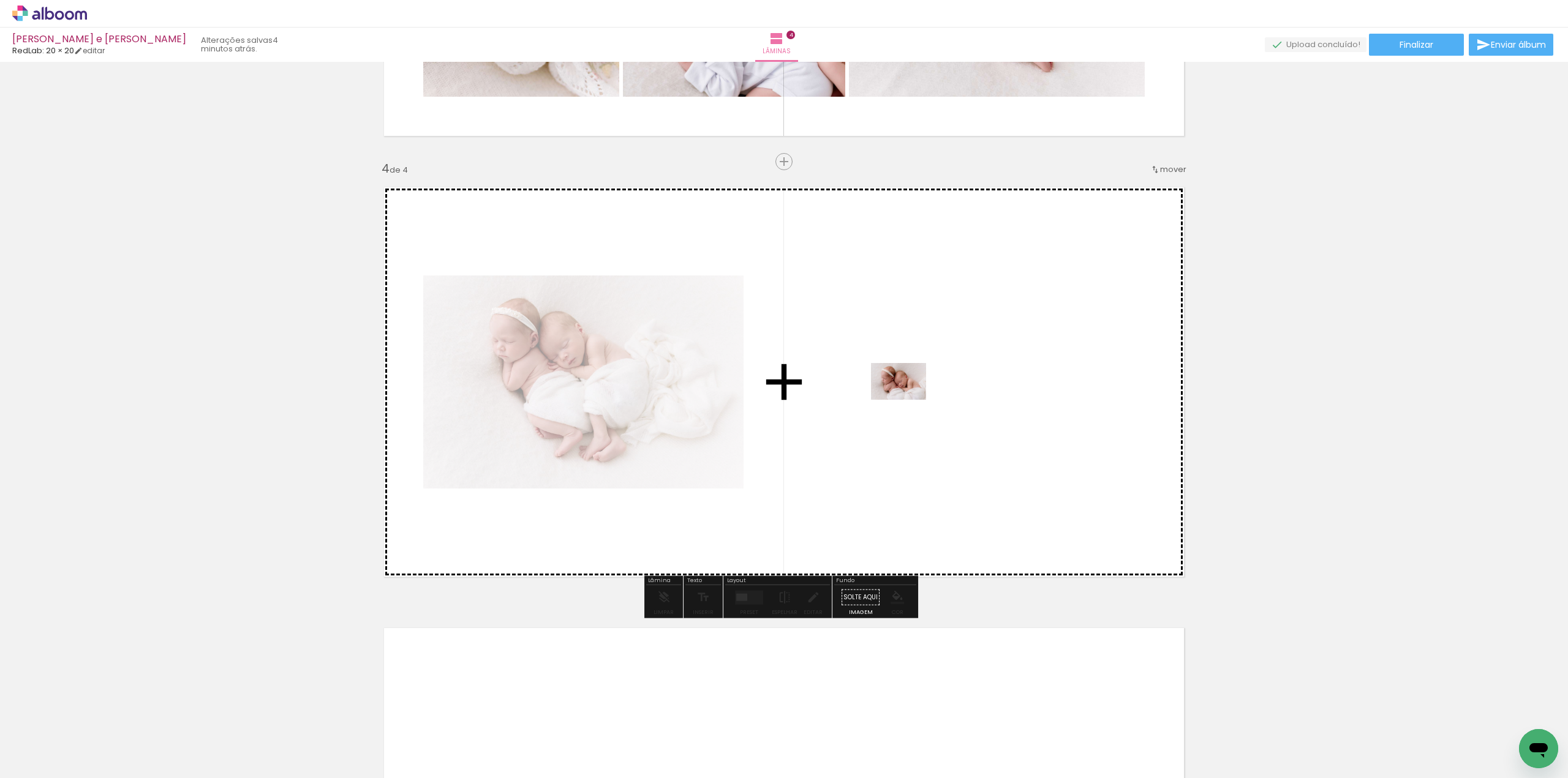
drag, startPoint x: 1164, startPoint y: 734, endPoint x: 1129, endPoint y: 652, distance: 89.2
click at [912, 407] on quentale-workspace at bounding box center [784, 389] width 1568 height 778
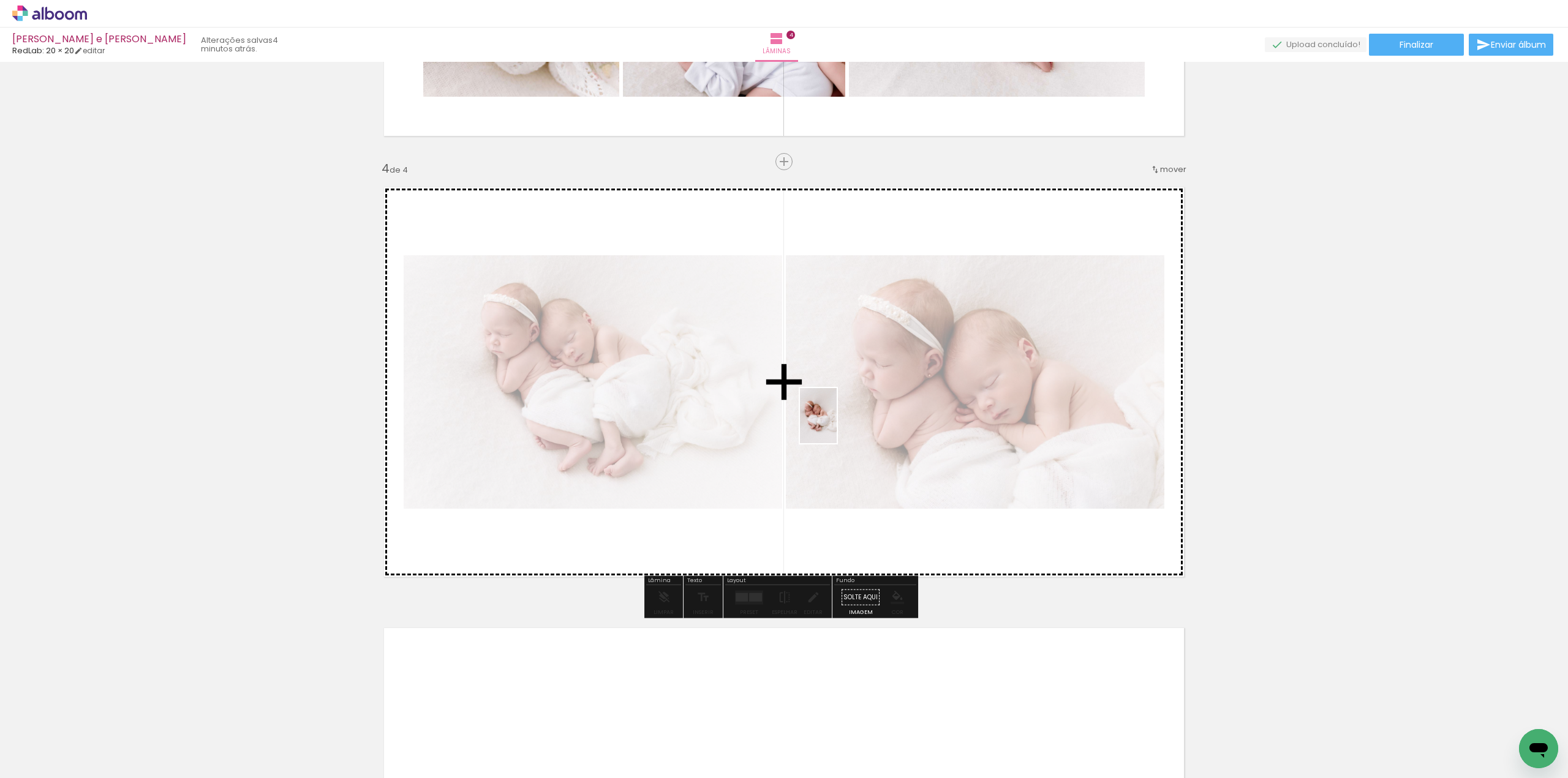
drag, startPoint x: 1173, startPoint y: 668, endPoint x: 837, endPoint y: 424, distance: 415.2
click at [837, 424] on quentale-workspace at bounding box center [784, 389] width 1568 height 778
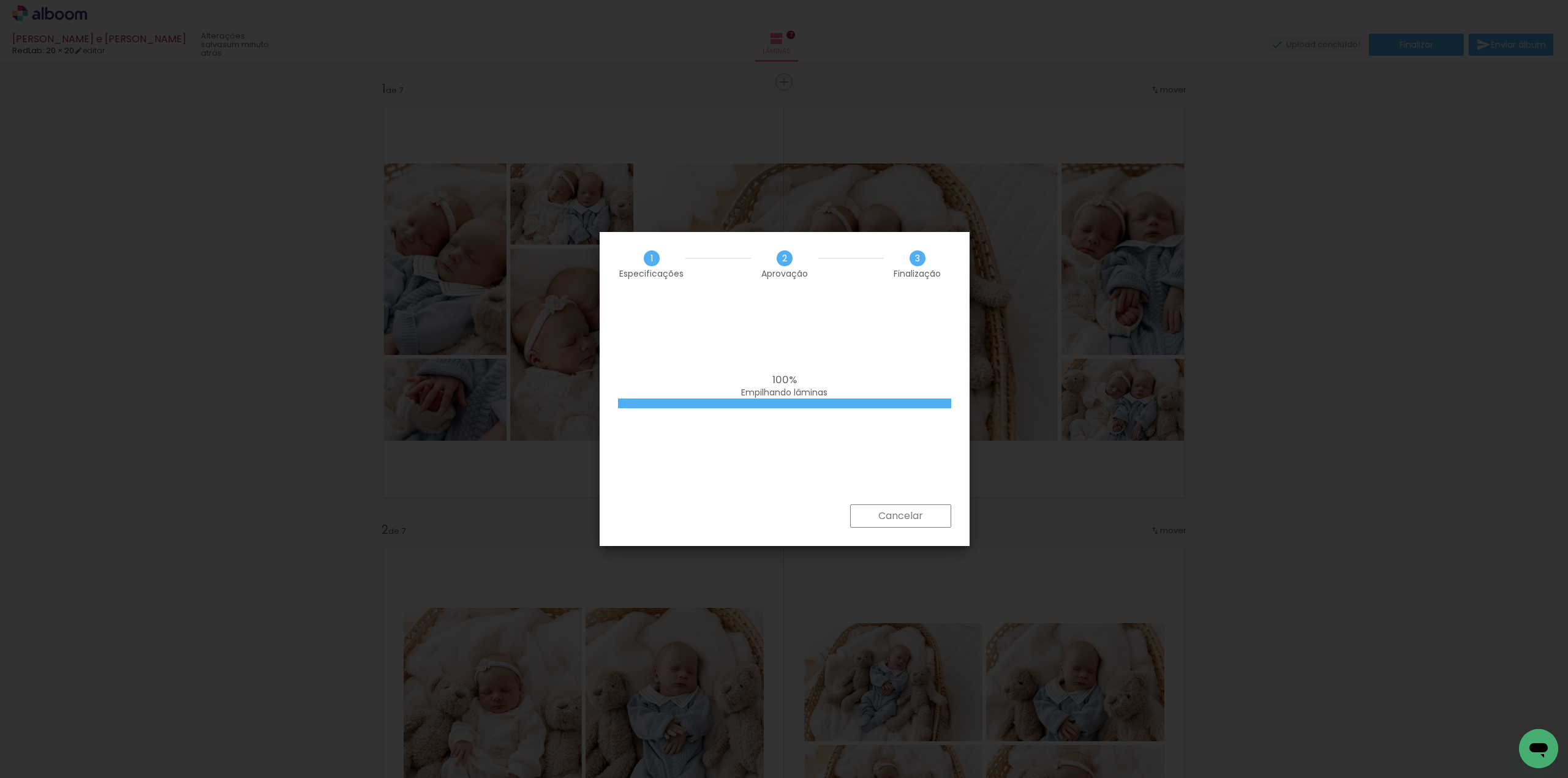
scroll to position [2229, 0]
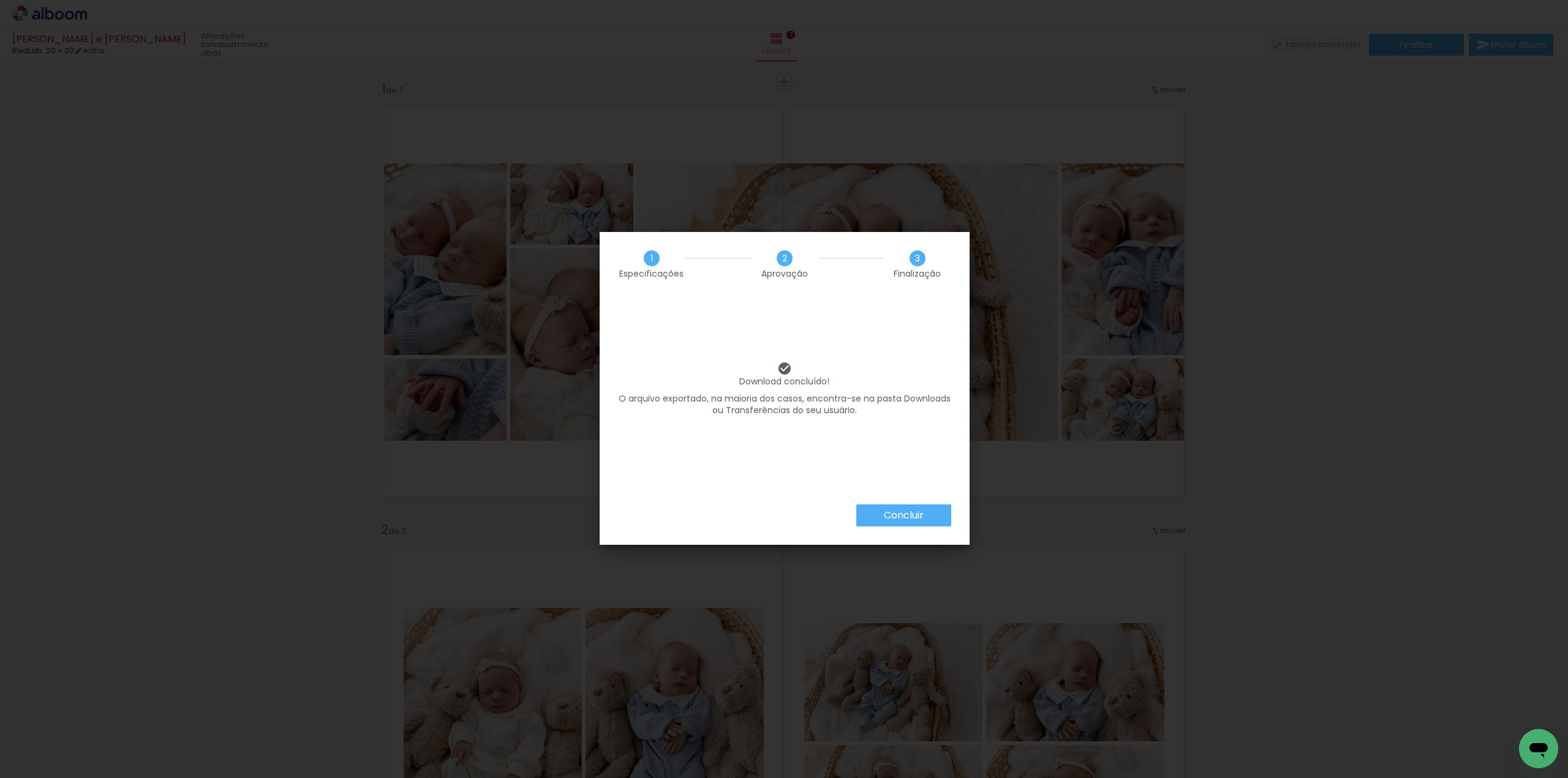
click at [932, 519] on paper-button "Concluir" at bounding box center [903, 515] width 95 height 22
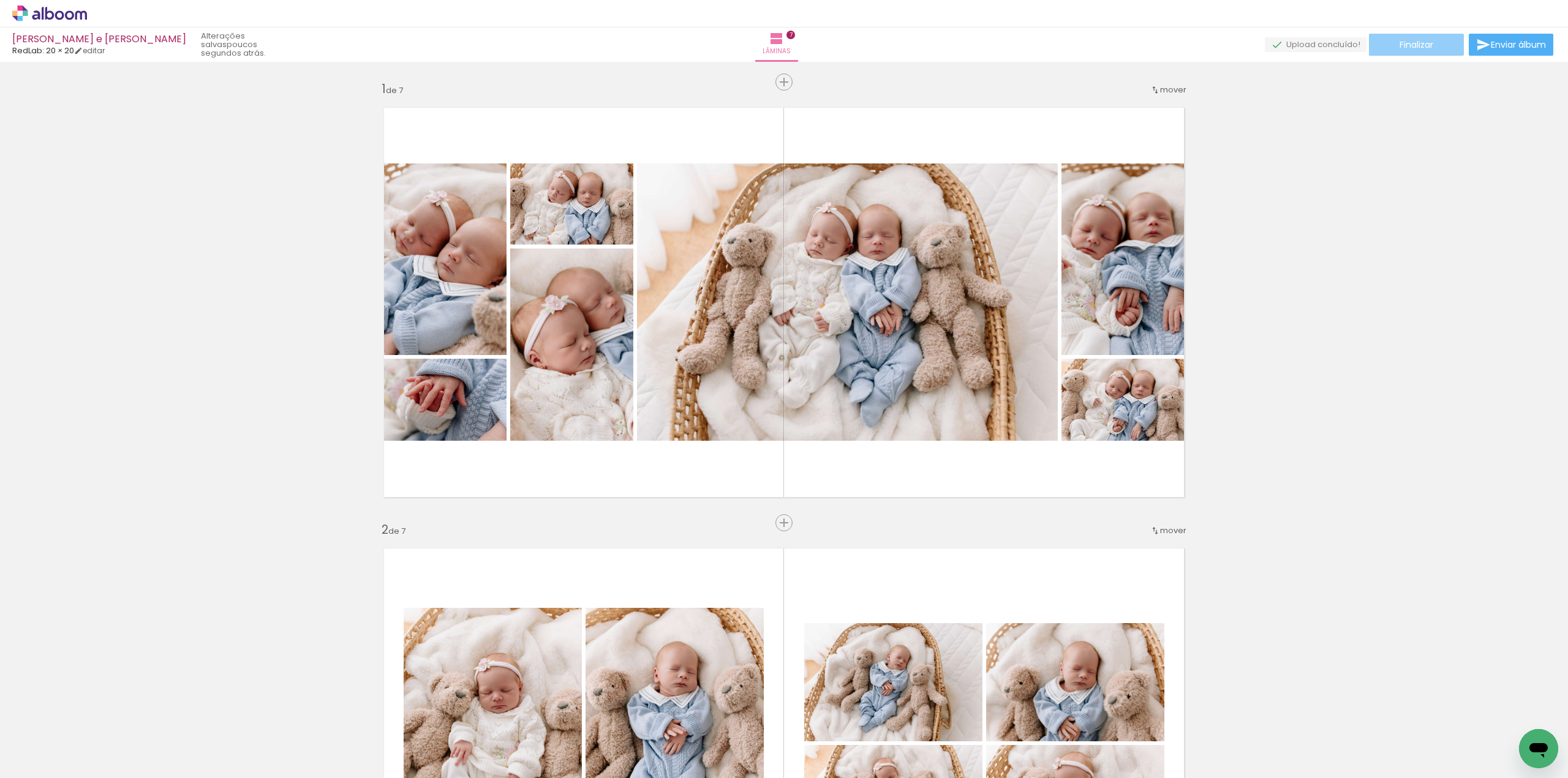
click at [1394, 40] on paper-button "Finalizar" at bounding box center [1416, 44] width 95 height 22
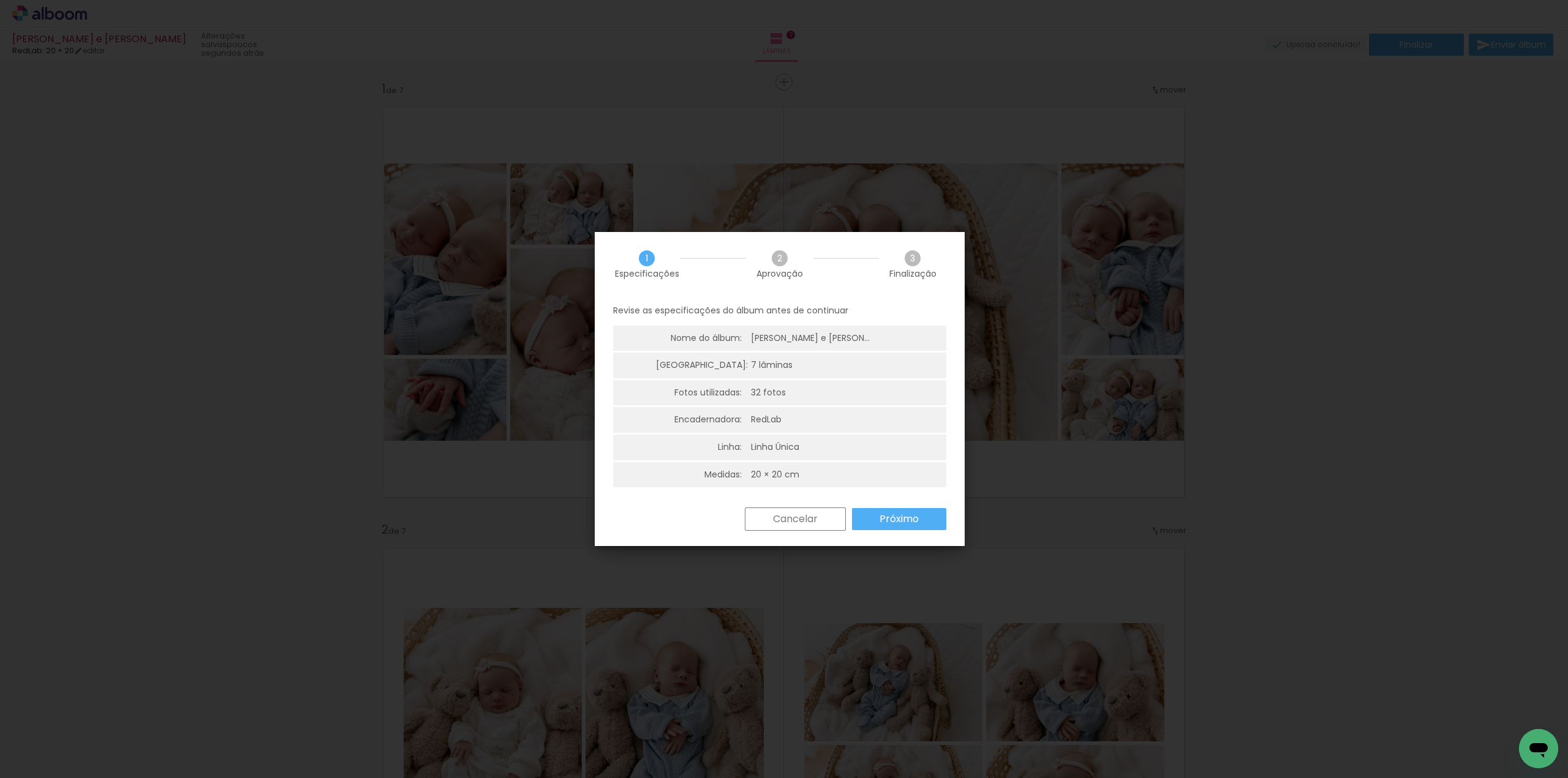
click at [920, 526] on paper-button "Próximo" at bounding box center [899, 518] width 94 height 22
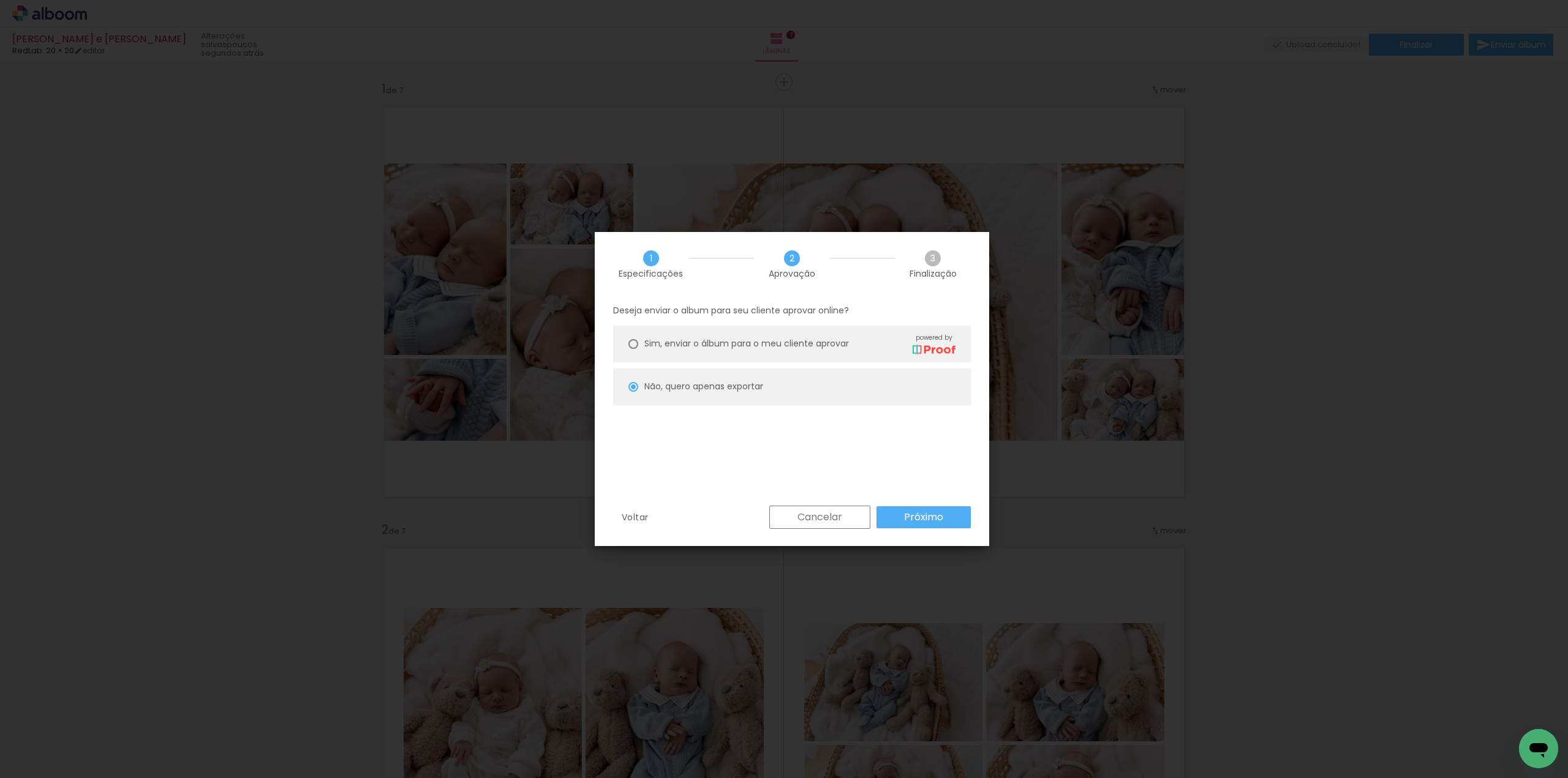
click at [0, 0] on slot "Próximo" at bounding box center [0, 0] width 0 height 0
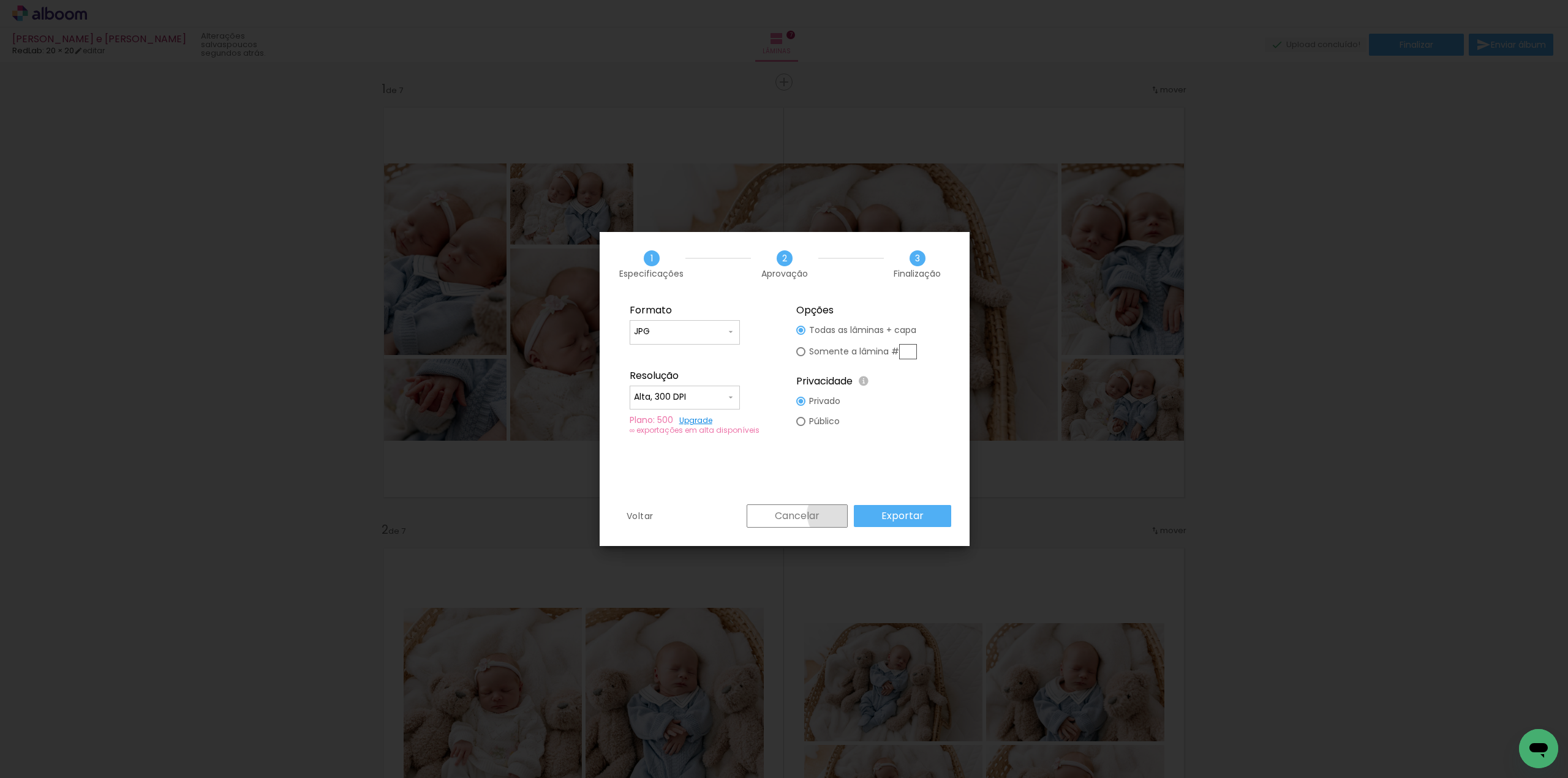
click at [835, 515] on paper-button "Cancelar" at bounding box center [796, 515] width 101 height 23
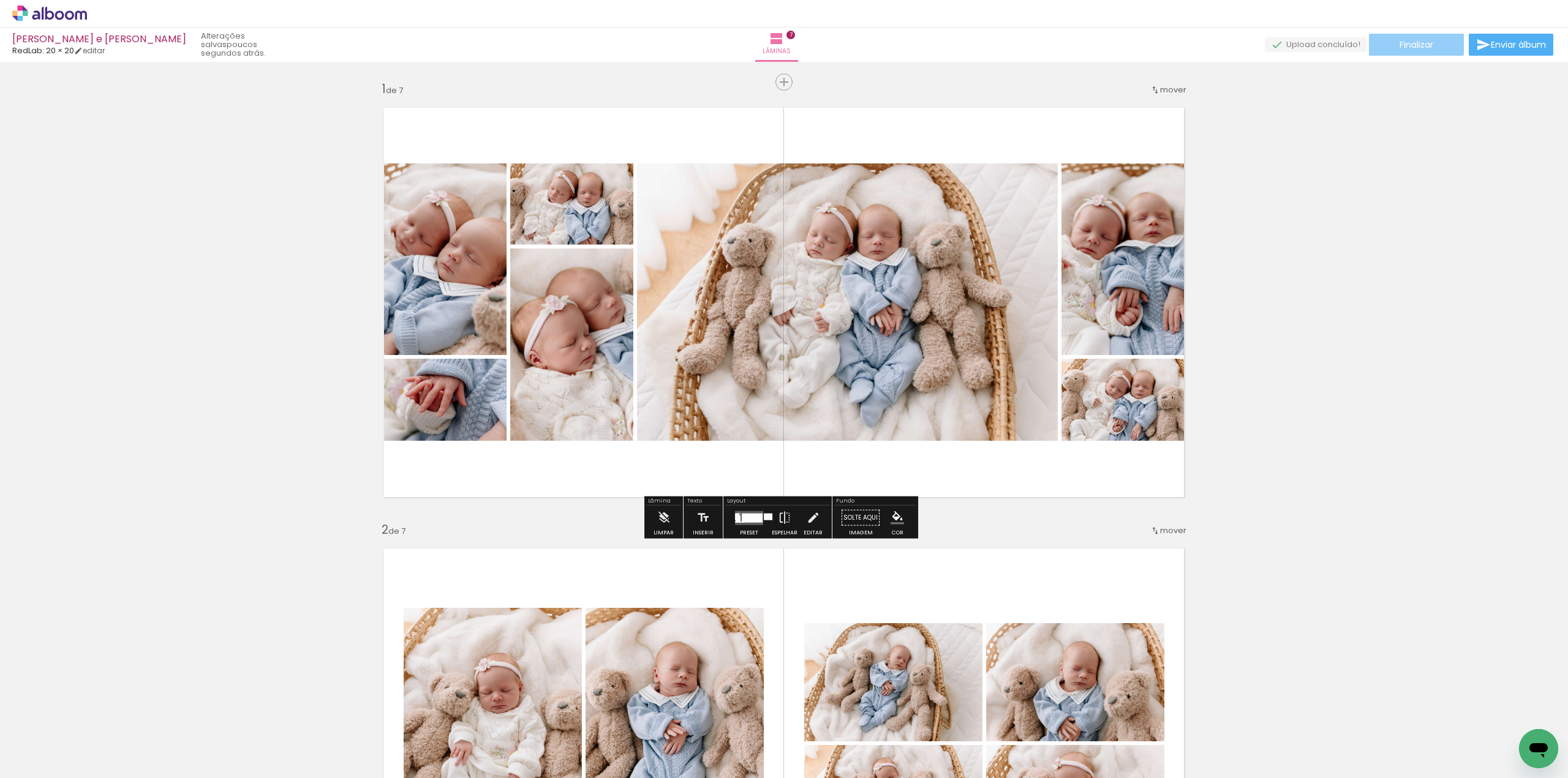
click at [1409, 47] on span "Finalizar" at bounding box center [1416, 44] width 34 height 9
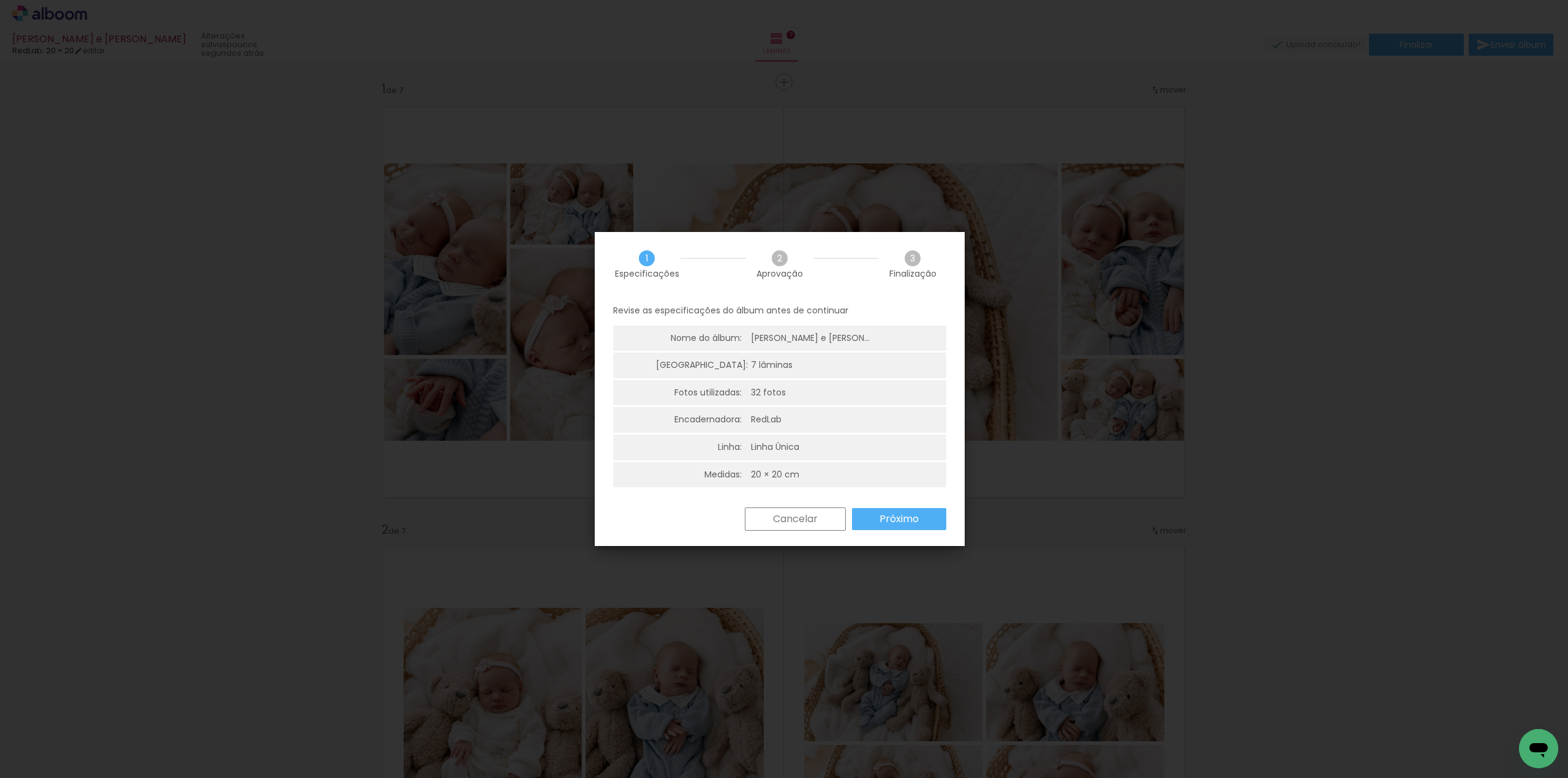
click at [0, 0] on slot "Próximo" at bounding box center [0, 0] width 0 height 0
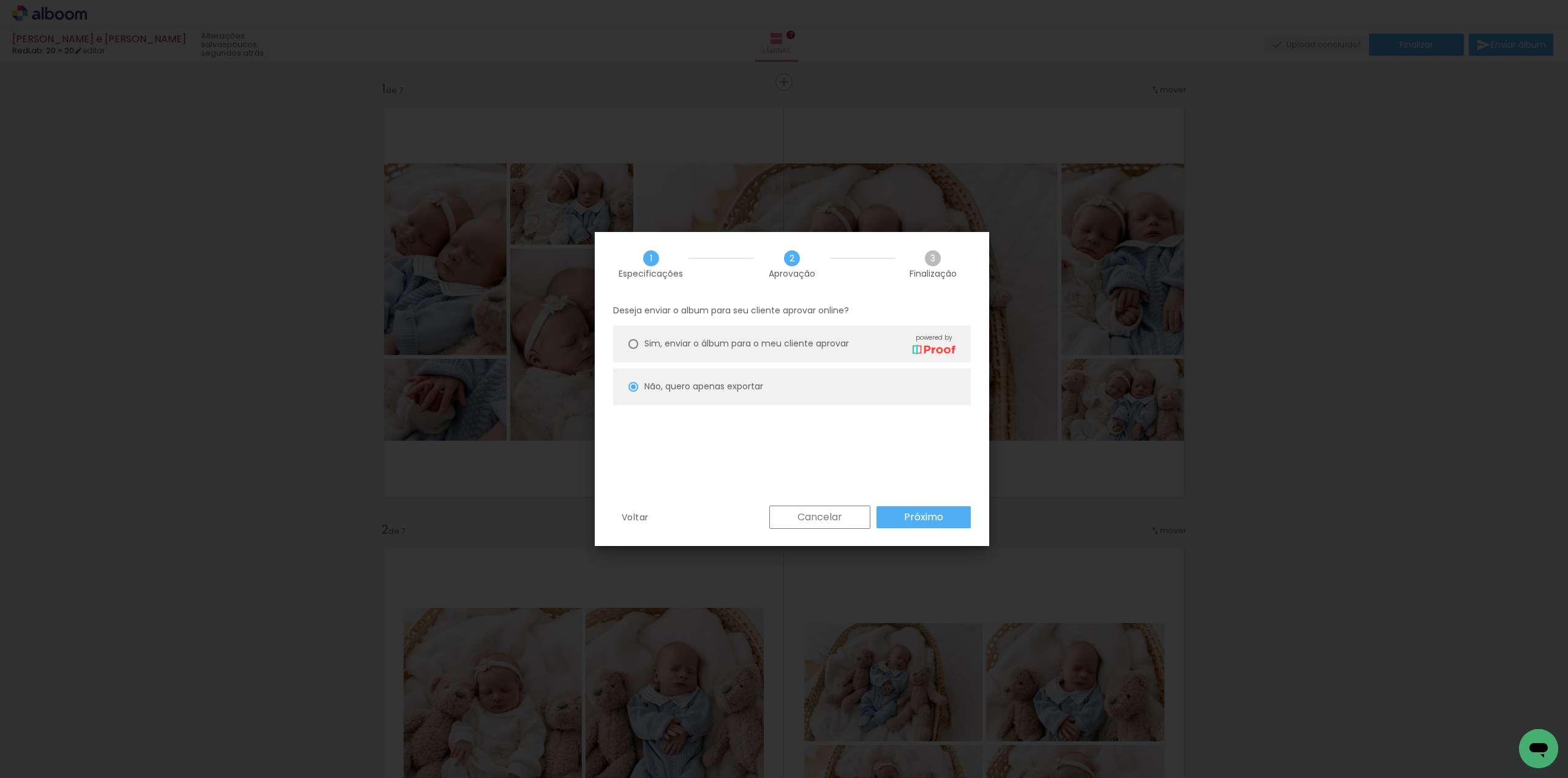
click at [0, 0] on slot "Próximo" at bounding box center [0, 0] width 0 height 0
type input "Alta, 300 DPI"
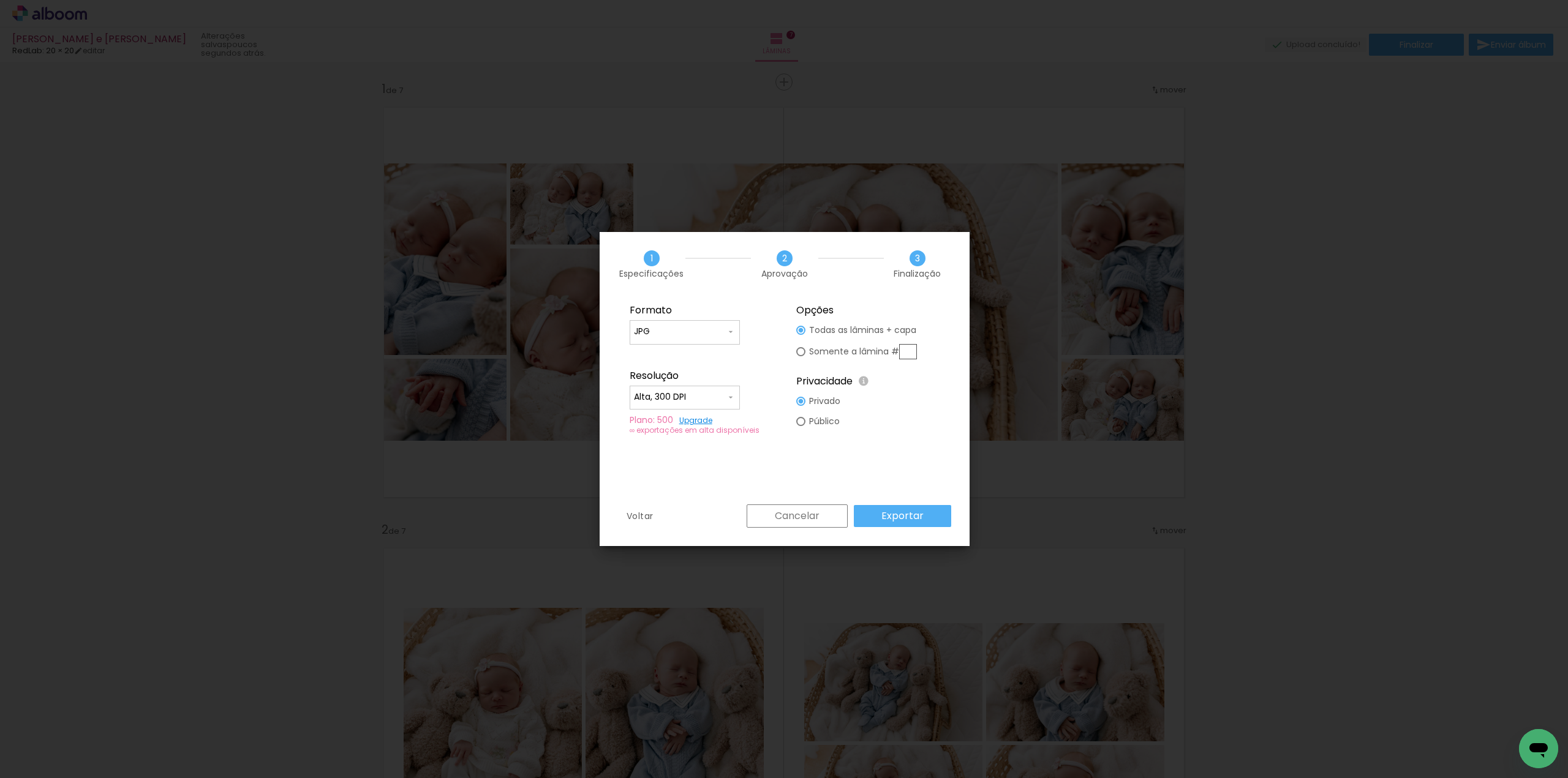
click at [930, 510] on paper-button "Exportar" at bounding box center [903, 515] width 98 height 22
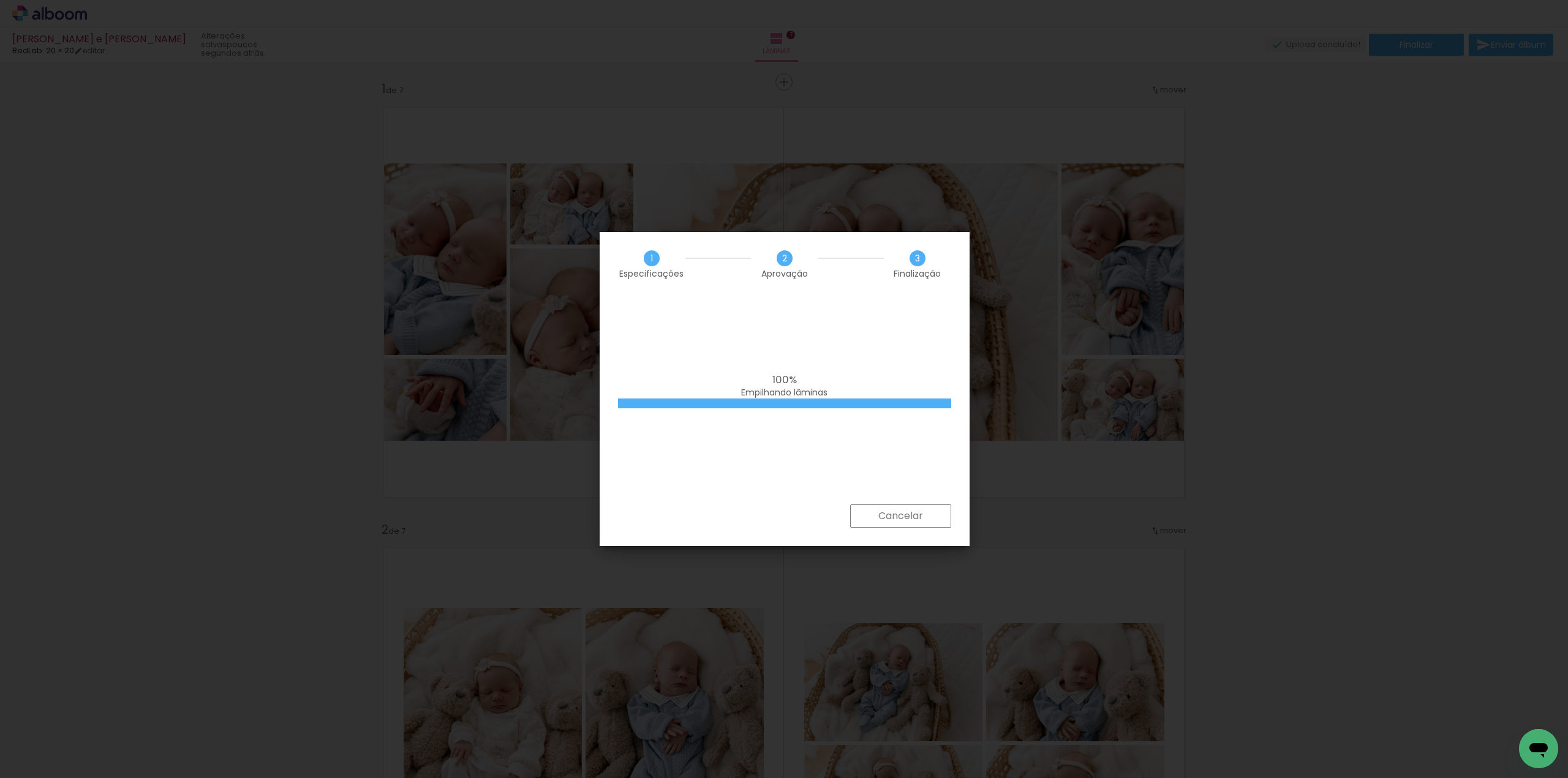
scroll to position [2229, 0]
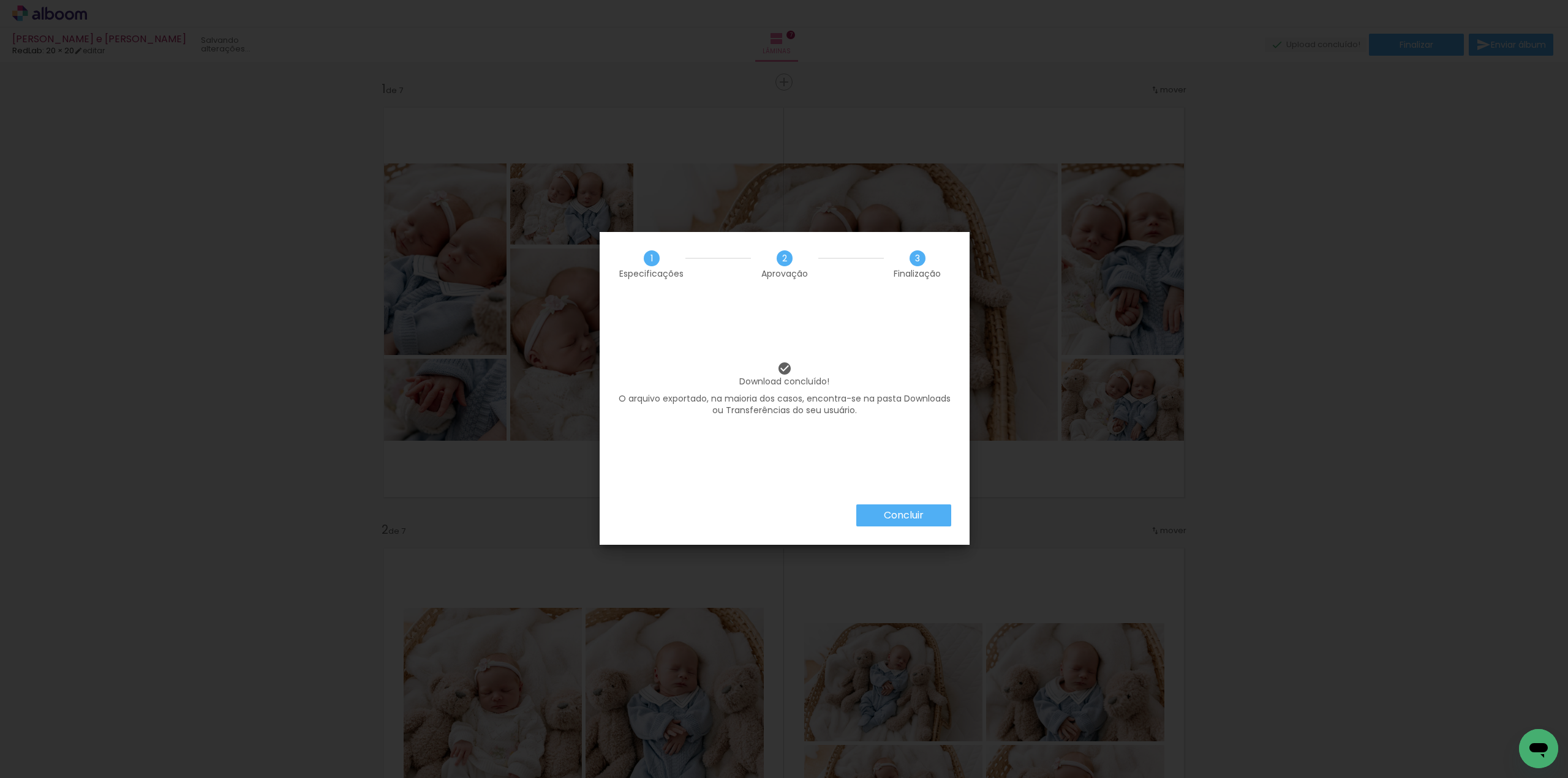
scroll to position [2229, 0]
click at [926, 509] on paper-button "Concluir" at bounding box center [903, 515] width 95 height 22
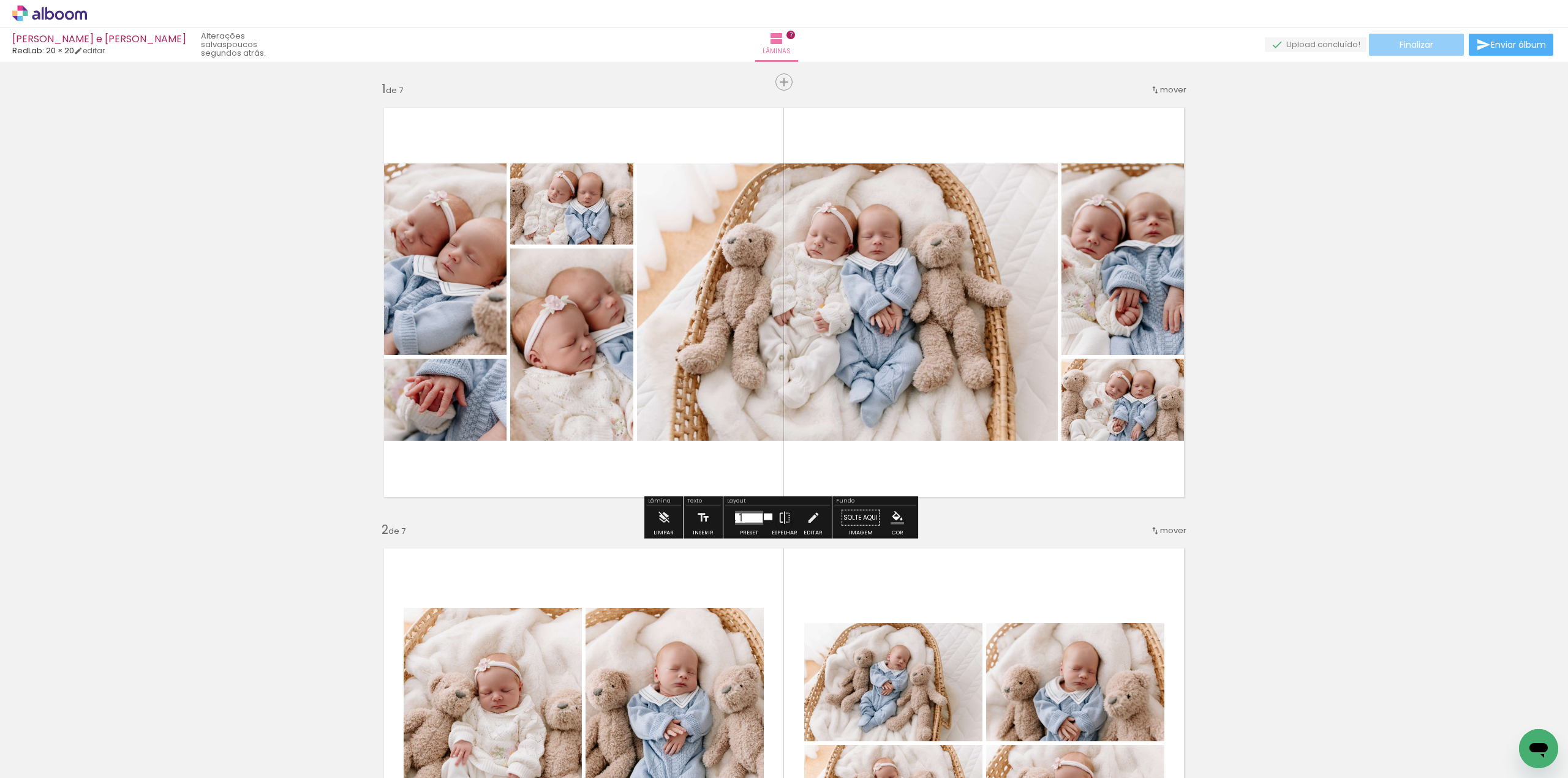
click at [1399, 47] on span "Finalizar" at bounding box center [1416, 44] width 34 height 9
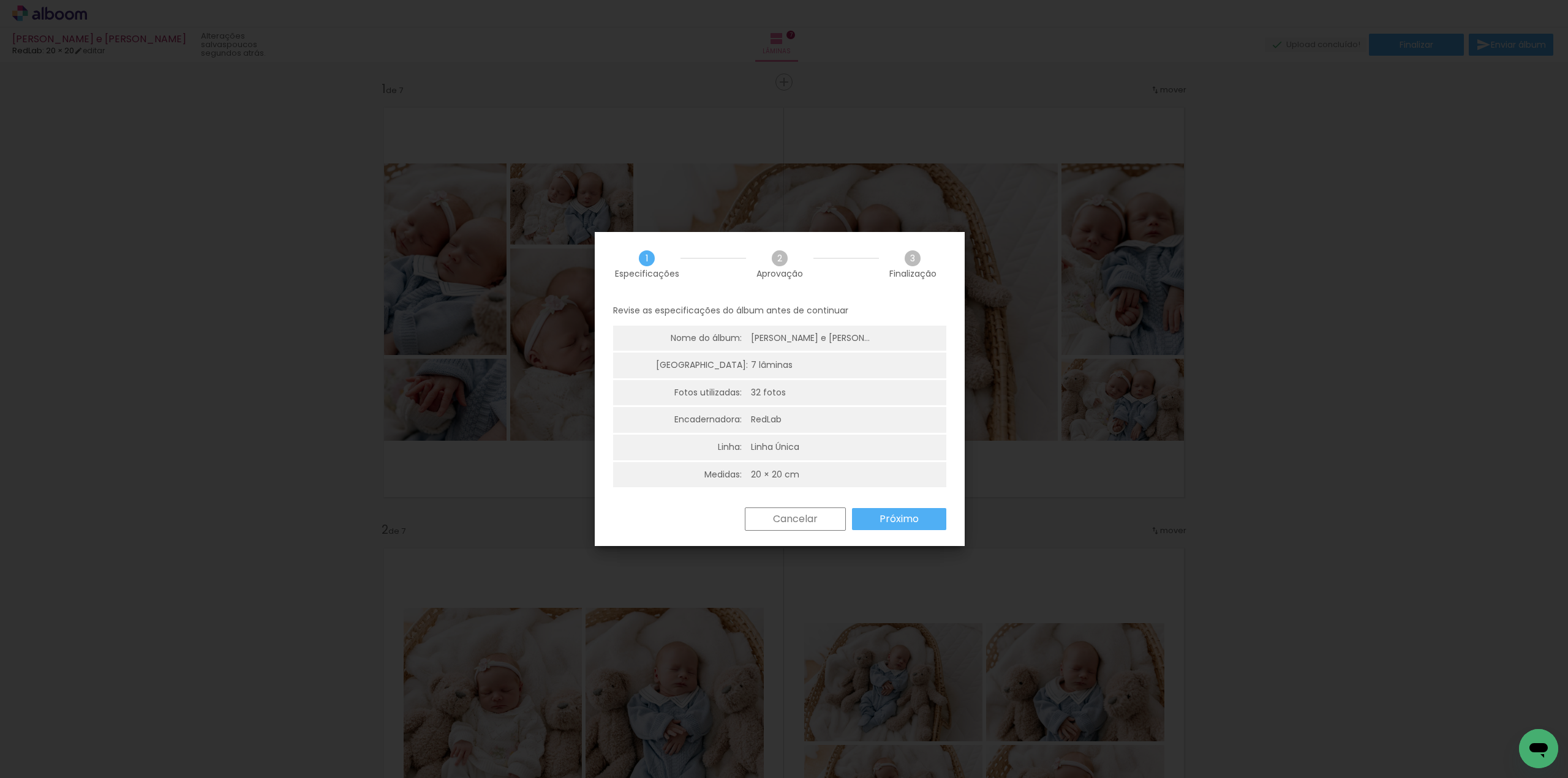
click at [0, 0] on slot "Próximo" at bounding box center [0, 0] width 0 height 0
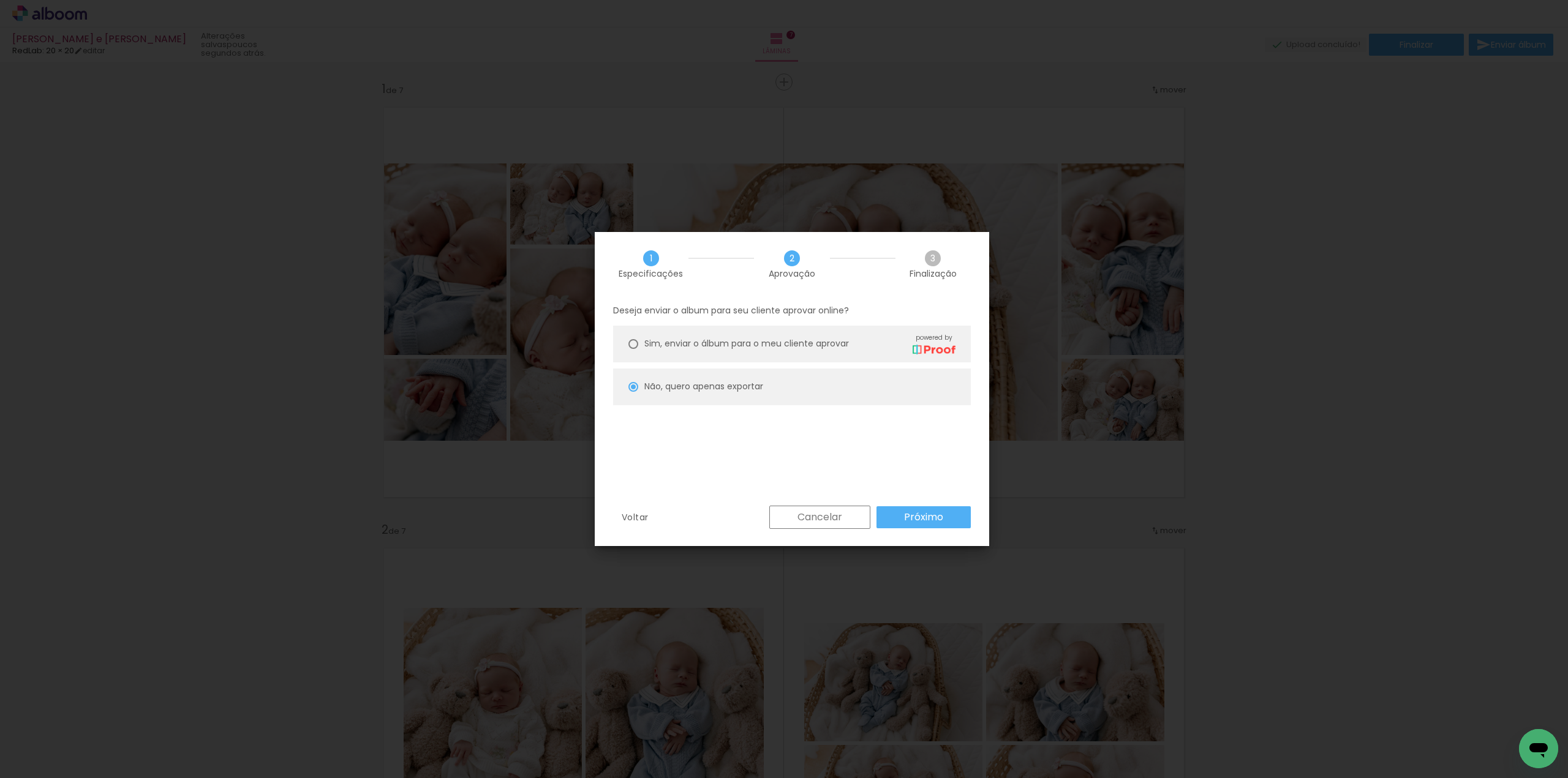
click at [764, 345] on span "Sim, enviar o álbum para o meu cliente aprovar" at bounding box center [746, 343] width 204 height 12
type paper-radio-button "on"
click at [0, 0] on slot "Próximo" at bounding box center [0, 0] width 0 height 0
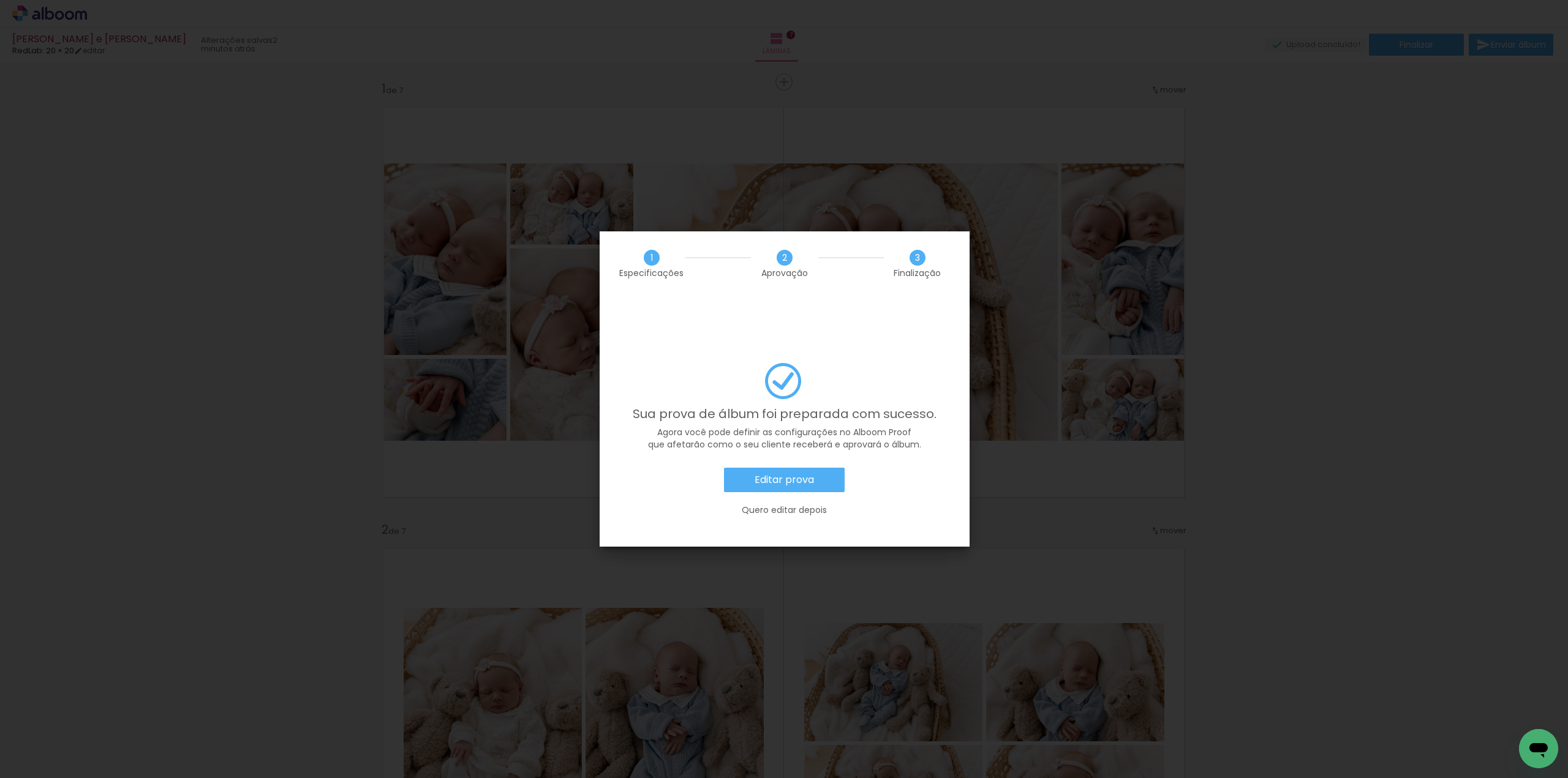
click at [0, 0] on slot "Editar prova" at bounding box center [0, 0] width 0 height 0
